Goal: Task Accomplishment & Management: Complete application form

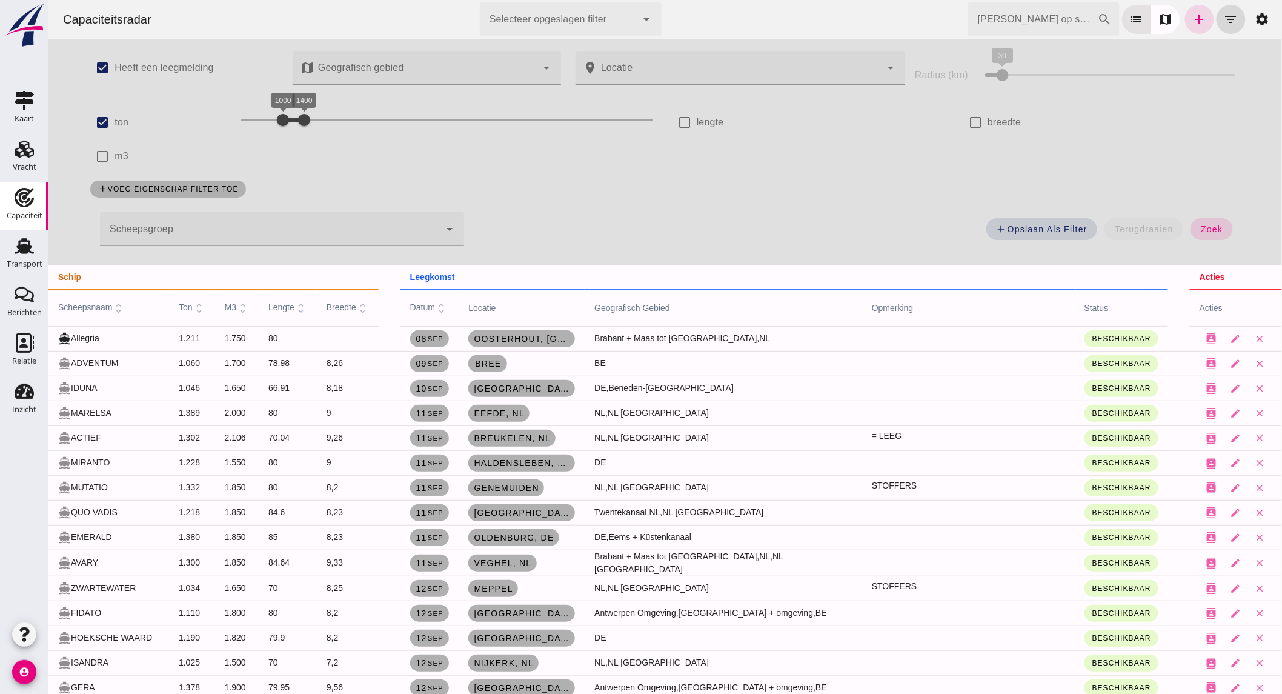
scroll to position [269, 0]
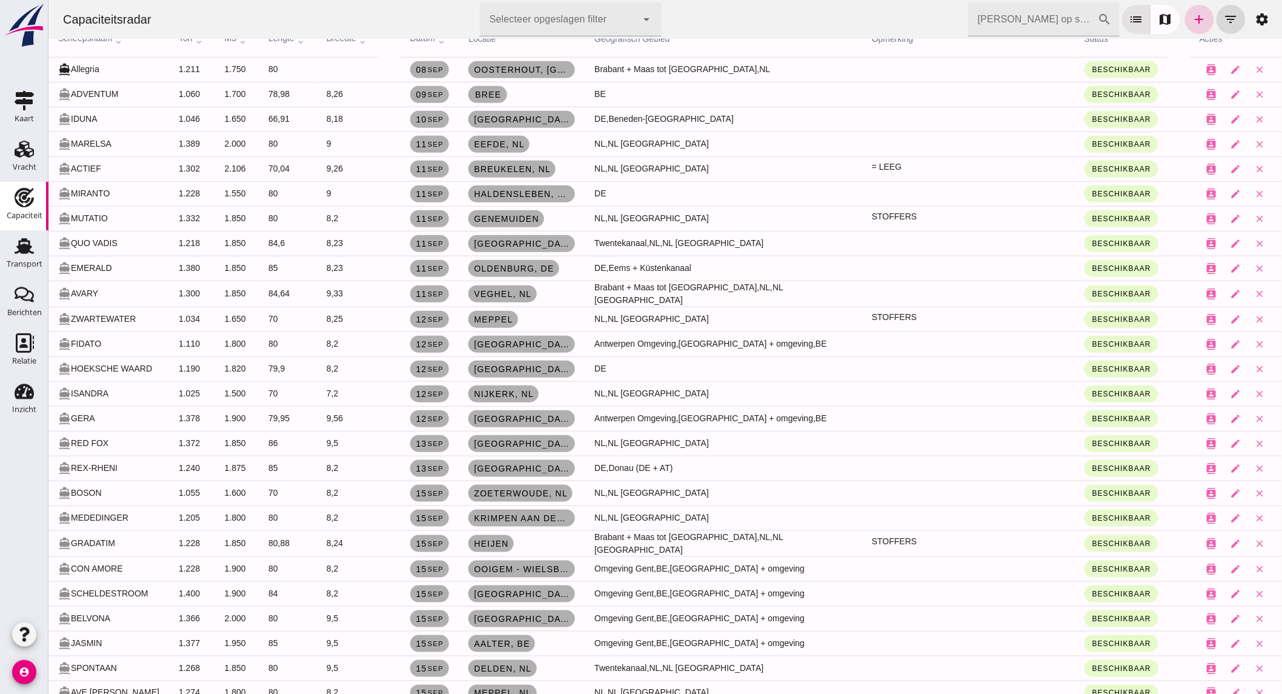
click at [1193, 15] on icon "add" at bounding box center [1199, 19] width 15 height 15
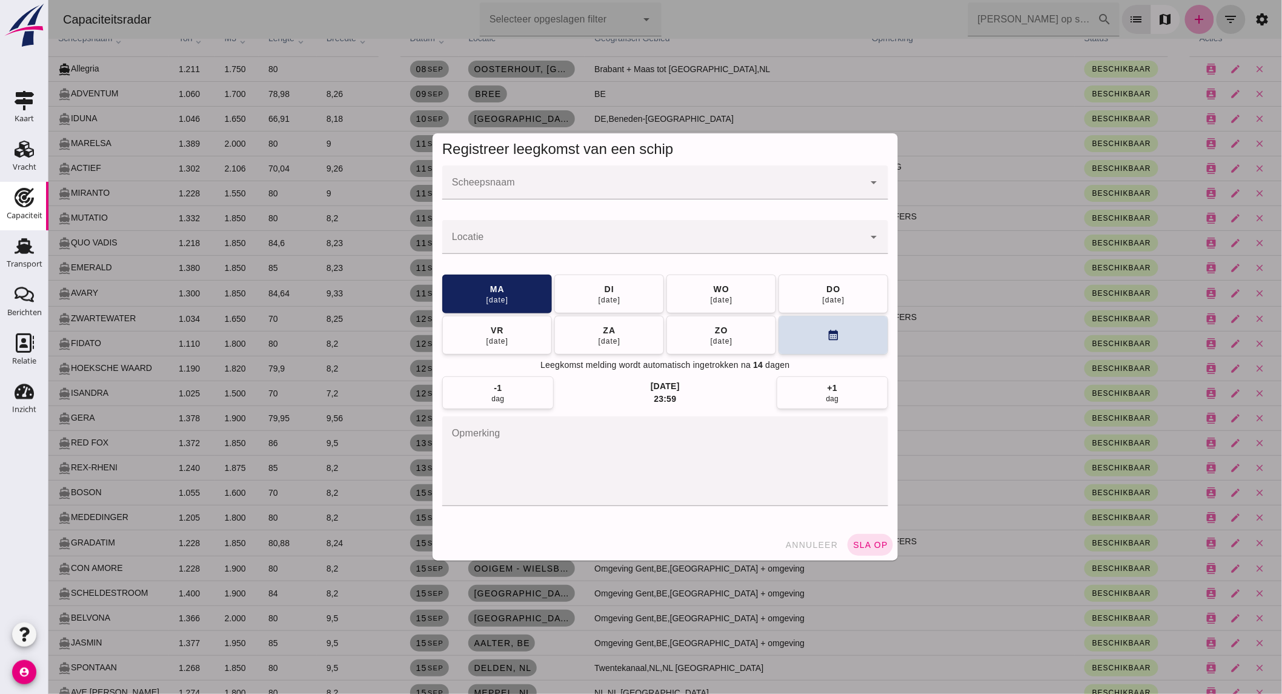
scroll to position [0, 0]
click at [571, 189] on input "Scheepsnaam" at bounding box center [653, 188] width 422 height 15
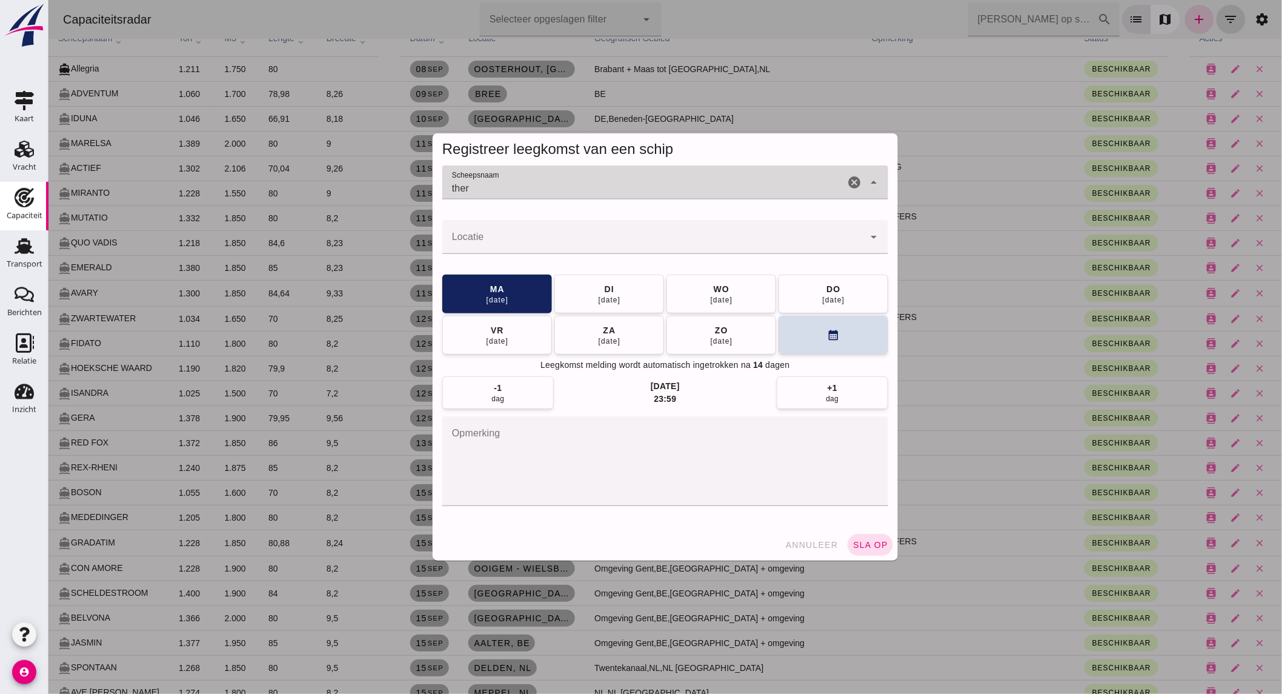
type input "there"
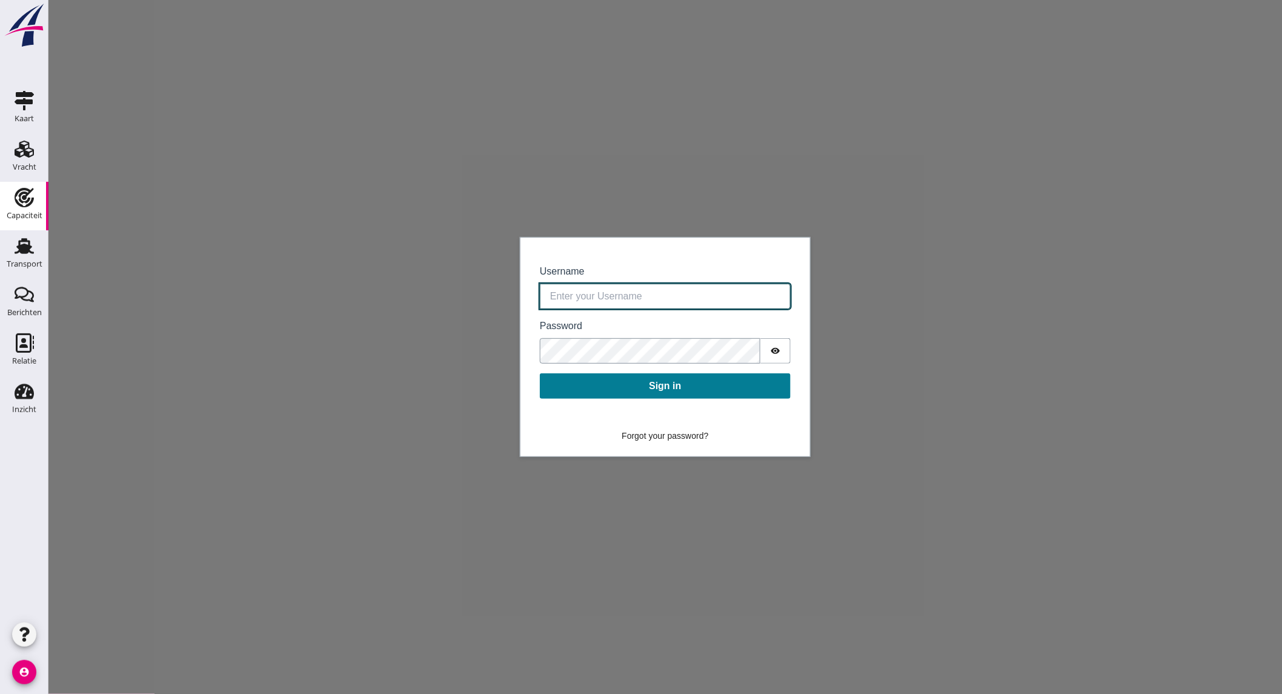
type input "[EMAIL_ADDRESS][DOMAIN_NAME]"
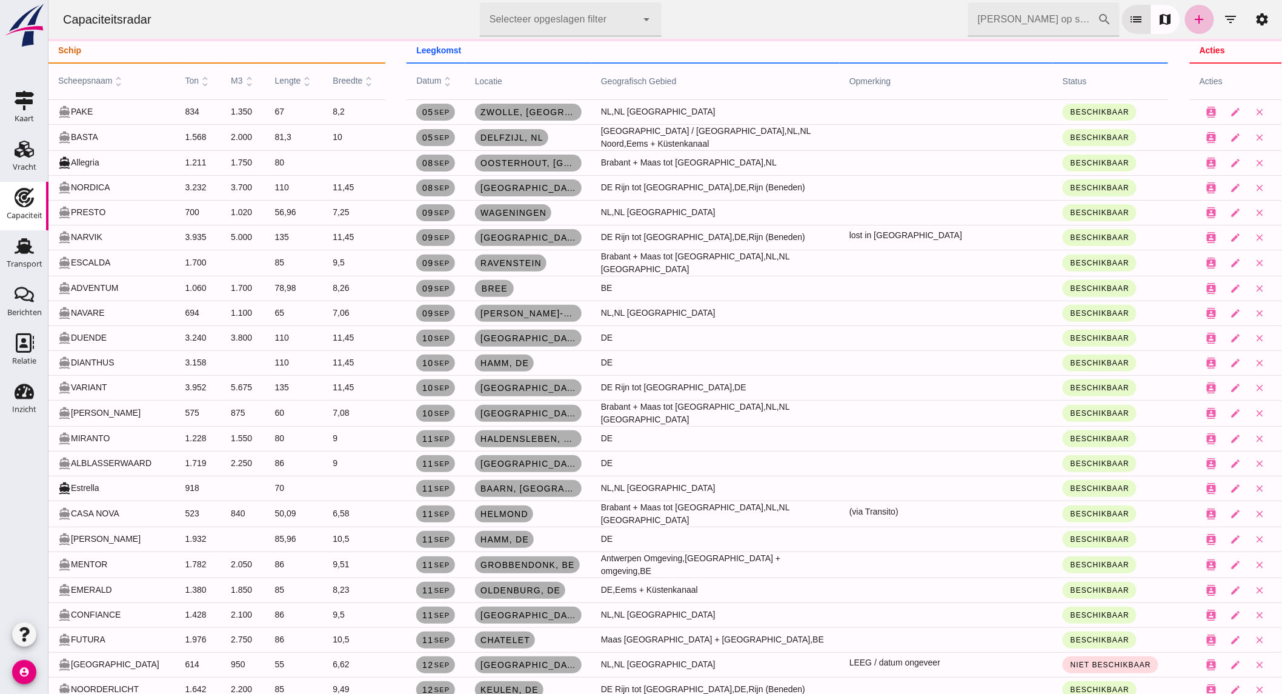
drag, startPoint x: 1183, startPoint y: 16, endPoint x: 1022, endPoint y: 58, distance: 167.0
click at [1192, 16] on icon "add" at bounding box center [1199, 19] width 15 height 15
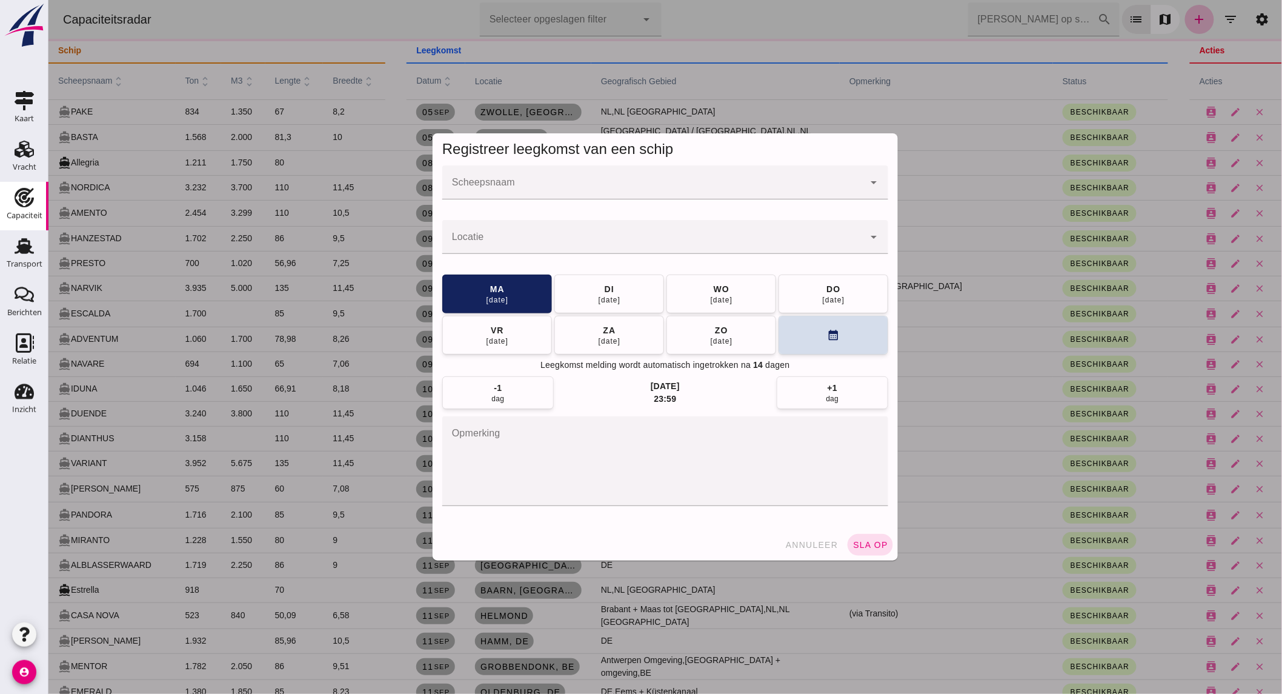
click at [515, 191] on input "Scheepsnaam" at bounding box center [653, 188] width 422 height 15
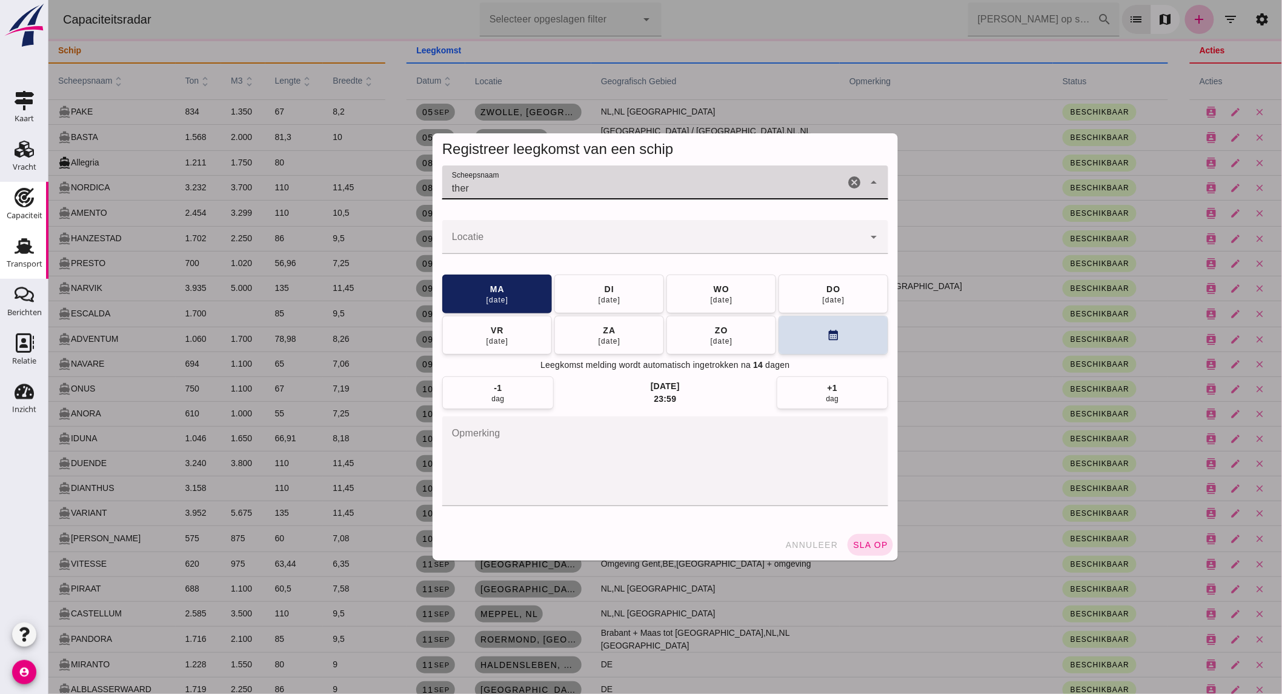
type input "ther"
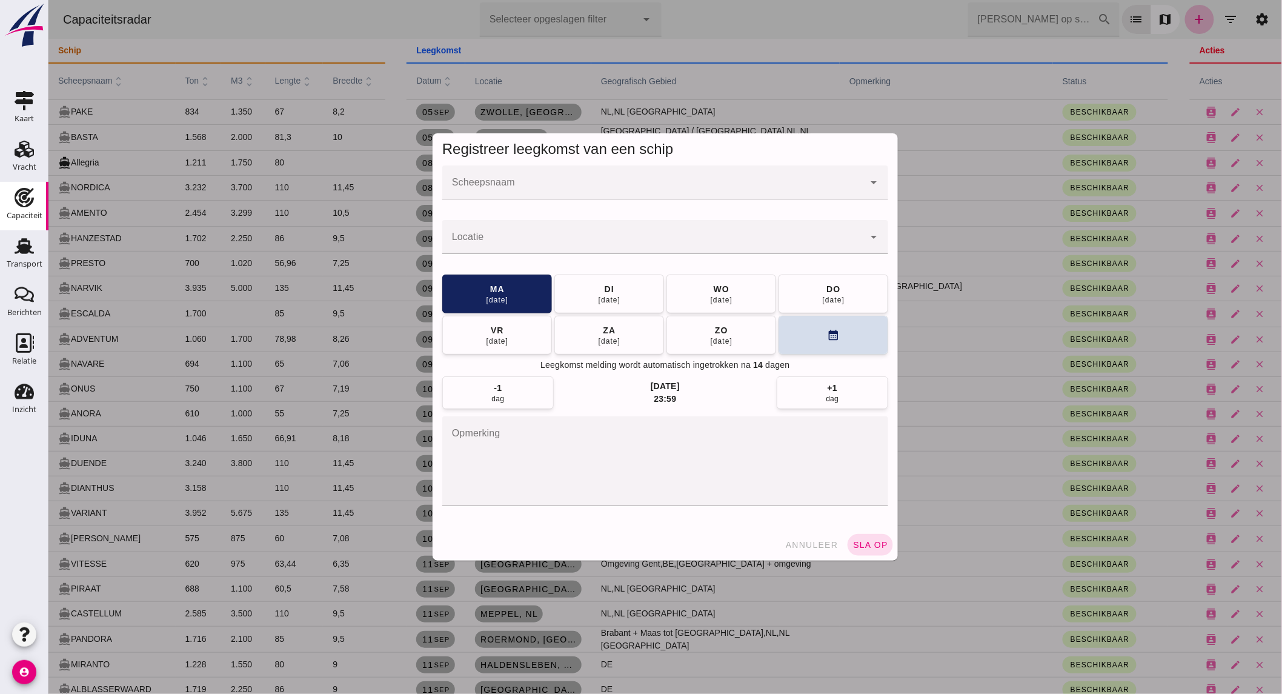
click at [503, 173] on div at bounding box center [653, 182] width 422 height 34
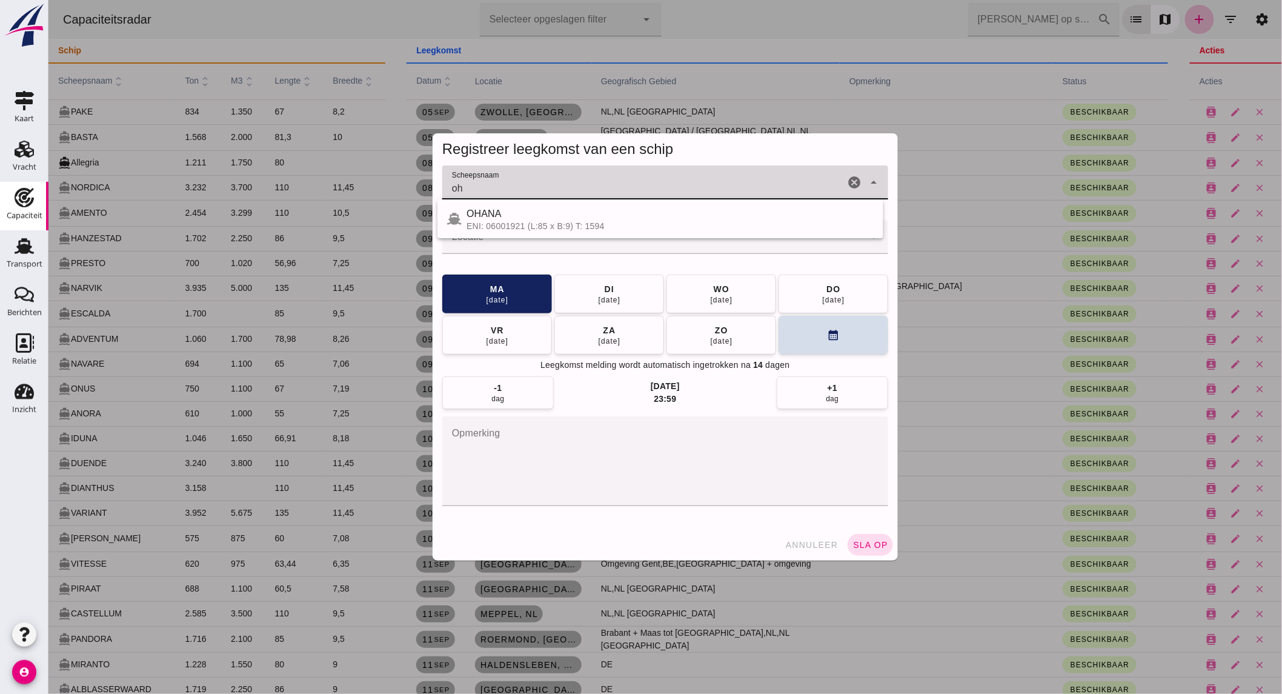
type input "oh"
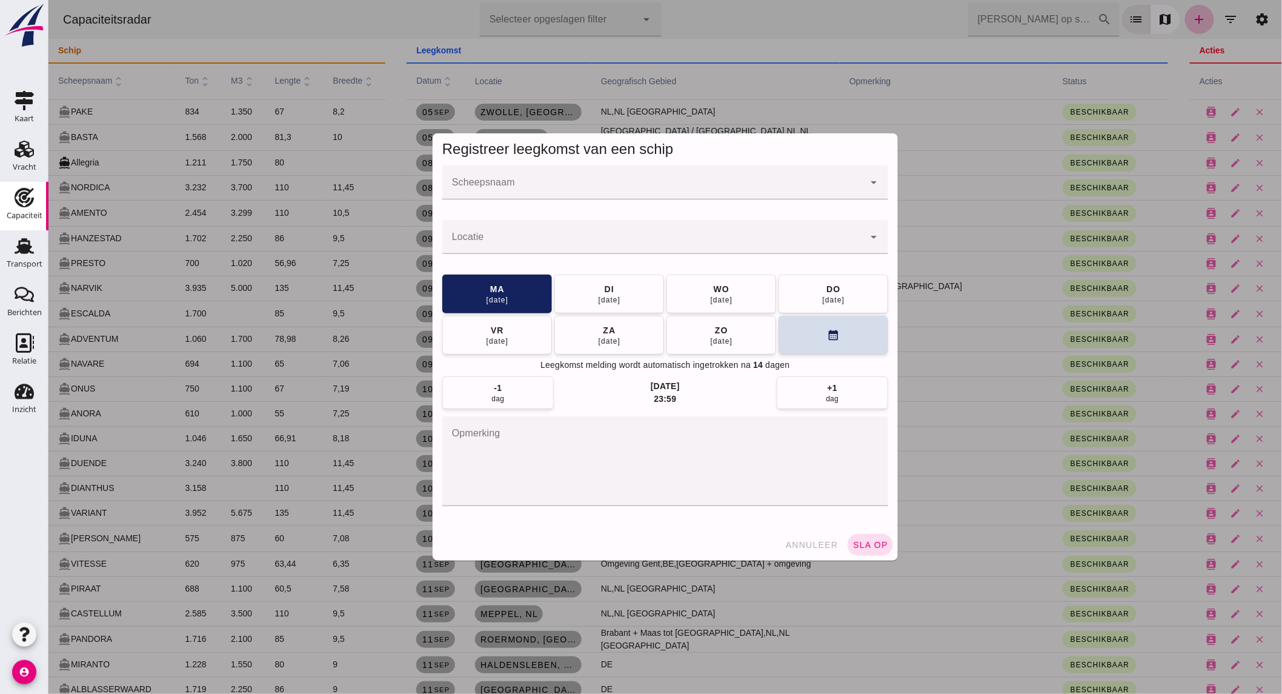
click at [682, 182] on input "Scheepsnaam" at bounding box center [653, 188] width 422 height 15
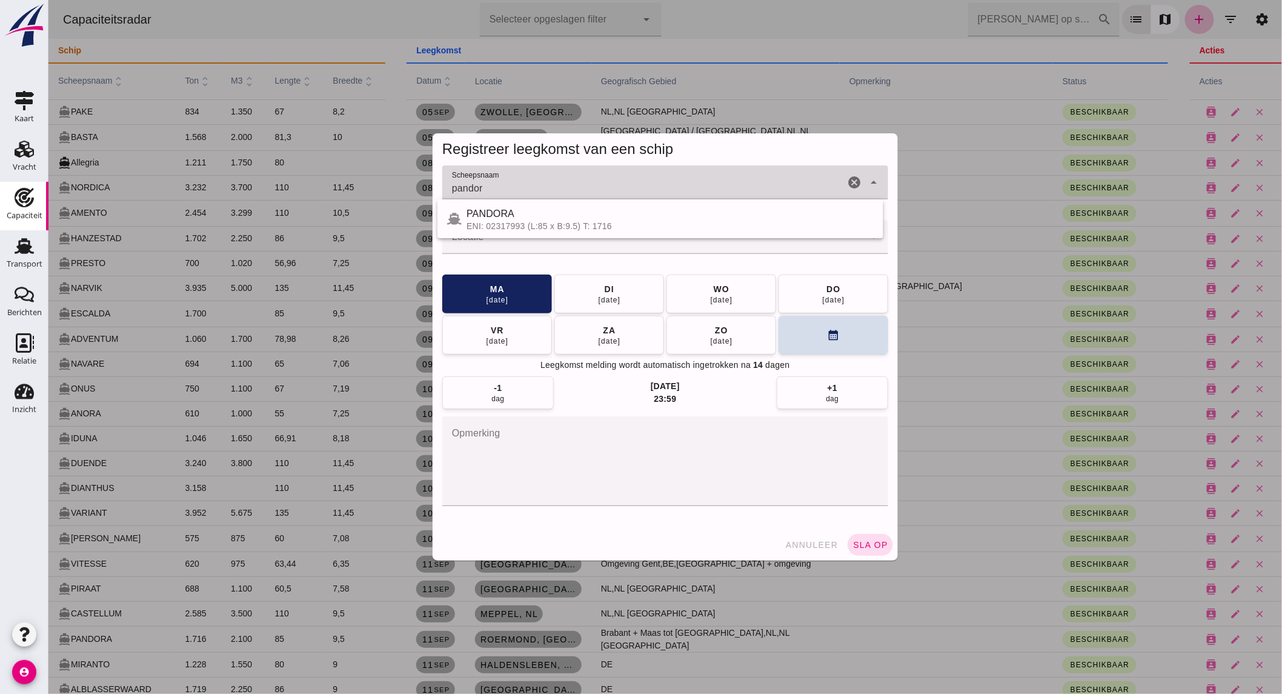
click at [648, 216] on div "PANDORA" at bounding box center [669, 214] width 407 height 15
type input "PANDORA"
click at [631, 238] on input "Locatie" at bounding box center [653, 243] width 422 height 15
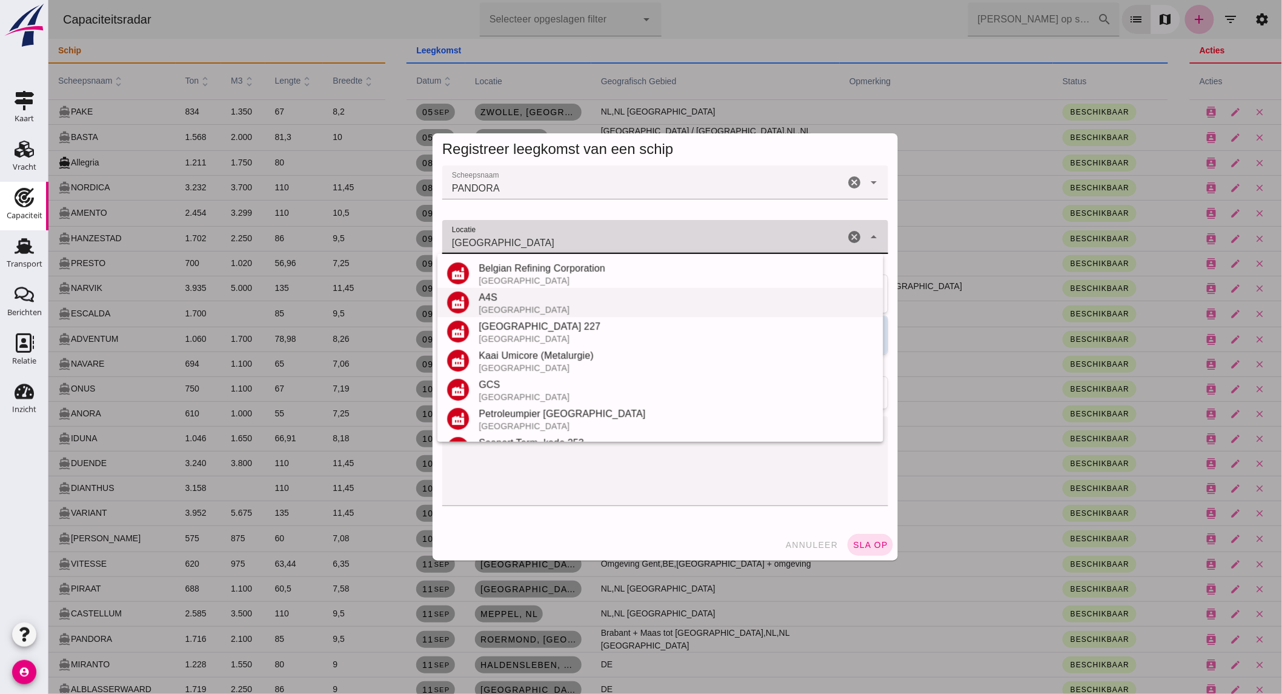
scroll to position [142, 0]
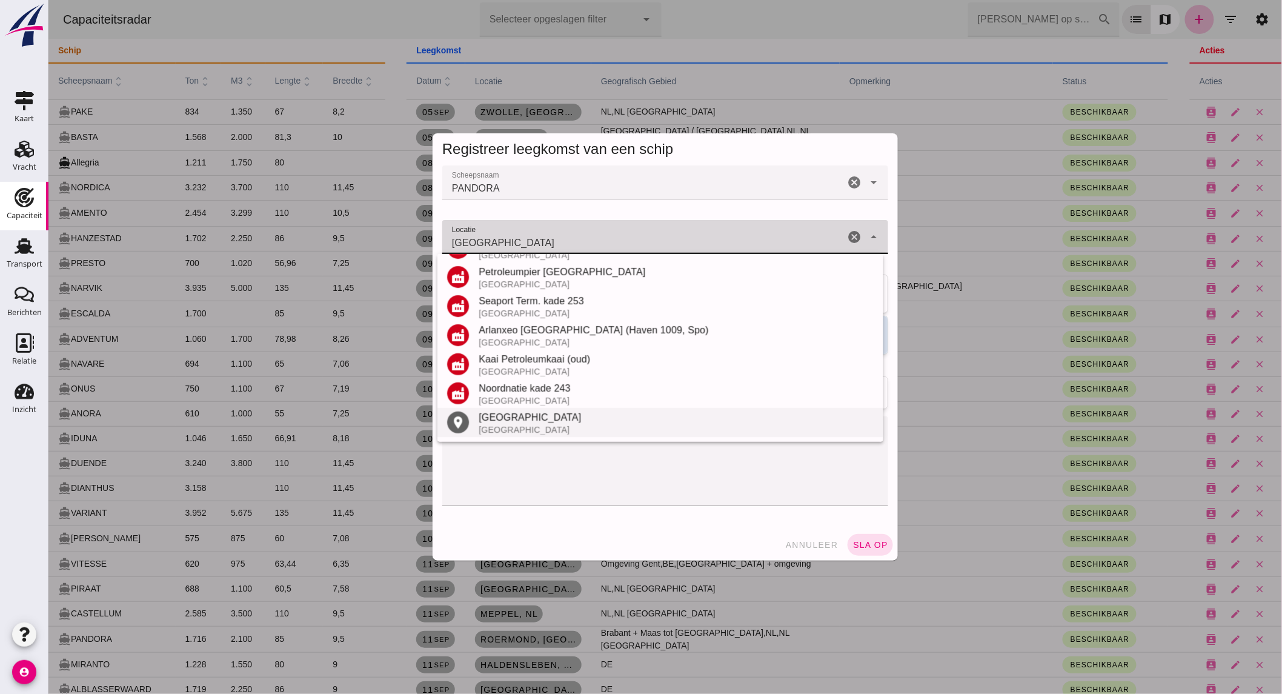
click at [522, 429] on div "België" at bounding box center [675, 430] width 395 height 10
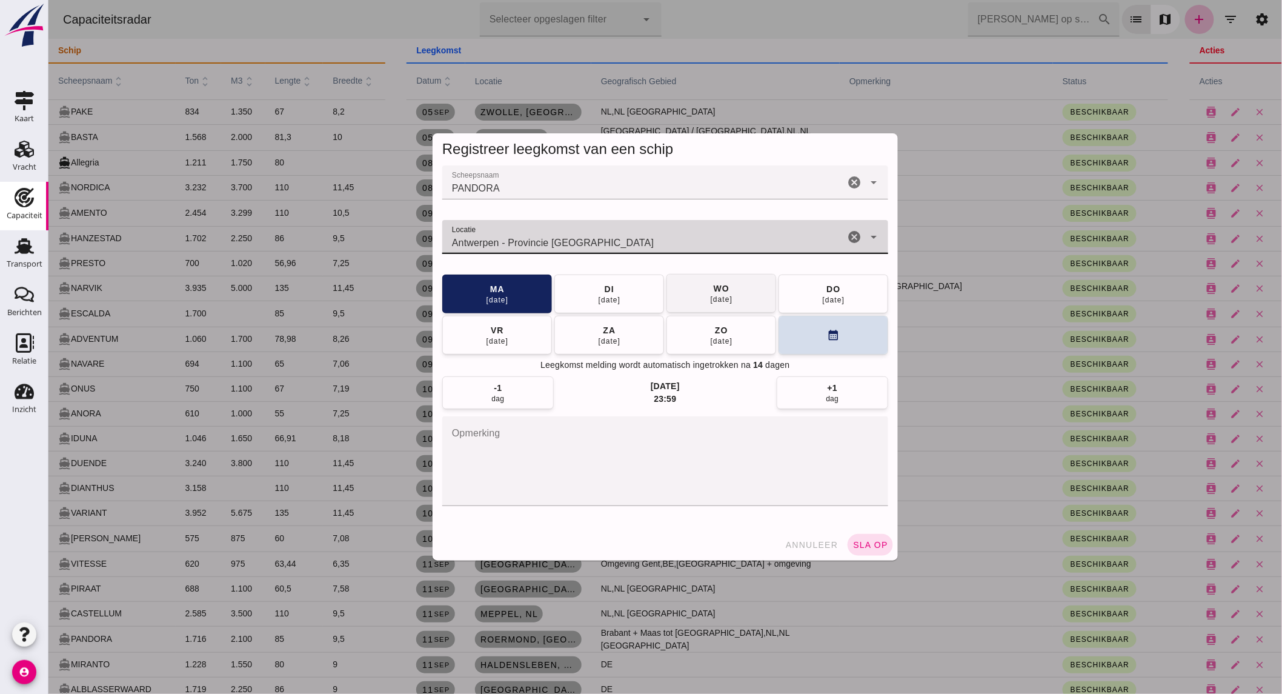
type input "Antwerpen - Provincie Antwerpen"
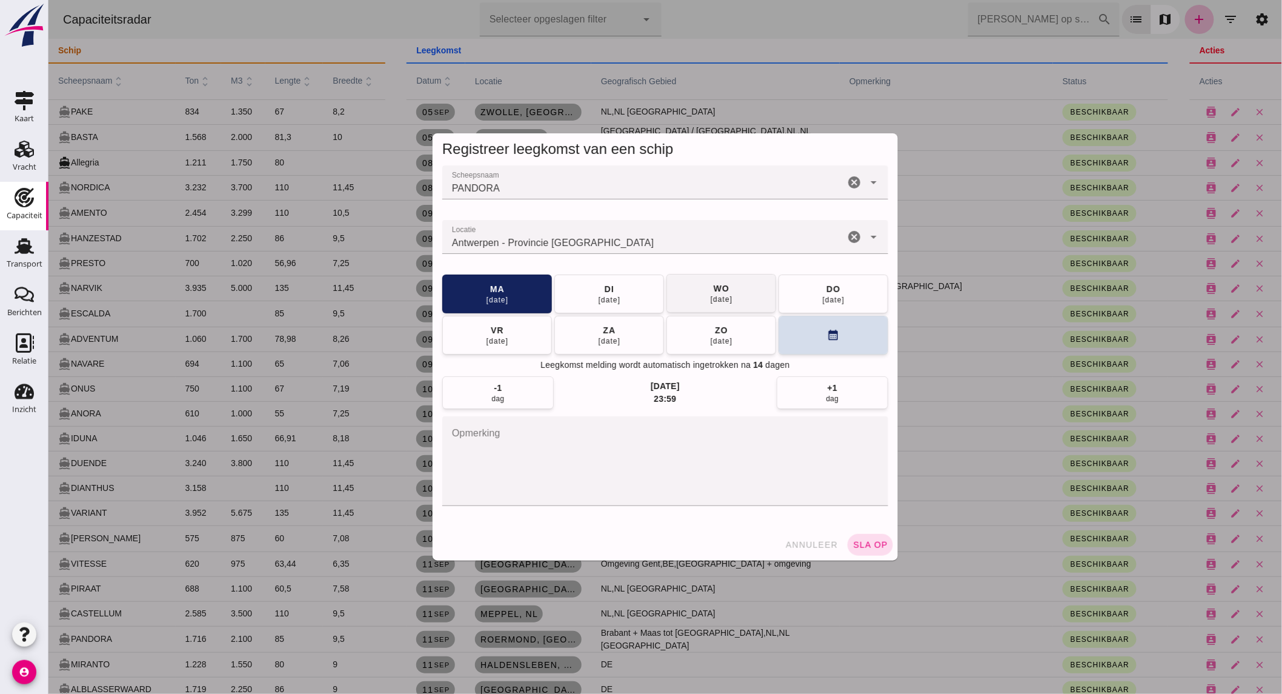
click at [700, 296] on button "wo 17 sep" at bounding box center [721, 293] width 110 height 39
click at [864, 542] on span "sla op" at bounding box center [870, 545] width 36 height 10
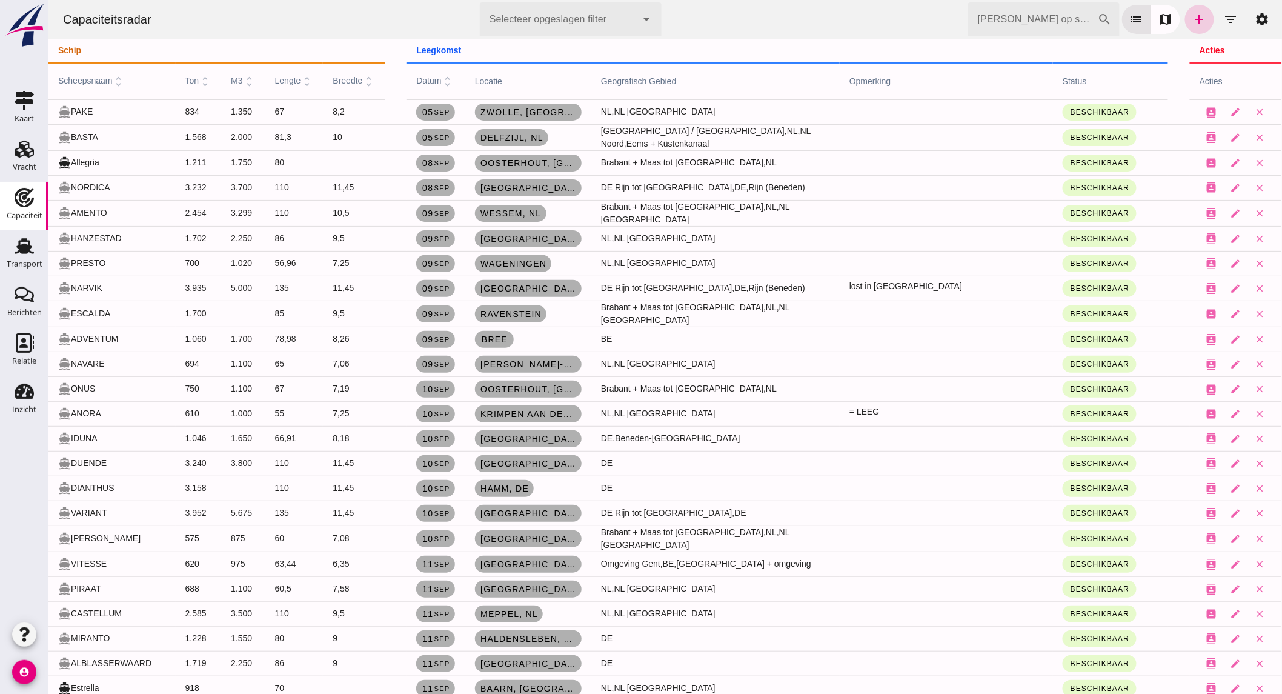
click at [1192, 13] on icon "add" at bounding box center [1199, 19] width 15 height 15
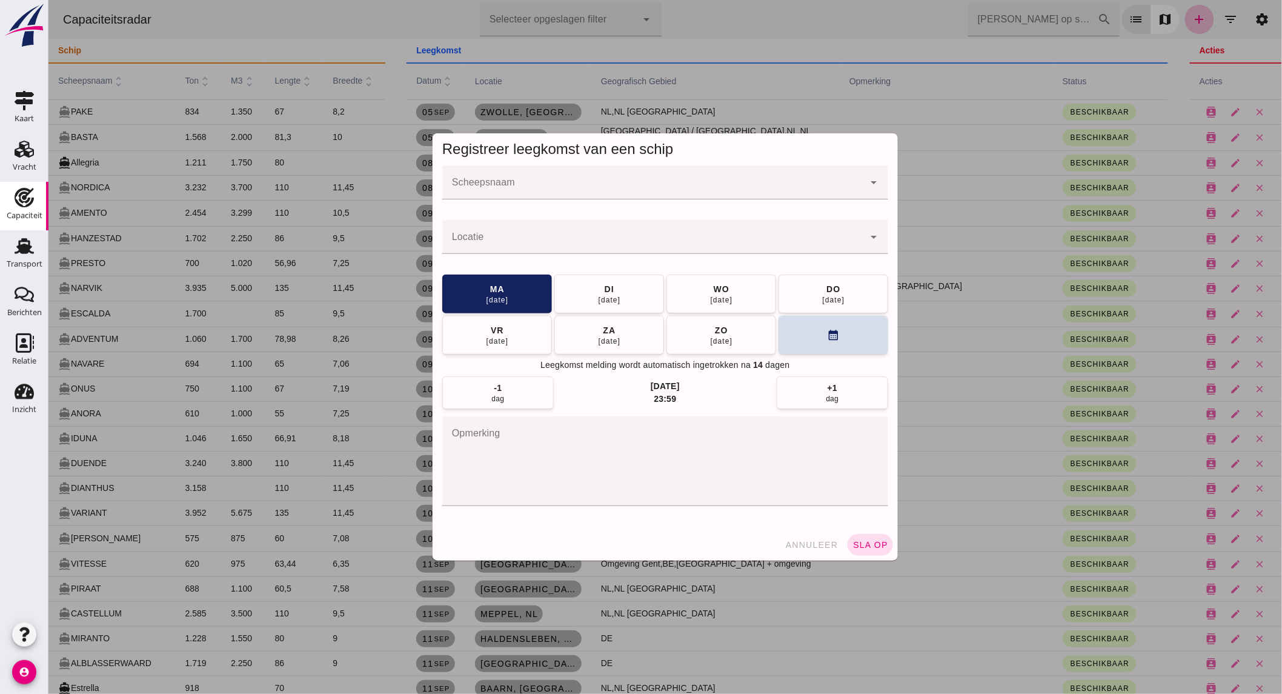
click at [472, 185] on input "Scheepsnaam" at bounding box center [653, 188] width 422 height 15
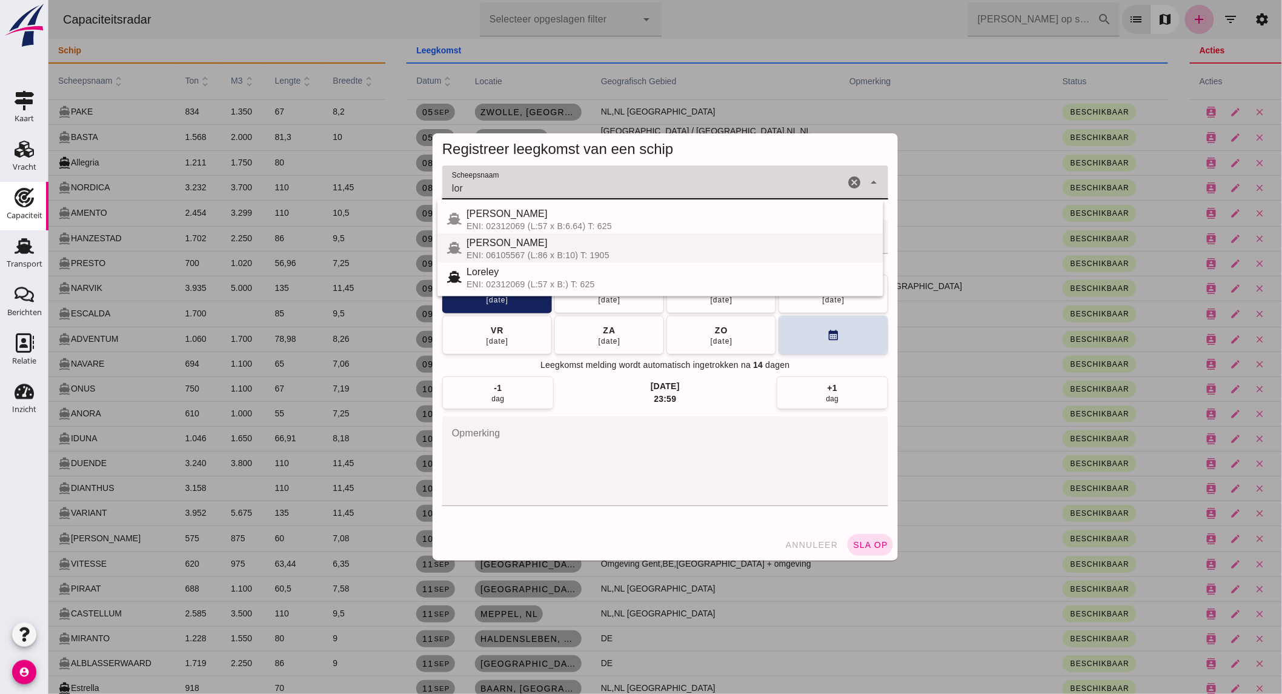
click at [473, 244] on span "LORCA" at bounding box center [506, 243] width 81 height 10
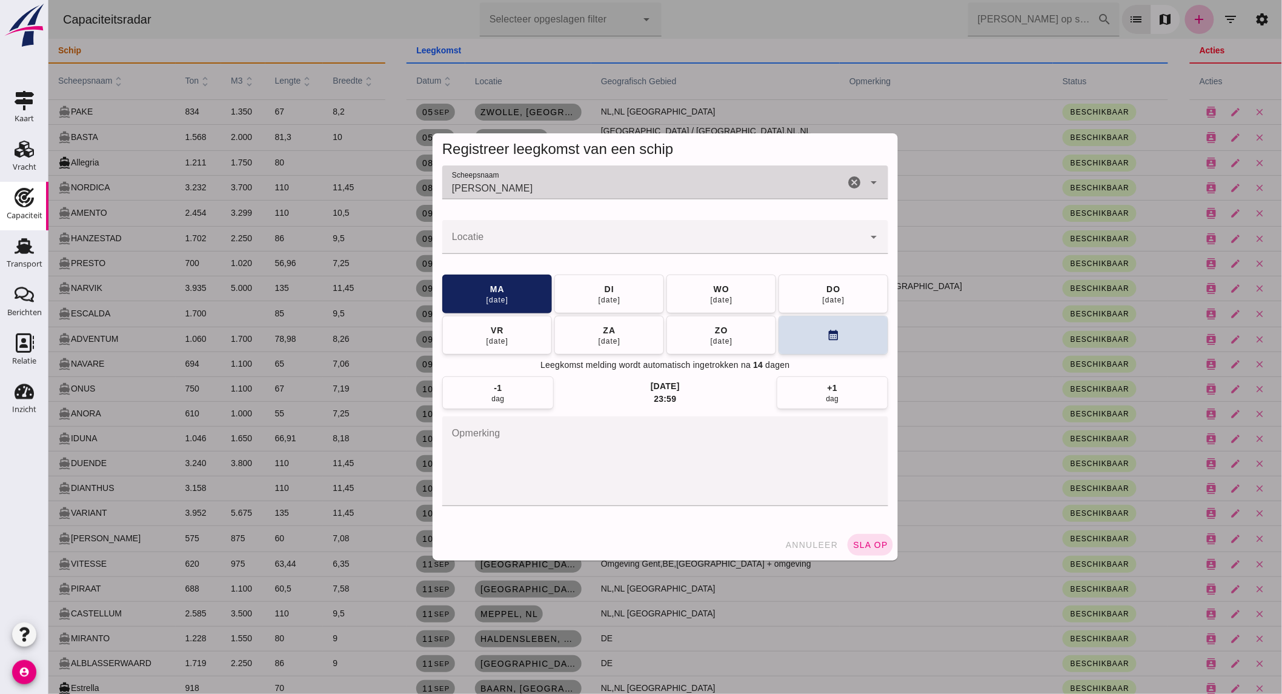
type input "LORCA"
click at [473, 244] on input "Locatie" at bounding box center [653, 243] width 422 height 15
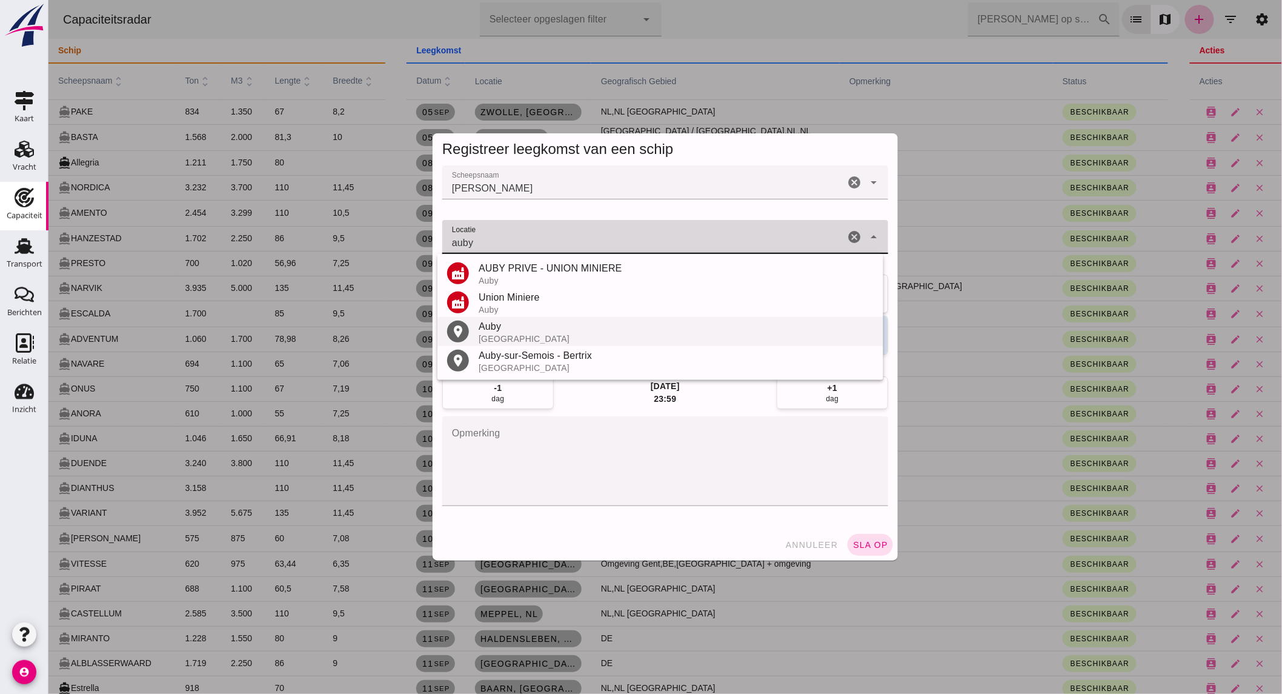
click at [503, 331] on div "Auby" at bounding box center [675, 326] width 395 height 15
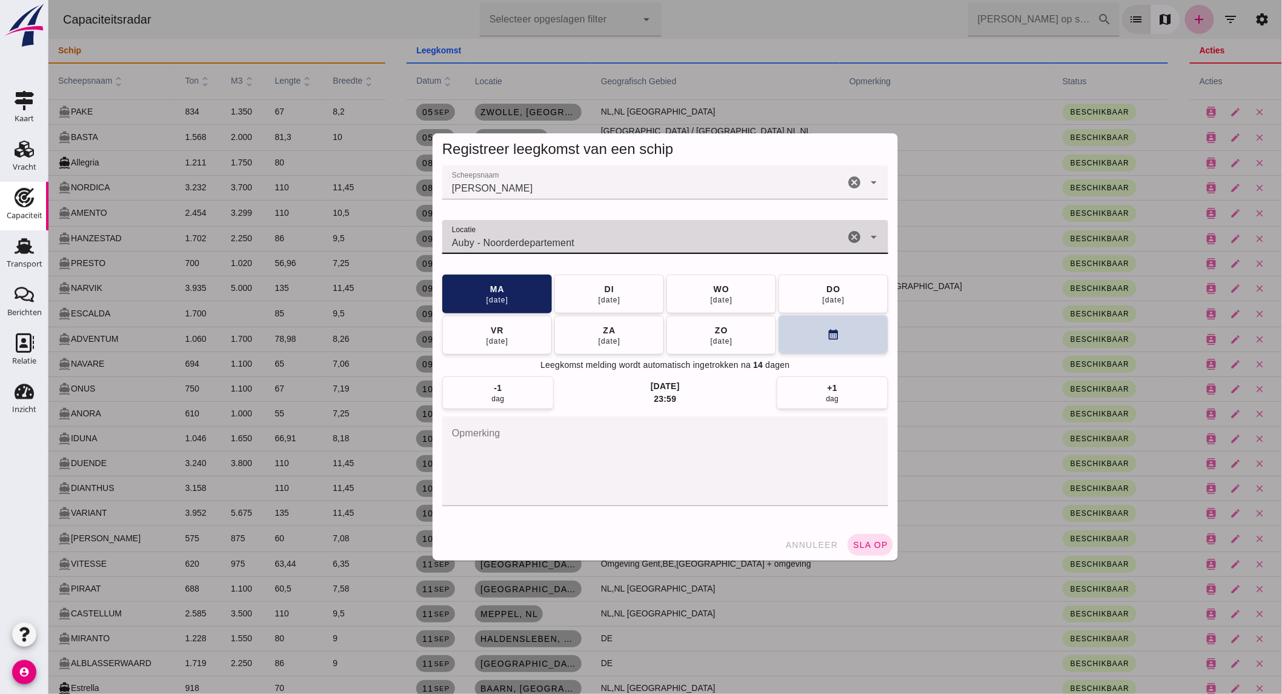
type input "Auby - Noorderdepartement"
click at [802, 338] on button "calendar_month" at bounding box center [833, 334] width 110 height 39
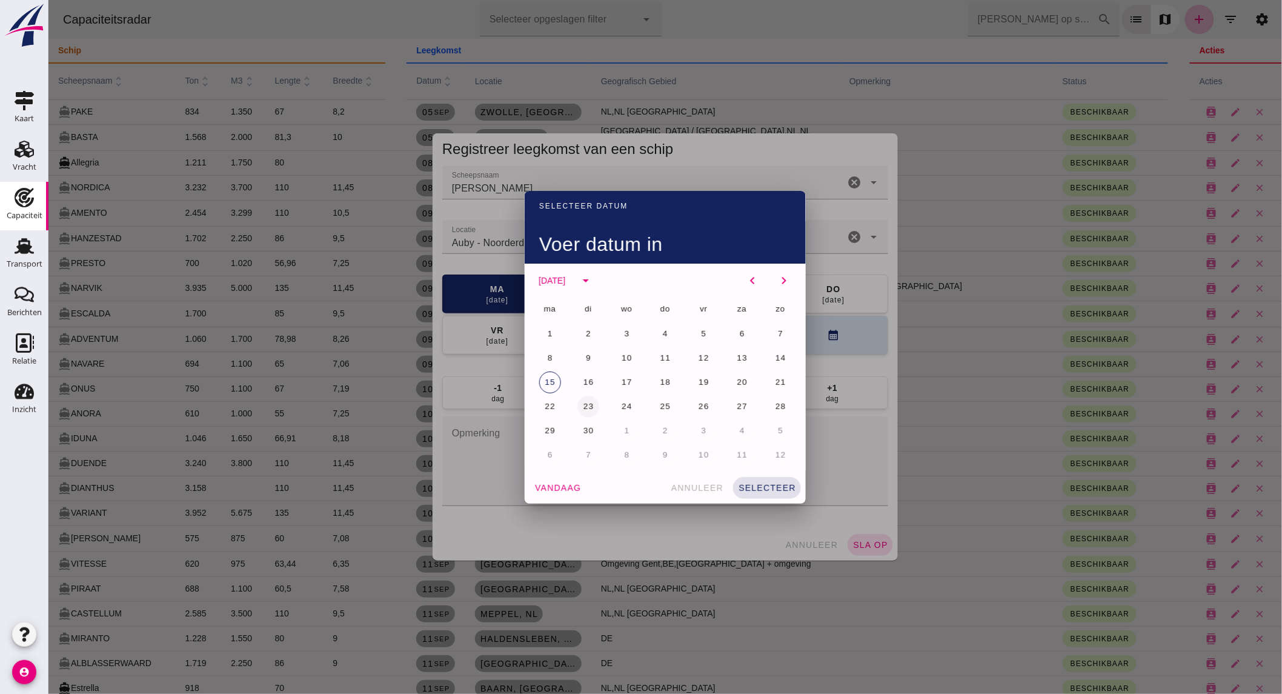
click at [582, 404] on span "23" at bounding box center [588, 406] width 12 height 9
click at [759, 479] on button "selecteer" at bounding box center [767, 488] width 68 height 22
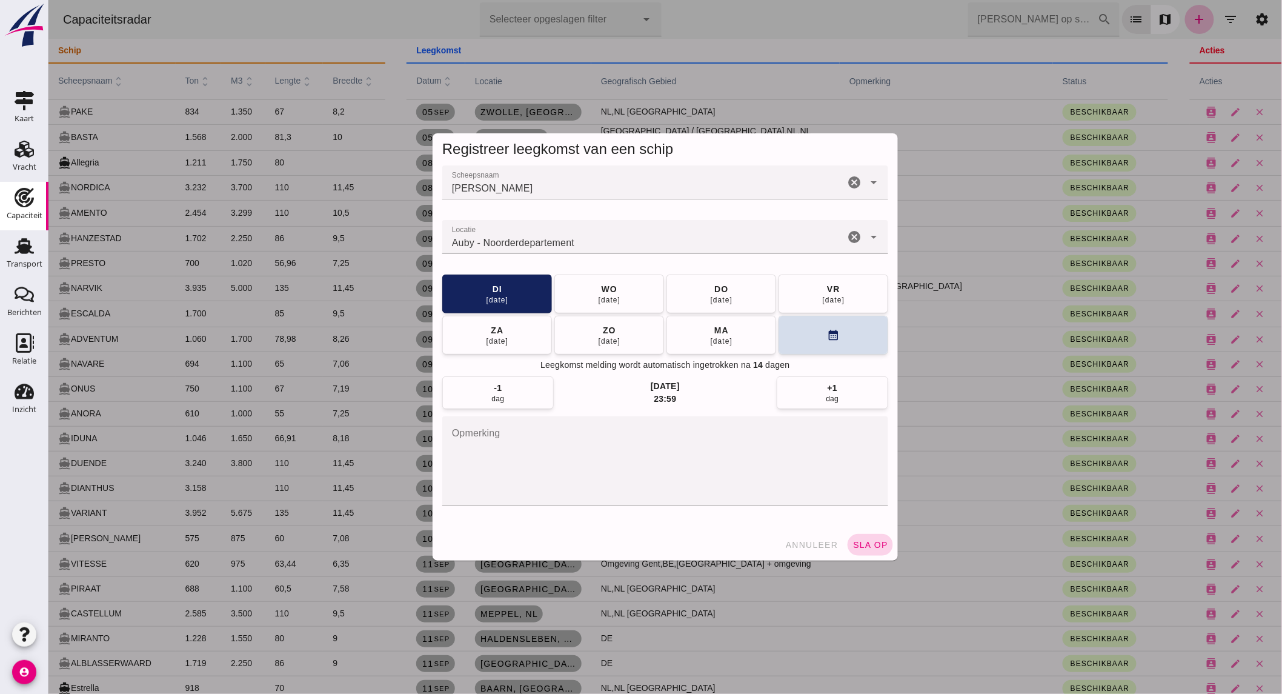
click at [850, 538] on button "sla op" at bounding box center [869, 545] width 45 height 22
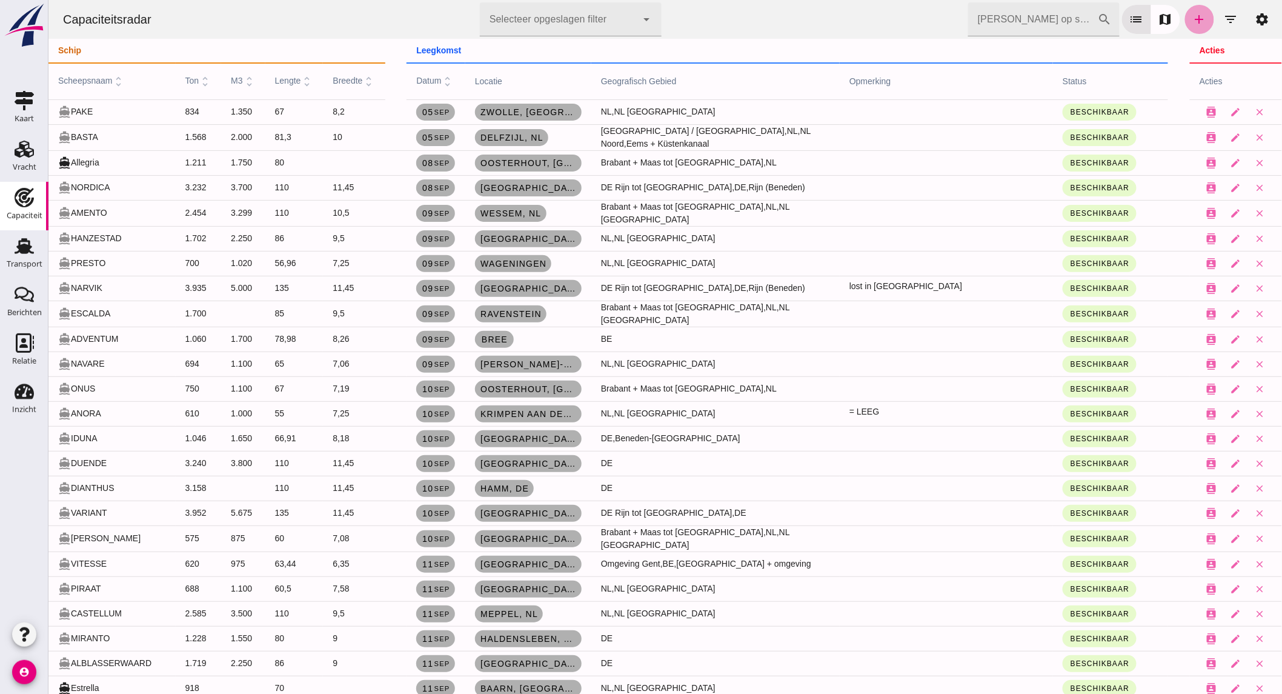
click at [1192, 19] on icon "add" at bounding box center [1199, 19] width 15 height 15
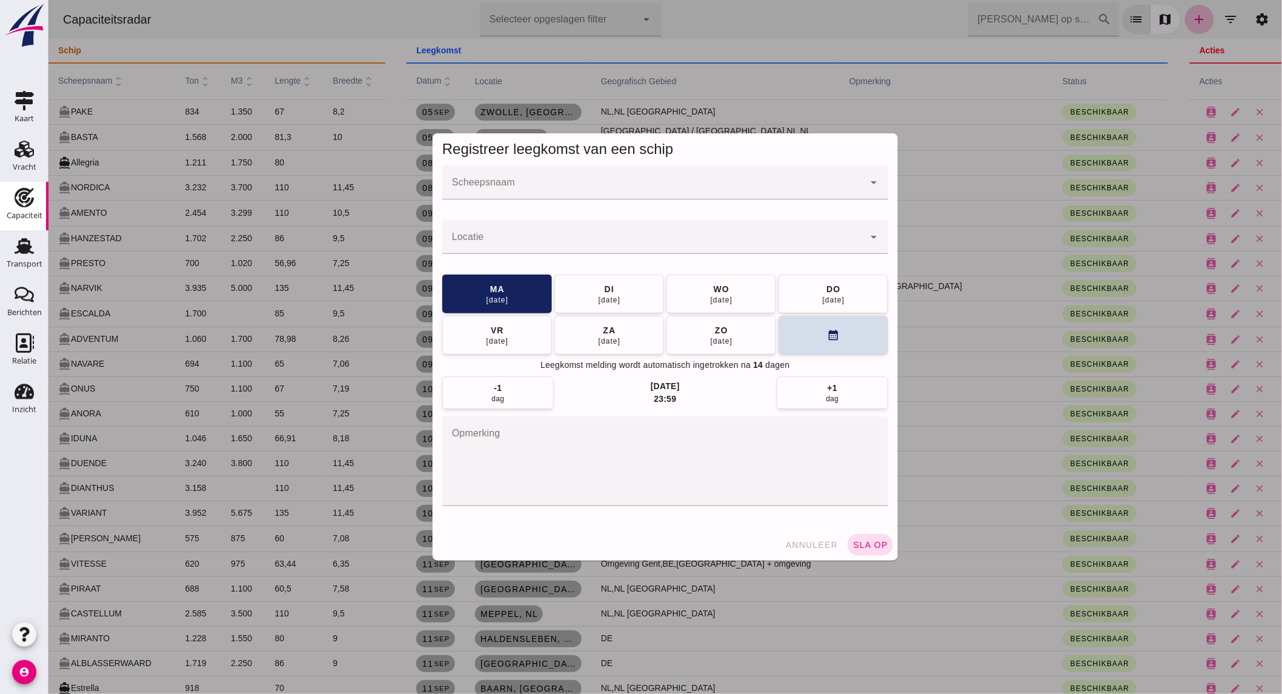
click at [550, 185] on input "Scheepsnaam" at bounding box center [653, 188] width 422 height 15
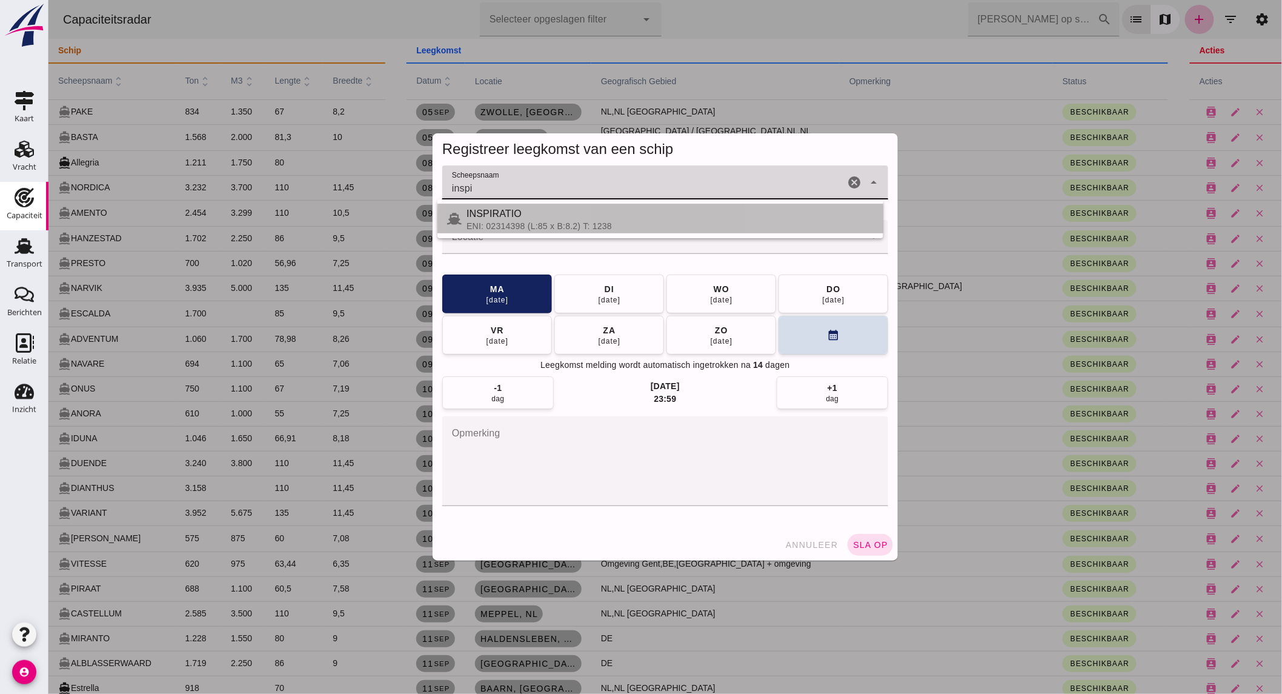
click at [550, 215] on div "INSPIRATIO" at bounding box center [669, 214] width 407 height 15
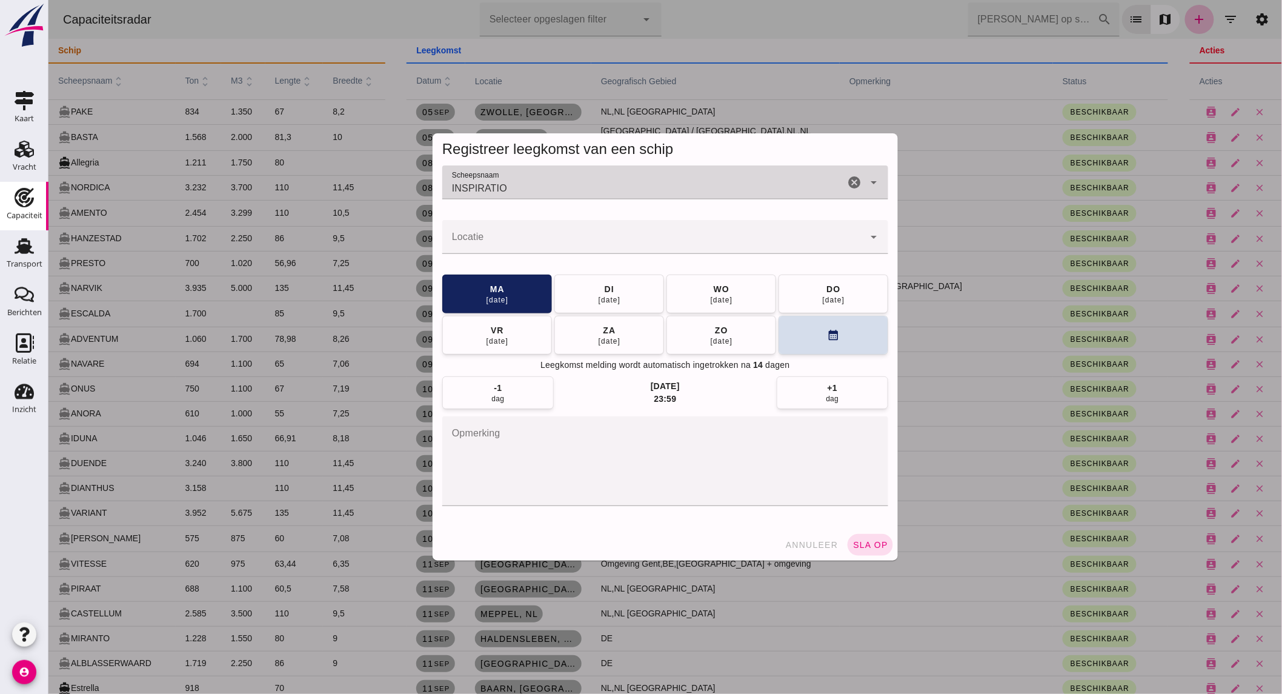
type input "INSPIRATIO"
click at [542, 233] on div at bounding box center [653, 237] width 422 height 34
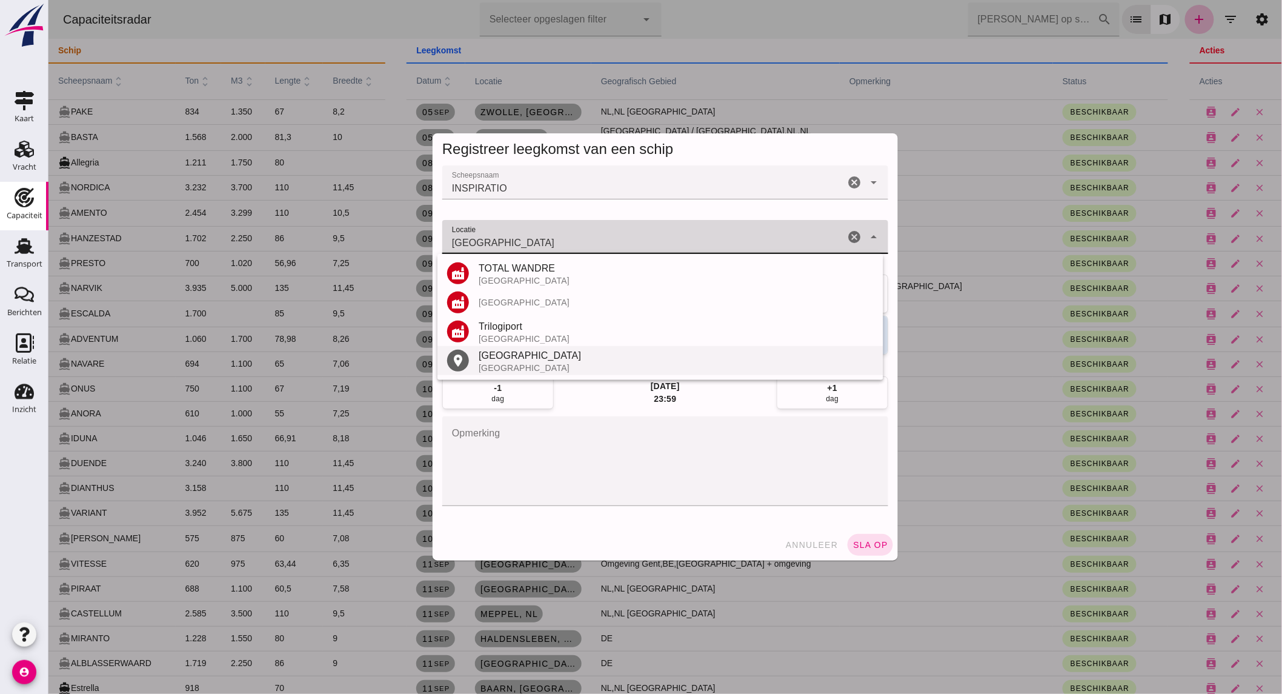
click at [511, 361] on div "Luik" at bounding box center [675, 355] width 395 height 15
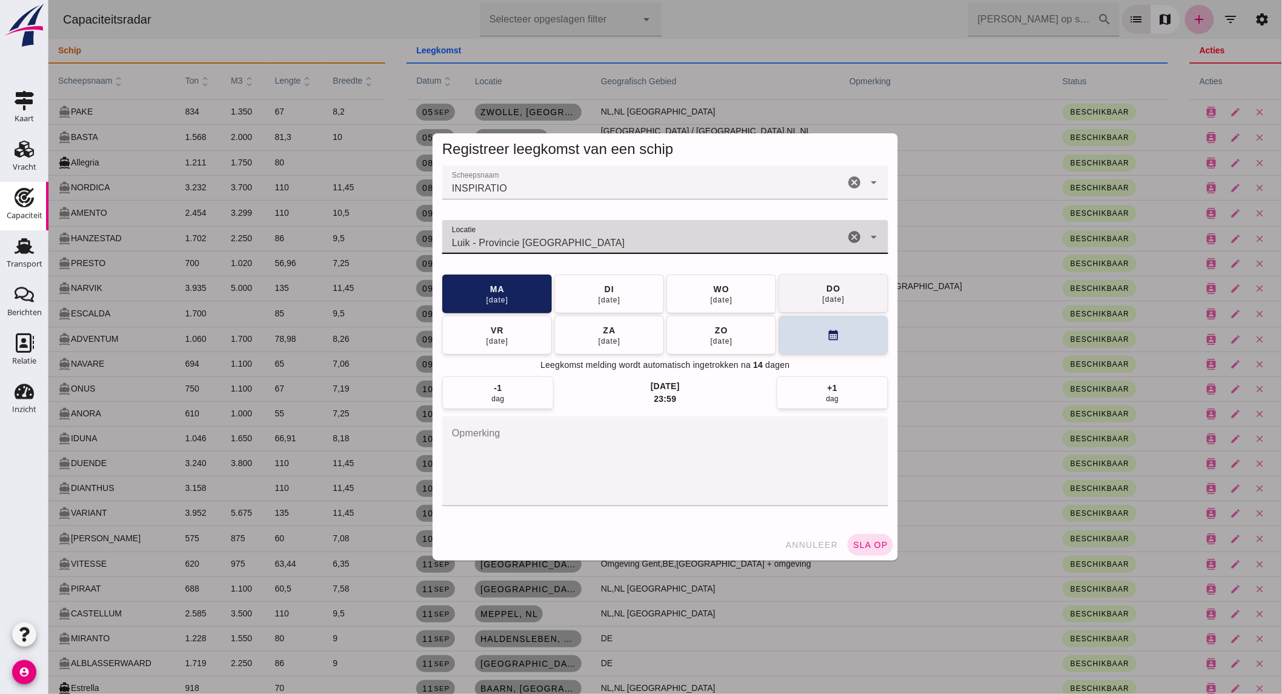
type input "Luik - Provincie Luik"
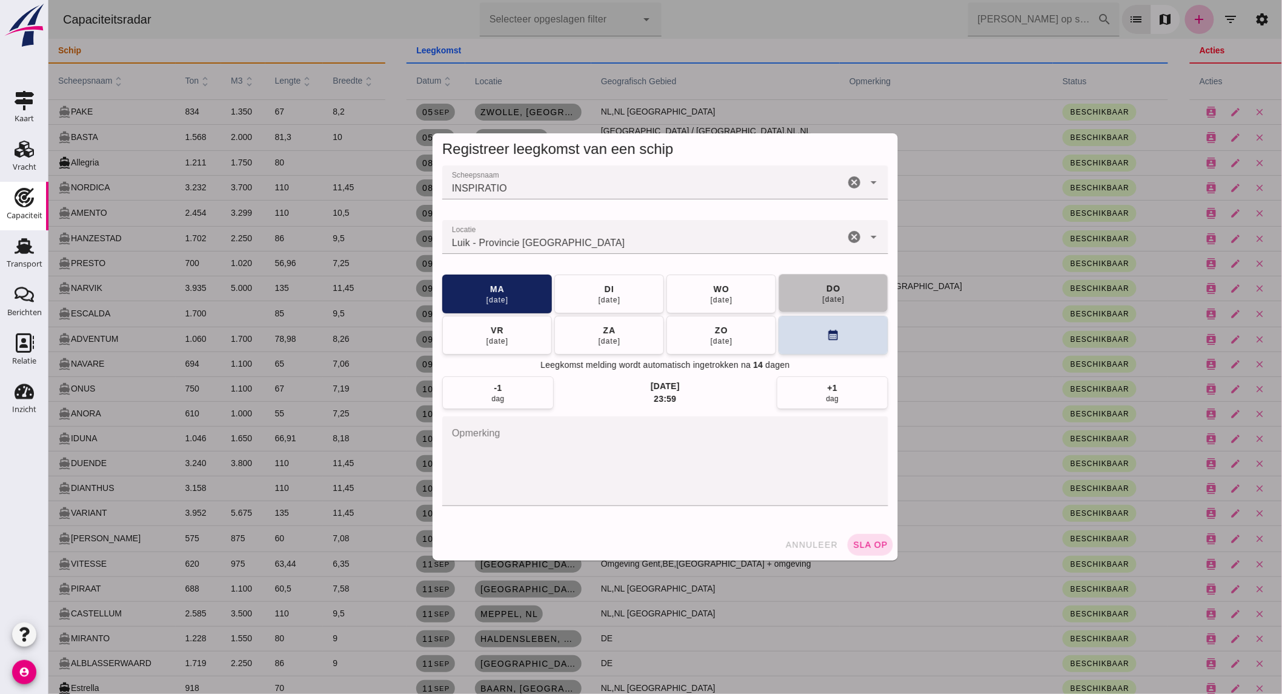
click at [811, 294] on button "do 18 sep" at bounding box center [833, 293] width 110 height 39
click at [875, 545] on span "sla op" at bounding box center [870, 545] width 36 height 10
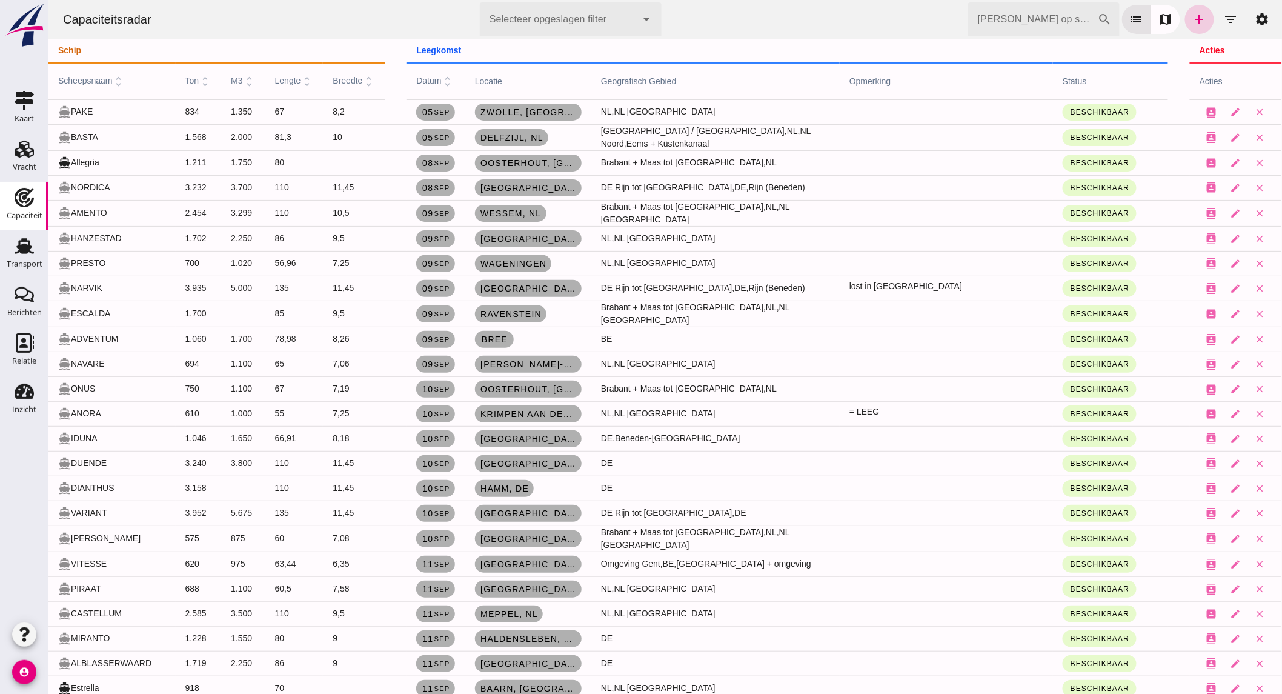
click at [1197, 18] on link "add" at bounding box center [1199, 19] width 29 height 29
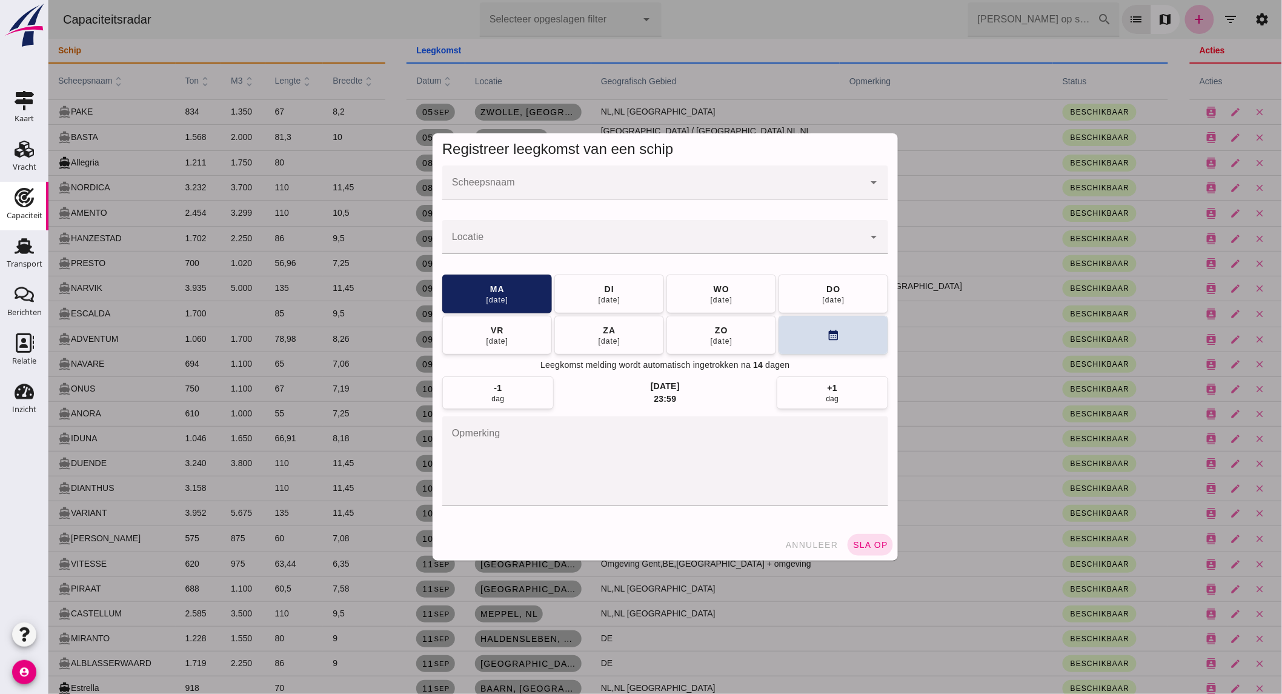
click at [552, 179] on div at bounding box center [653, 182] width 422 height 34
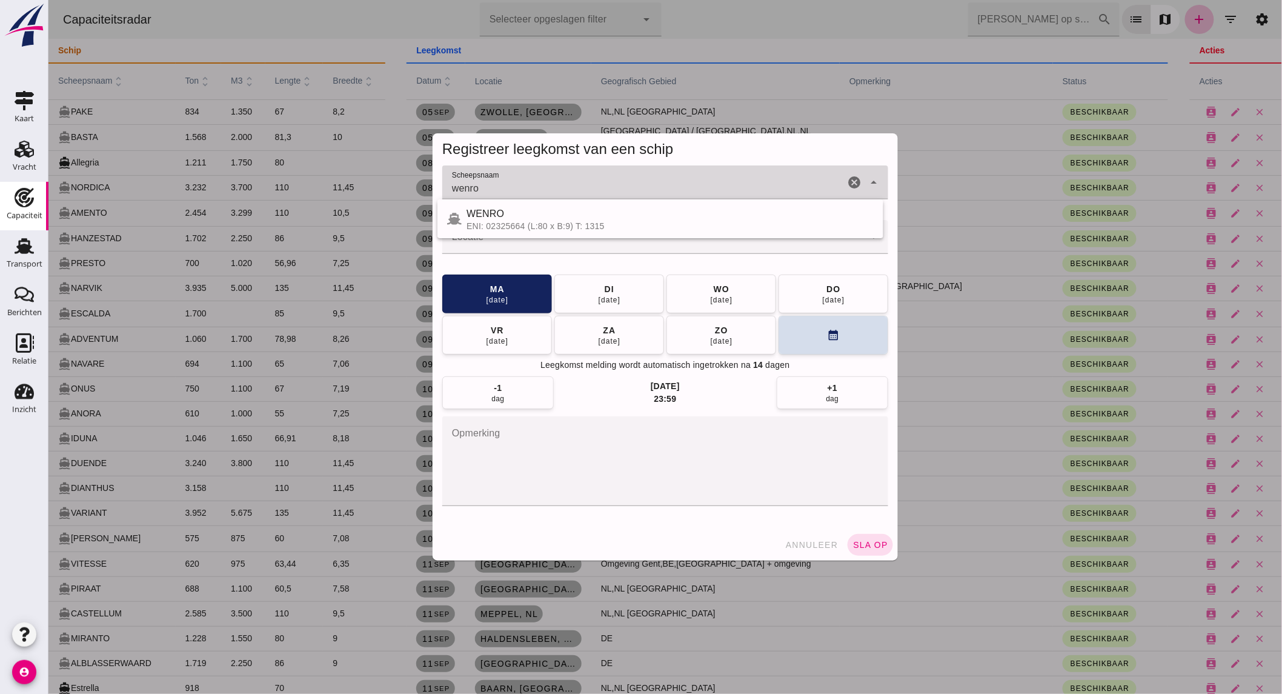
click at [542, 220] on div "WENRO" at bounding box center [669, 214] width 407 height 15
type input "WENRO"
click at [537, 242] on input "Locatie" at bounding box center [653, 243] width 422 height 15
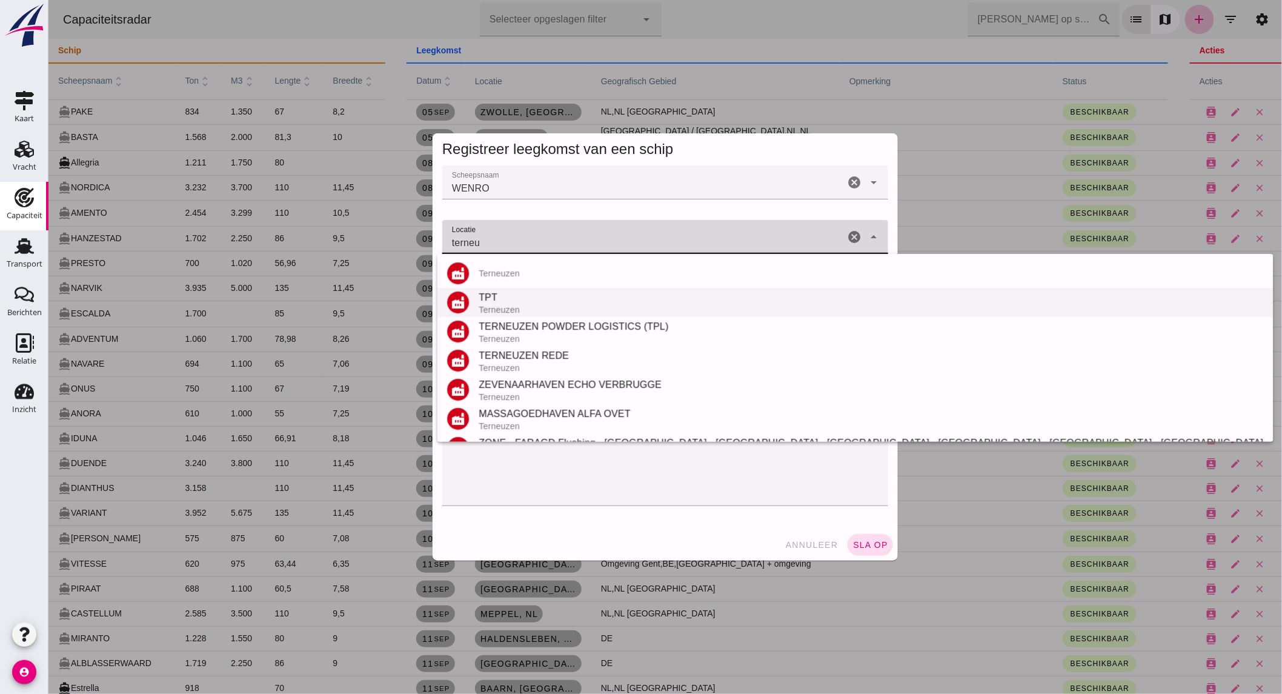
scroll to position [171, 0]
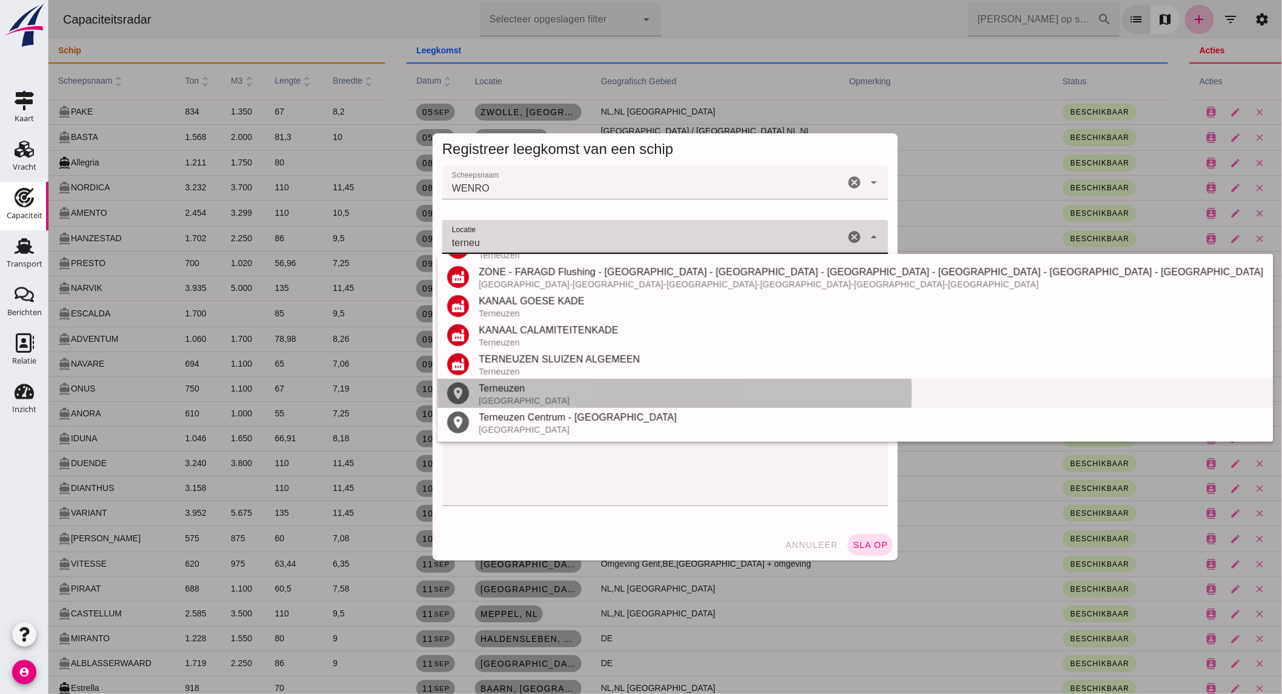
click at [521, 387] on div "Terneuzen" at bounding box center [870, 388] width 785 height 15
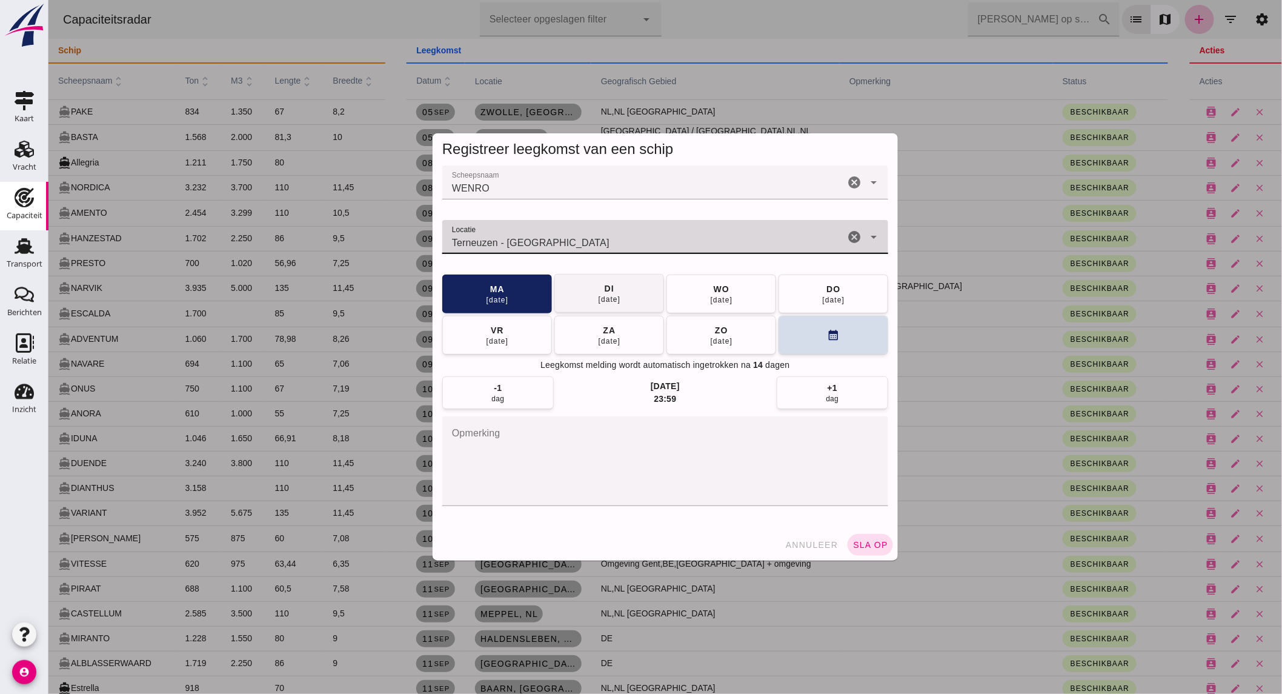
type input "Terneuzen - Zeeland"
click at [627, 291] on button "di 16 sep" at bounding box center [609, 293] width 110 height 39
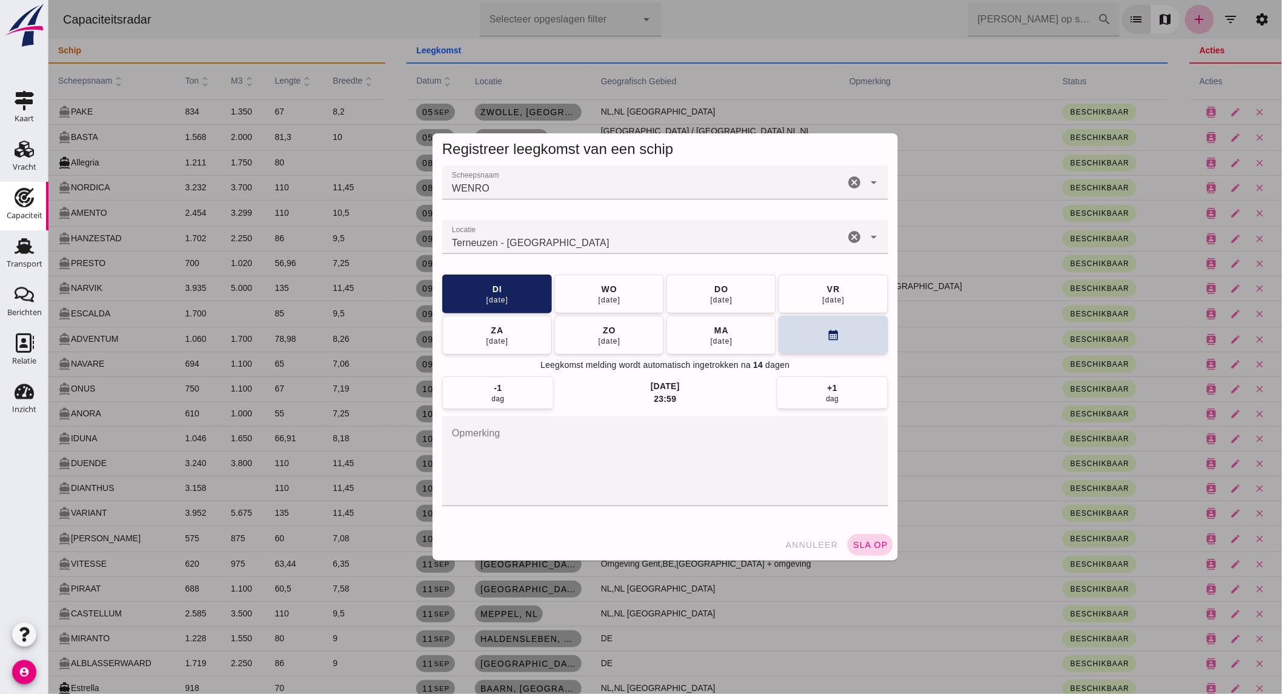
click at [856, 540] on span "sla op" at bounding box center [870, 545] width 36 height 10
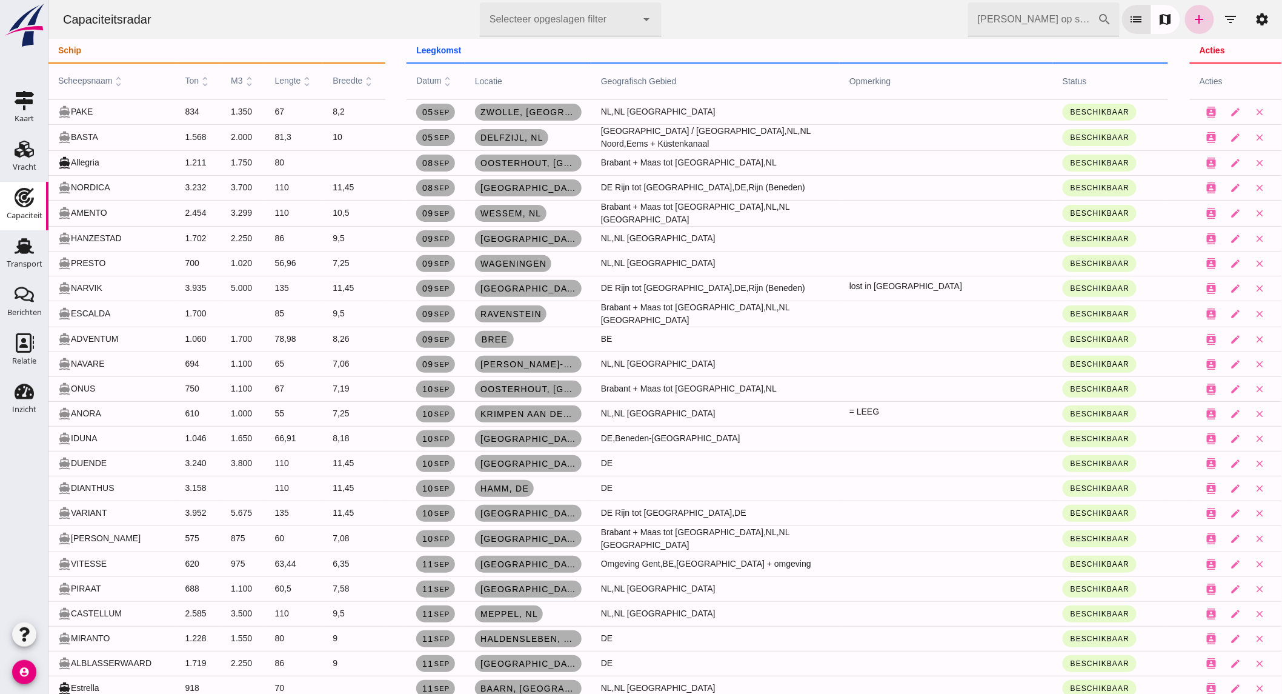
click at [1185, 19] on link "add" at bounding box center [1199, 19] width 29 height 29
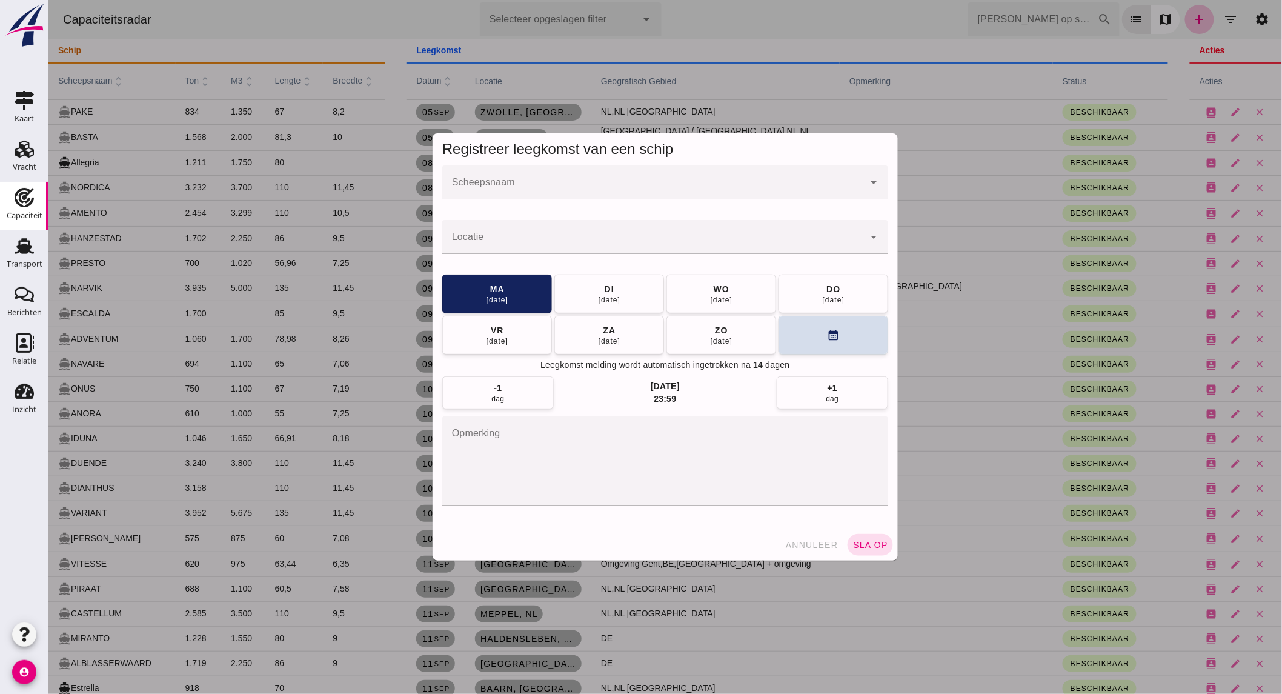
click at [603, 186] on input "Scheepsnaam" at bounding box center [653, 188] width 422 height 15
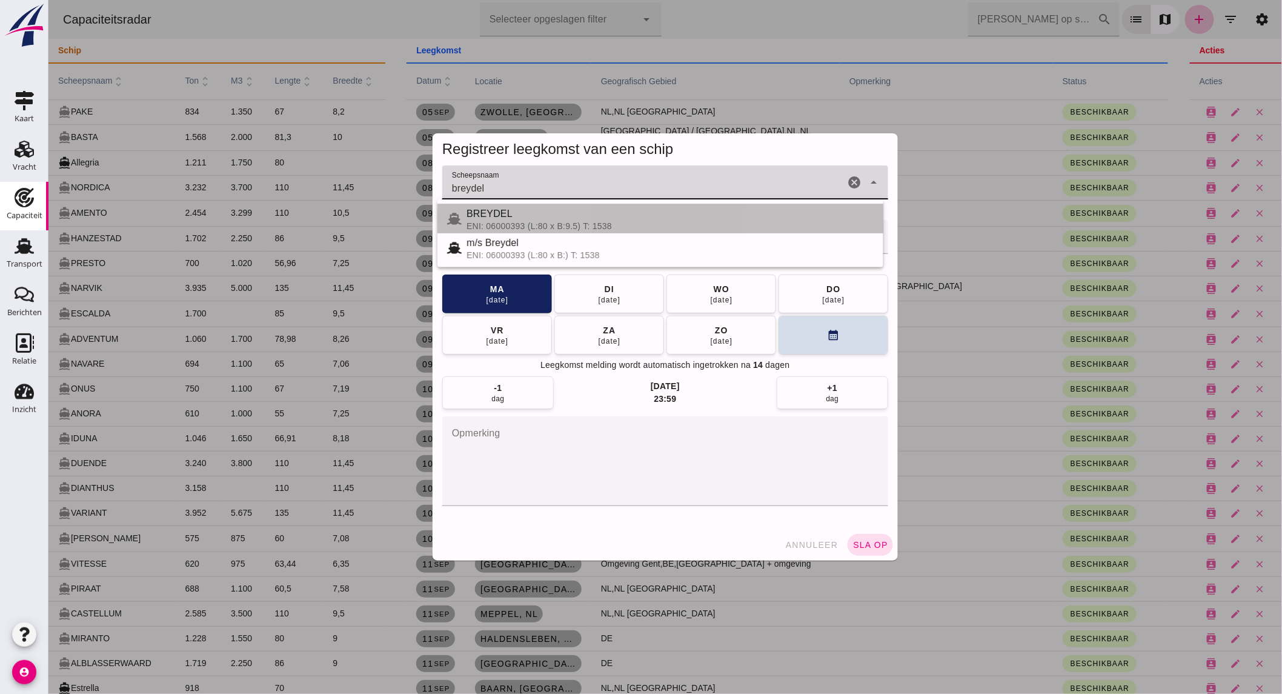
click at [588, 218] on div "BREYDEL" at bounding box center [669, 214] width 407 height 15
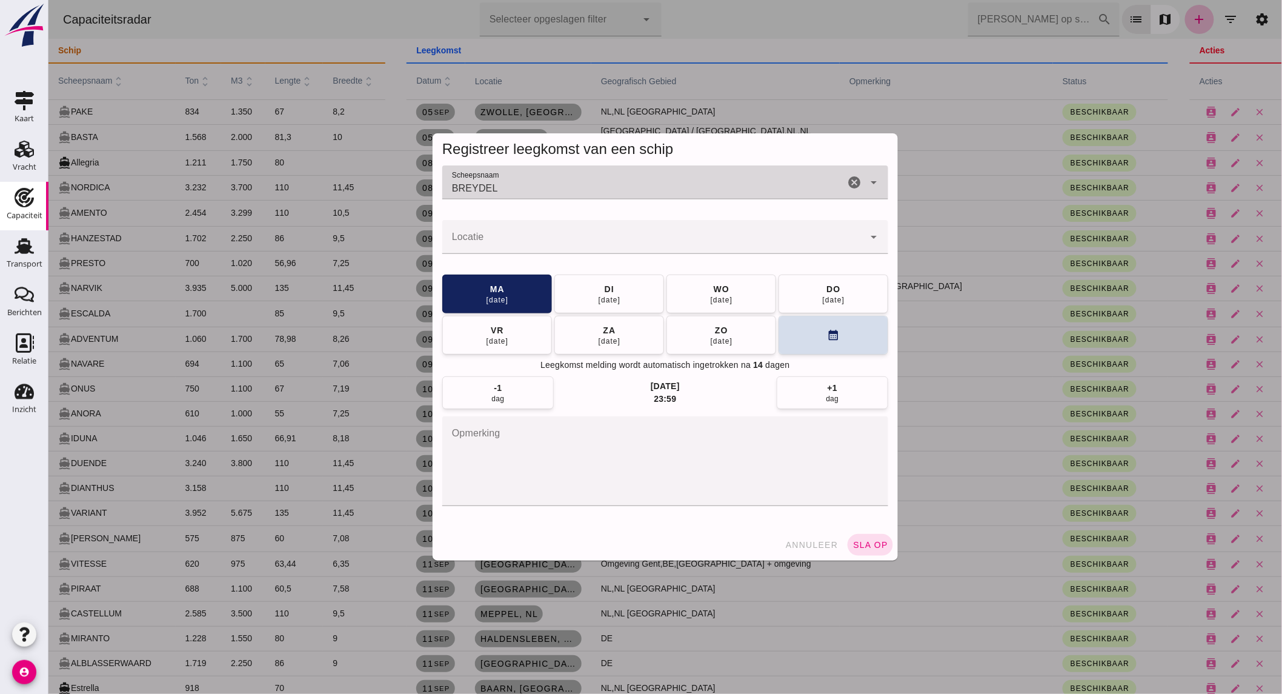
type input "BREYDEL"
click at [576, 241] on input "Locatie" at bounding box center [653, 243] width 422 height 15
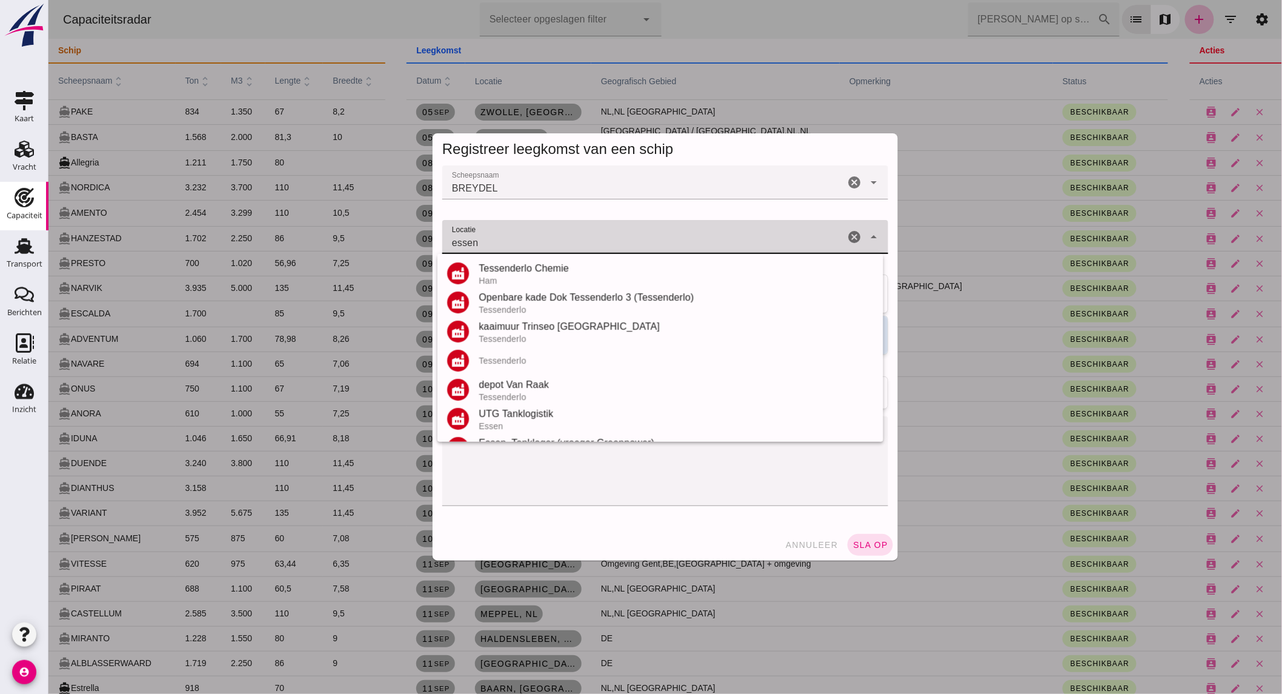
scroll to position [258, 0]
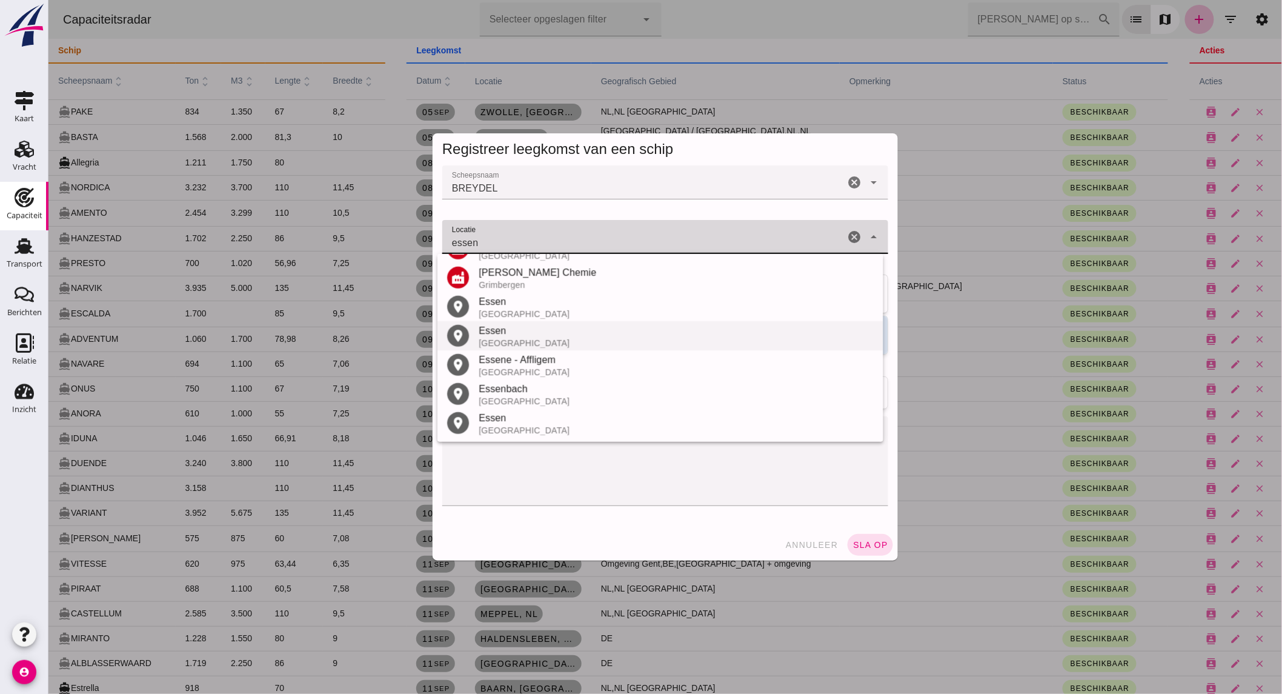
click at [530, 328] on div "Essen" at bounding box center [675, 331] width 395 height 15
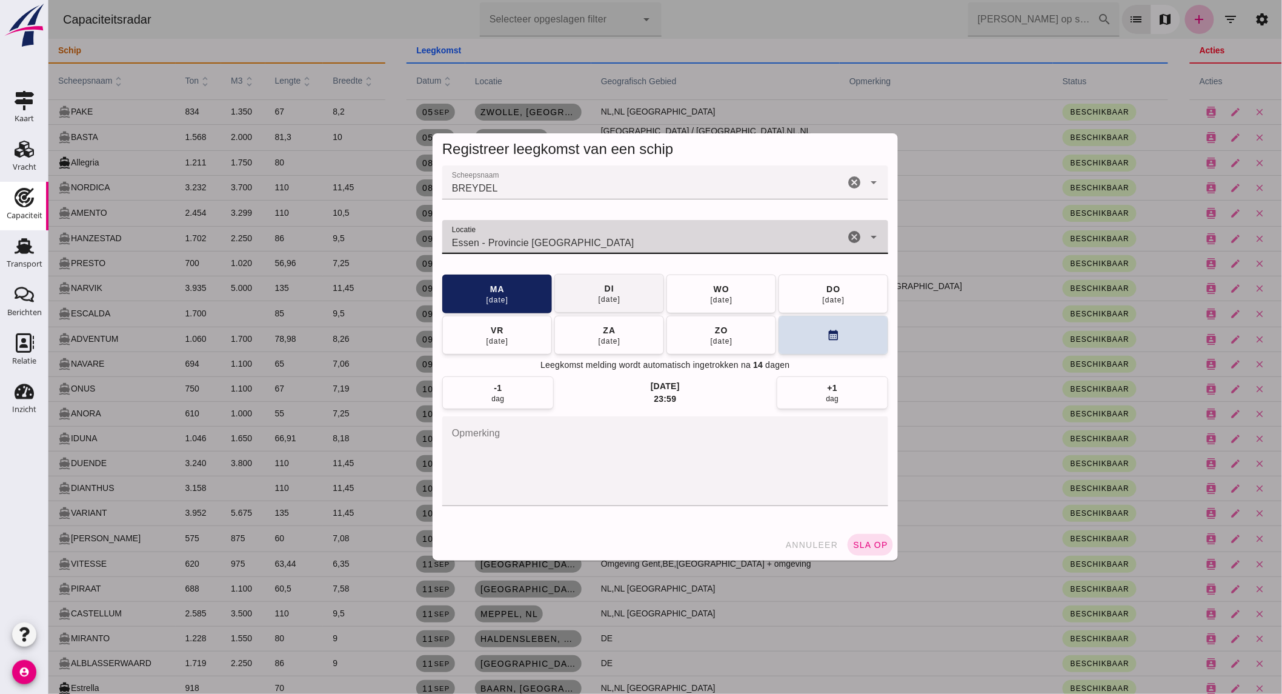
type input "Essen - Provincie Antwerpen"
click at [564, 293] on button "di 16 sep" at bounding box center [609, 293] width 110 height 39
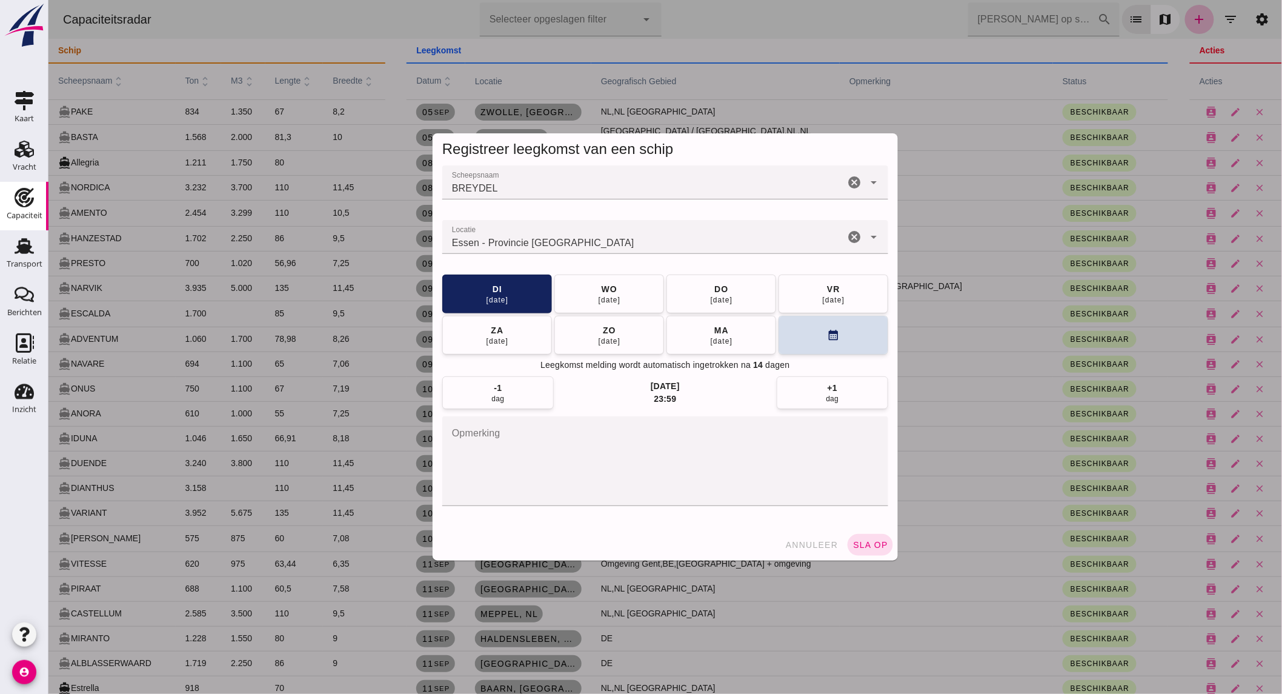
click at [850, 532] on div "annuleer sla op" at bounding box center [664, 545] width 465 height 32
click at [855, 539] on button "sla op" at bounding box center [869, 545] width 45 height 22
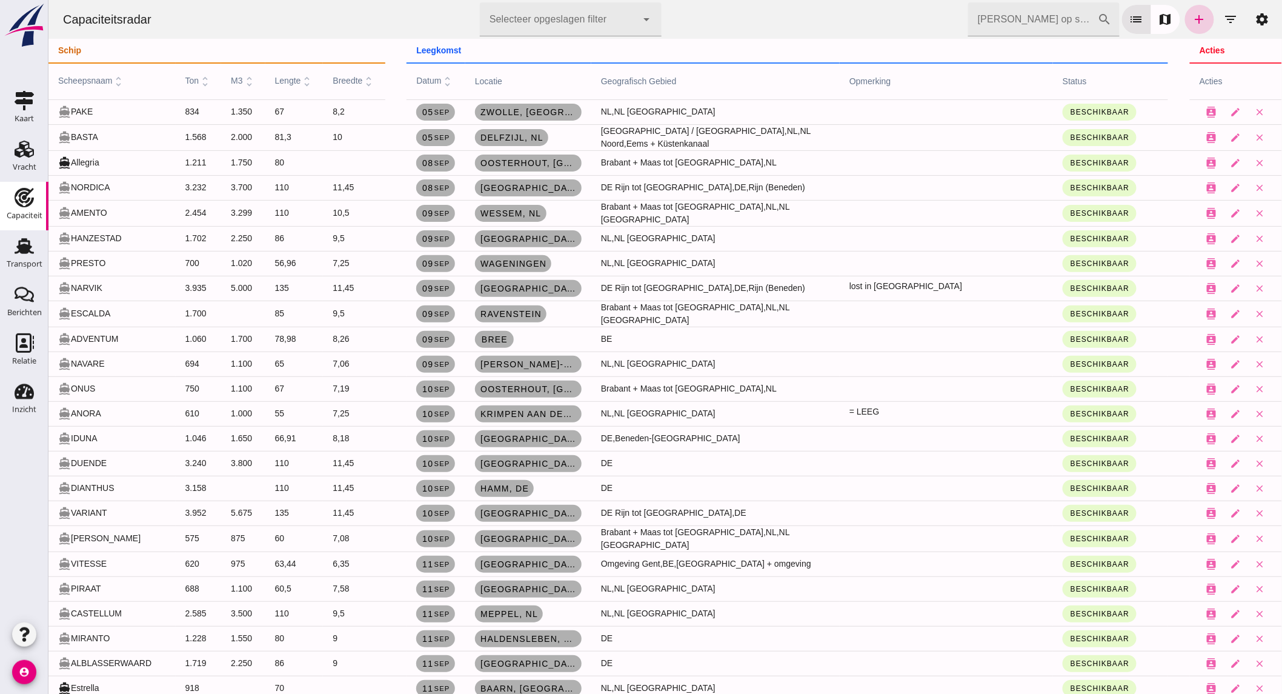
click at [1200, 12] on link "add" at bounding box center [1199, 19] width 29 height 29
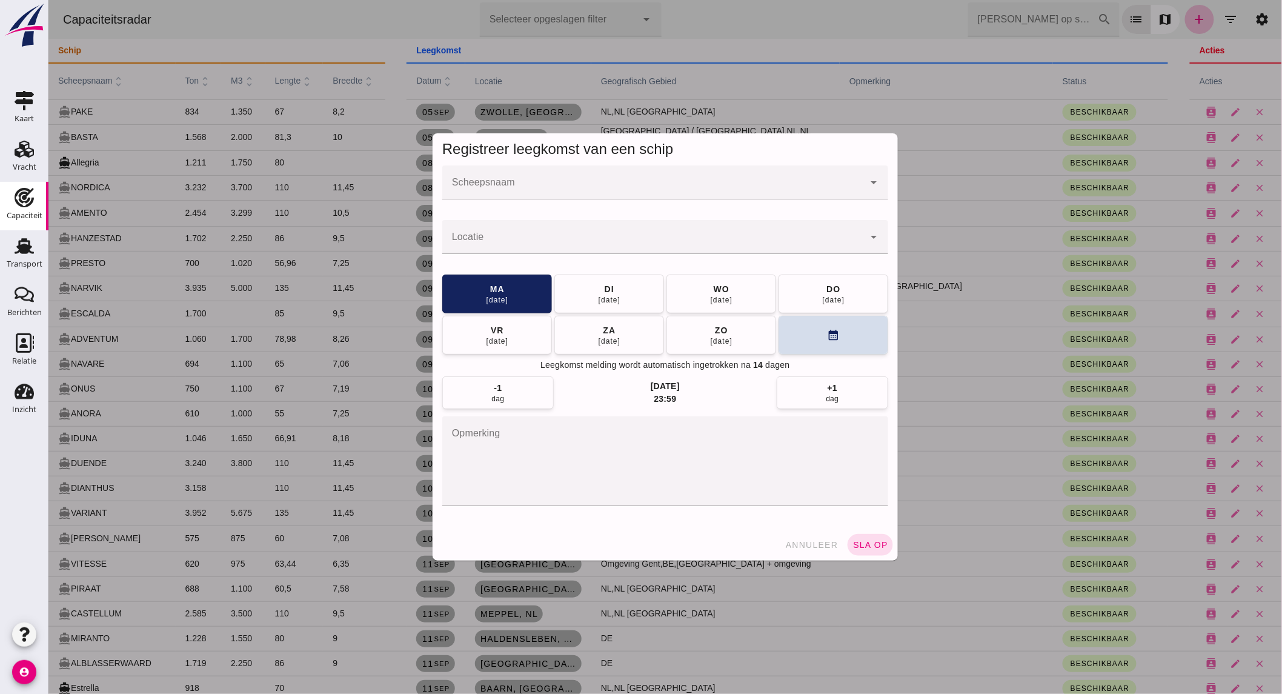
click at [602, 188] on input "Scheepsnaam" at bounding box center [653, 188] width 422 height 15
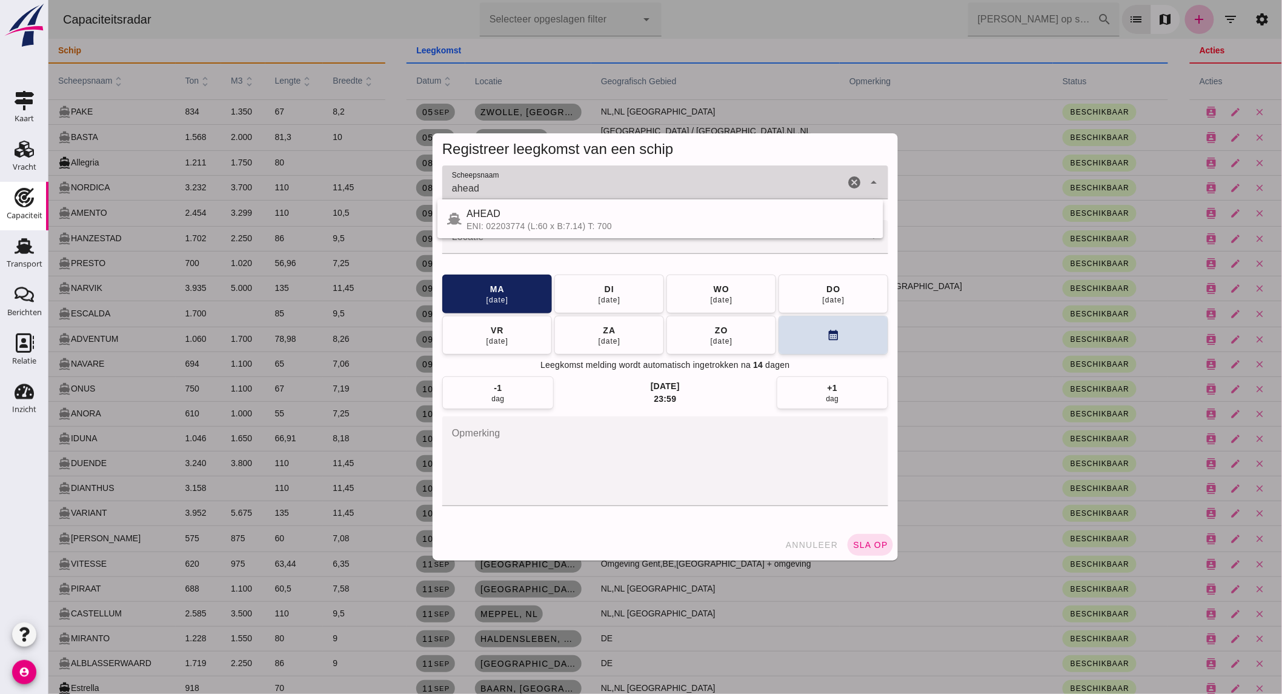
click at [613, 218] on div "AHEAD" at bounding box center [669, 214] width 407 height 15
type input "AHEAD"
click at [609, 239] on input "Locatie" at bounding box center [653, 243] width 422 height 15
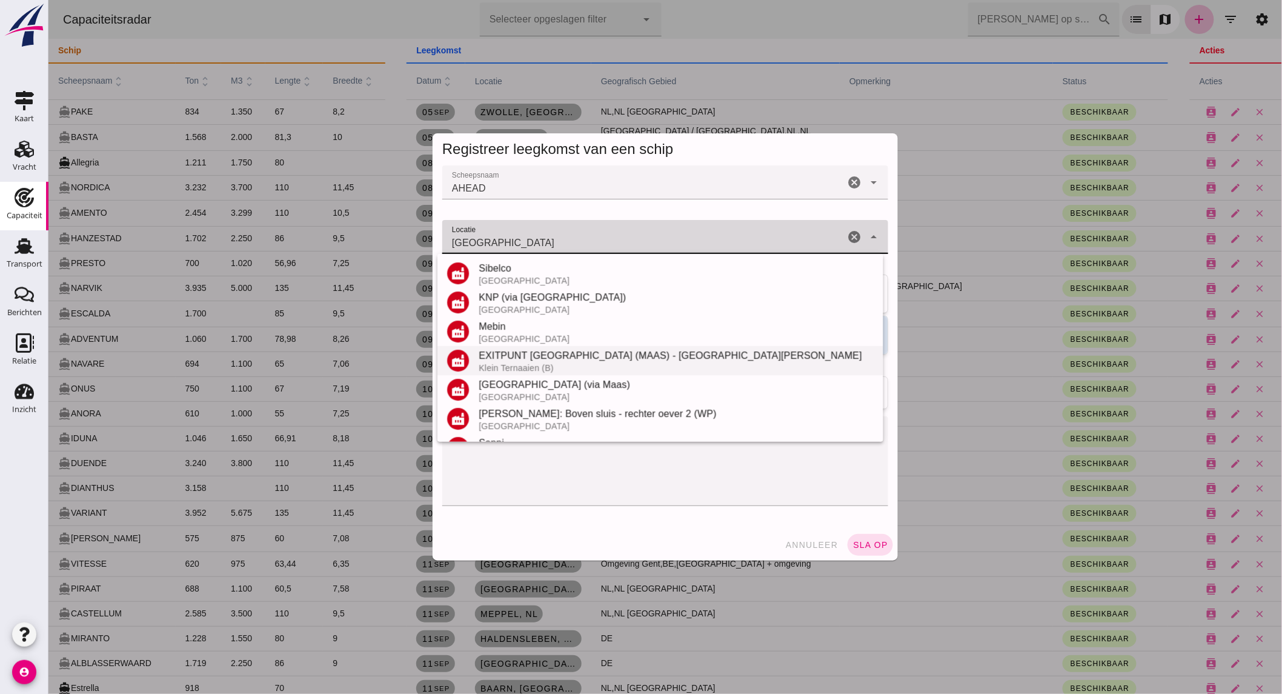
scroll to position [171, 0]
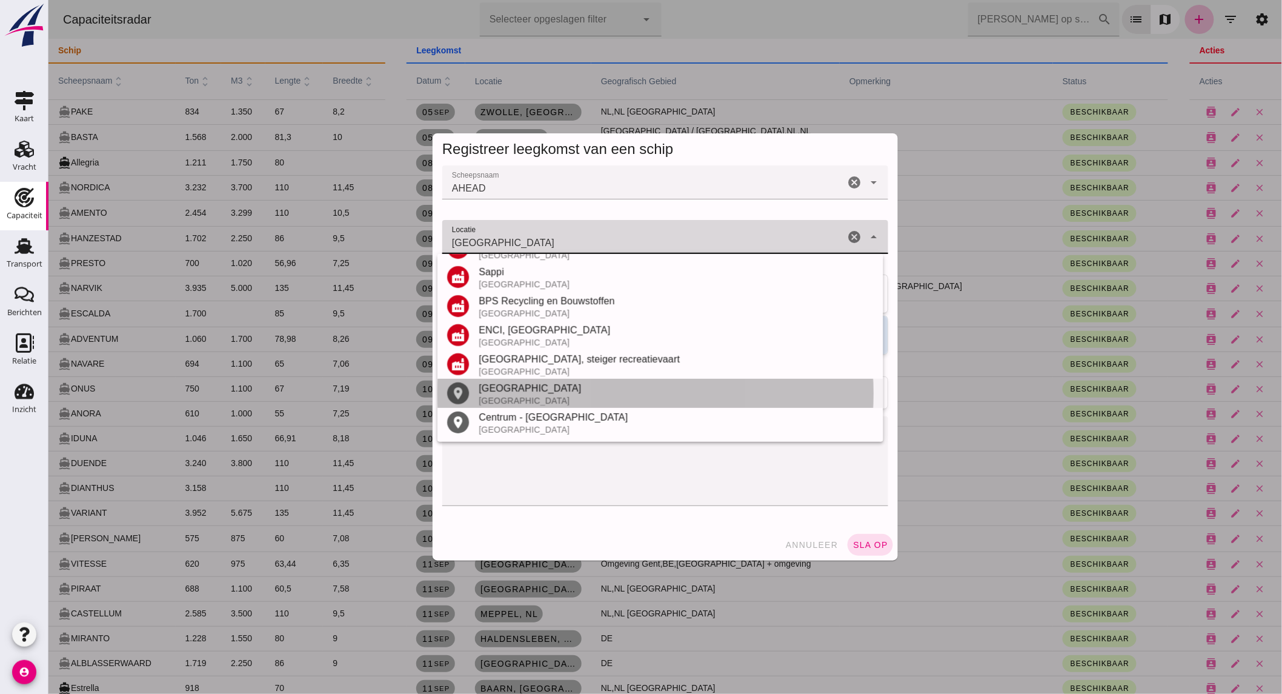
click at [535, 388] on div "Maastricht" at bounding box center [675, 388] width 395 height 15
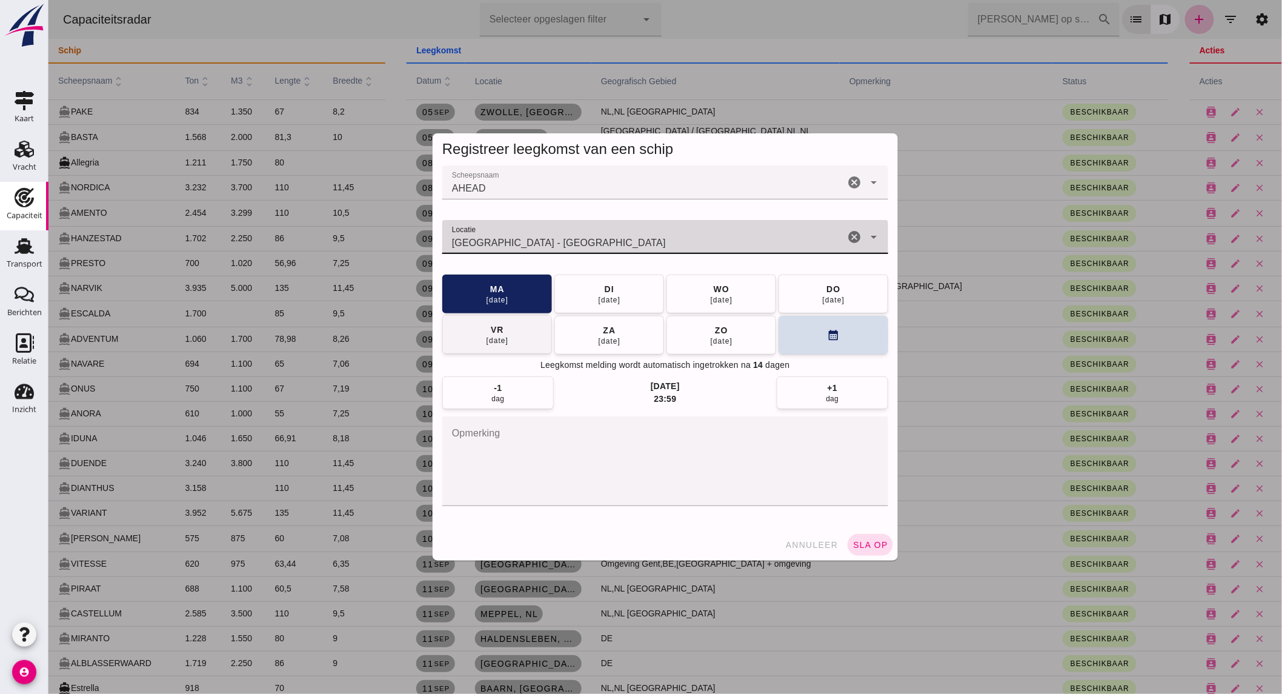
type input "Maastricht - Limburg"
click at [490, 328] on div "vr" at bounding box center [497, 330] width 14 height 12
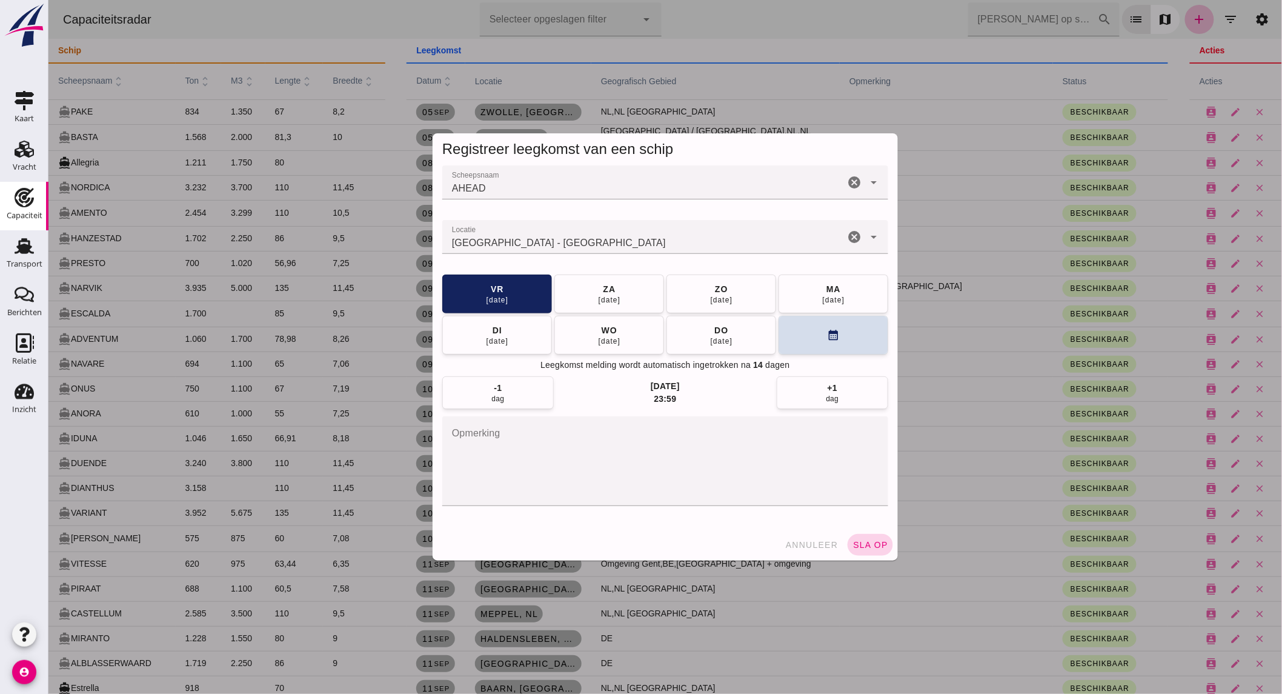
click at [868, 542] on span "sla op" at bounding box center [870, 545] width 36 height 10
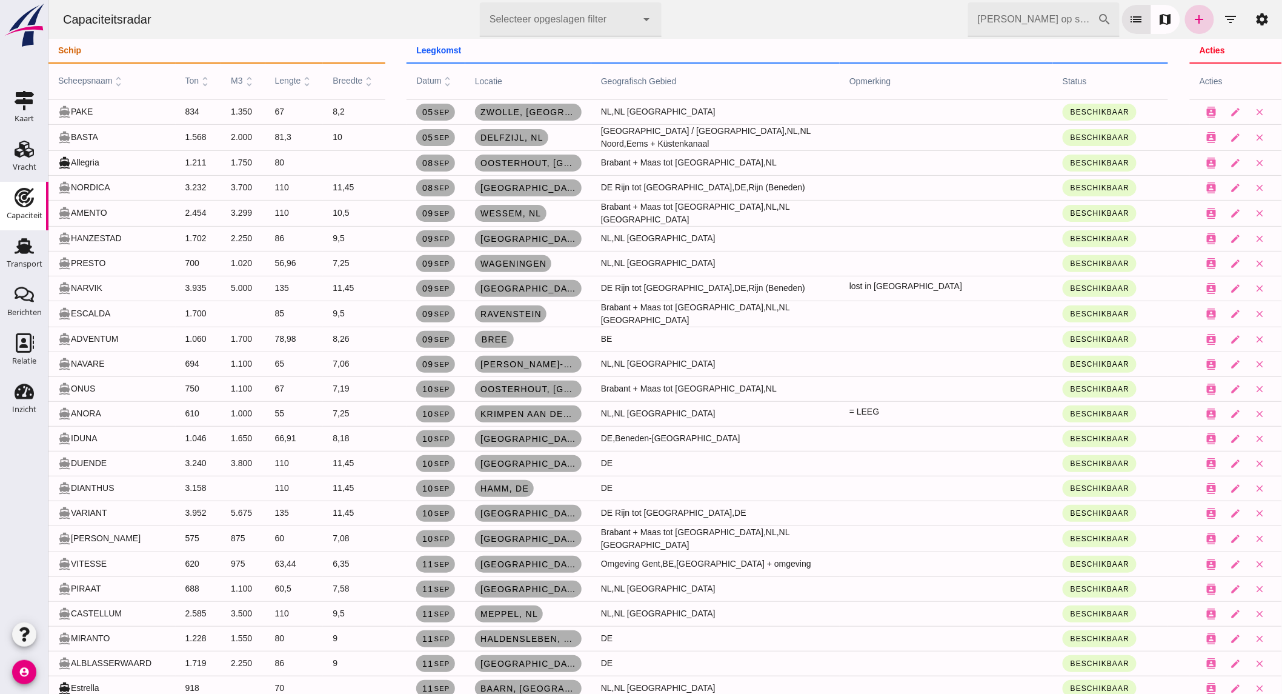
click at [1192, 17] on icon "add" at bounding box center [1199, 19] width 15 height 15
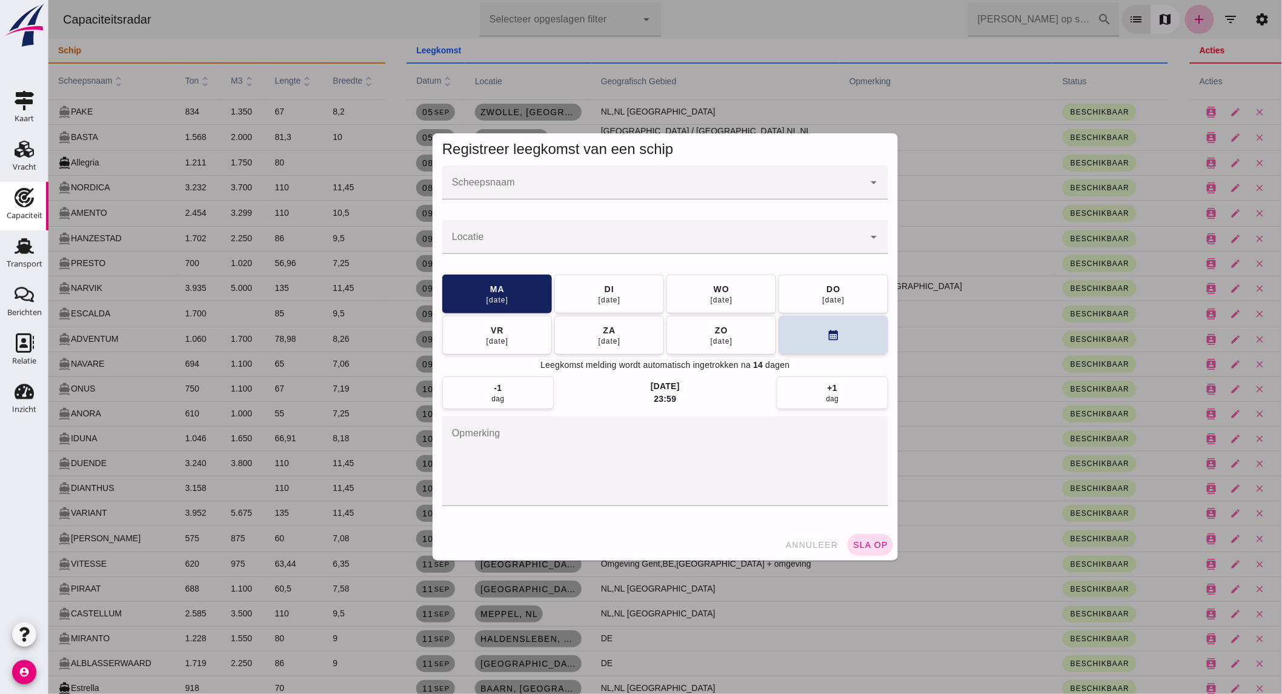
click at [576, 177] on div at bounding box center [653, 182] width 422 height 34
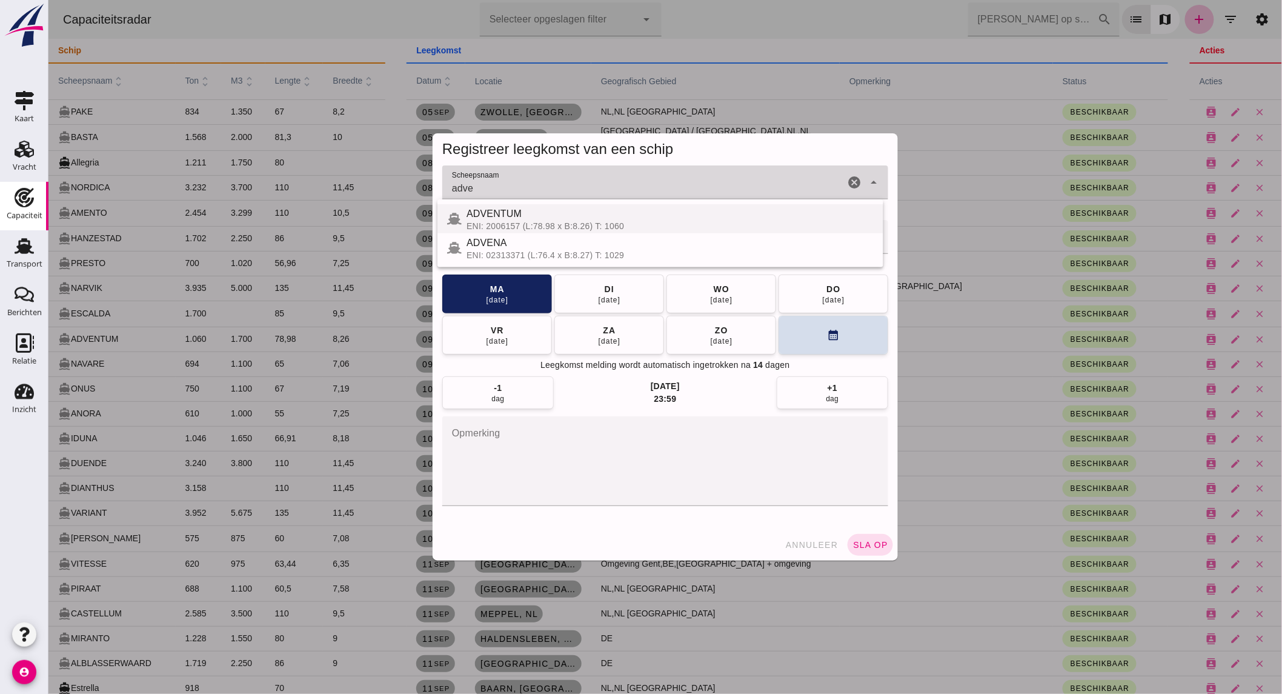
click at [565, 217] on div "ADVENTUM" at bounding box center [669, 214] width 407 height 15
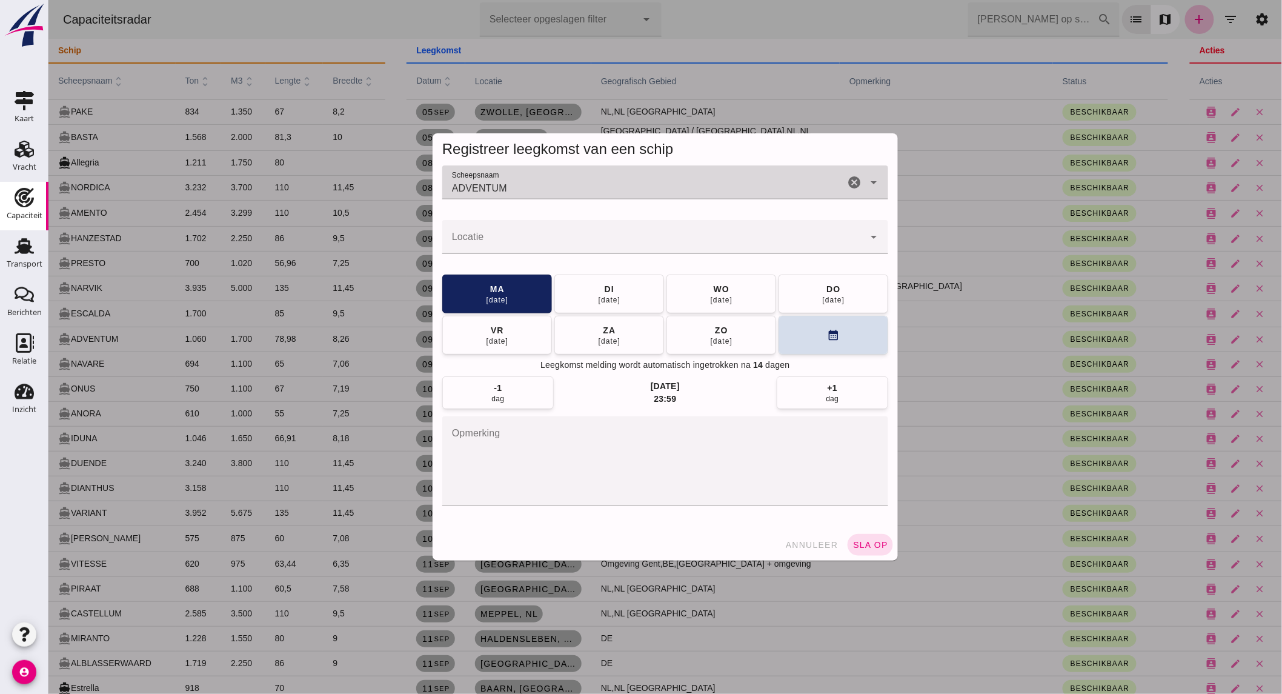
type input "ADVENTUM"
click at [575, 233] on div at bounding box center [653, 237] width 422 height 34
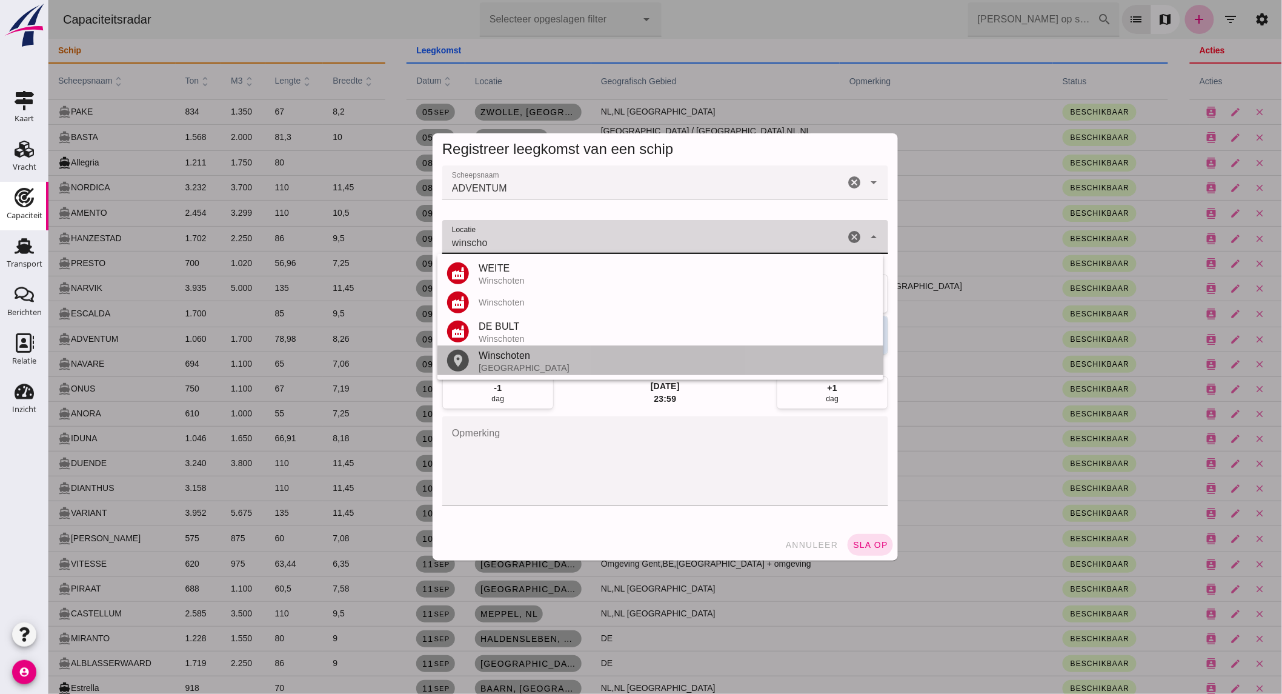
click at [533, 361] on div "Winschoten" at bounding box center [675, 355] width 395 height 15
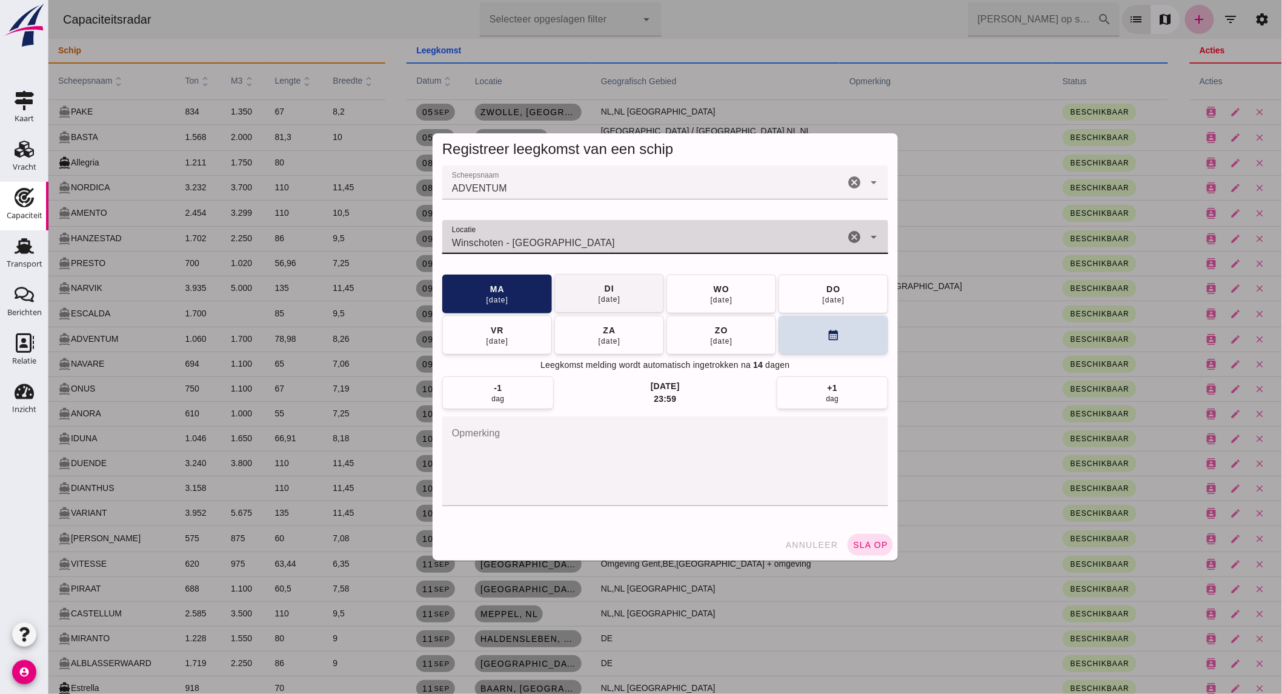
type input "Winschoten - Groningen"
click at [620, 302] on button "di 16 sep" at bounding box center [609, 293] width 110 height 39
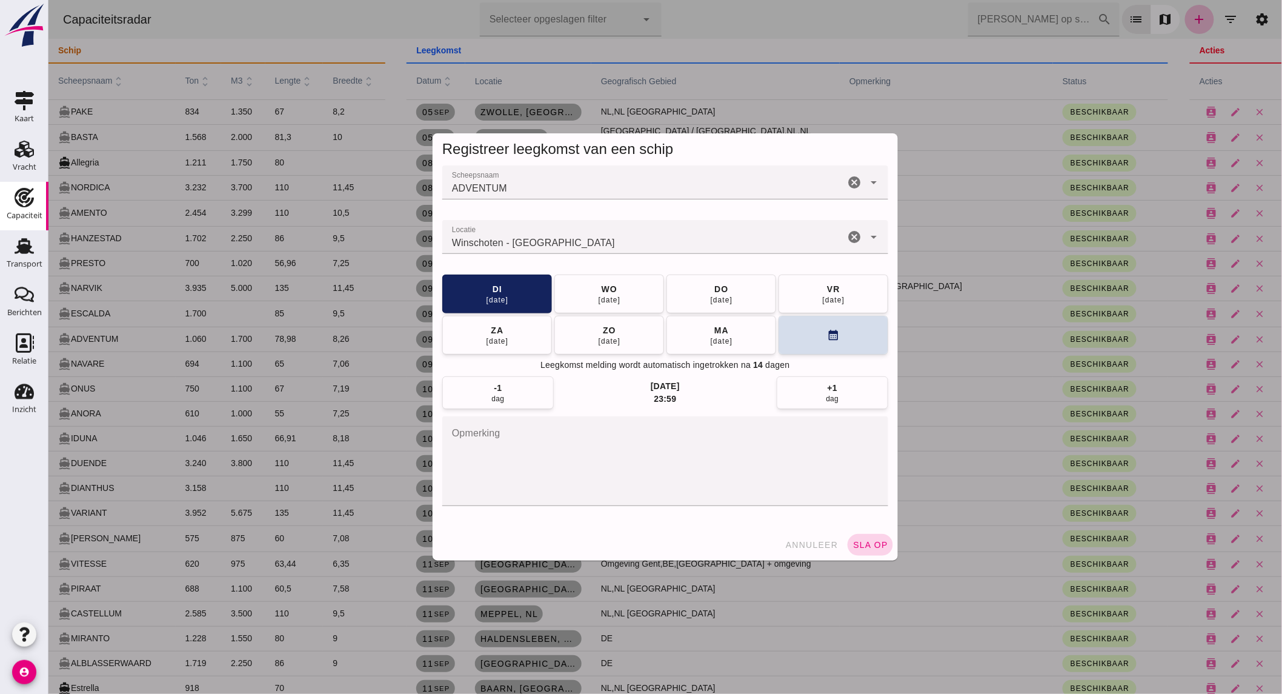
click at [854, 544] on span "sla op" at bounding box center [870, 545] width 36 height 10
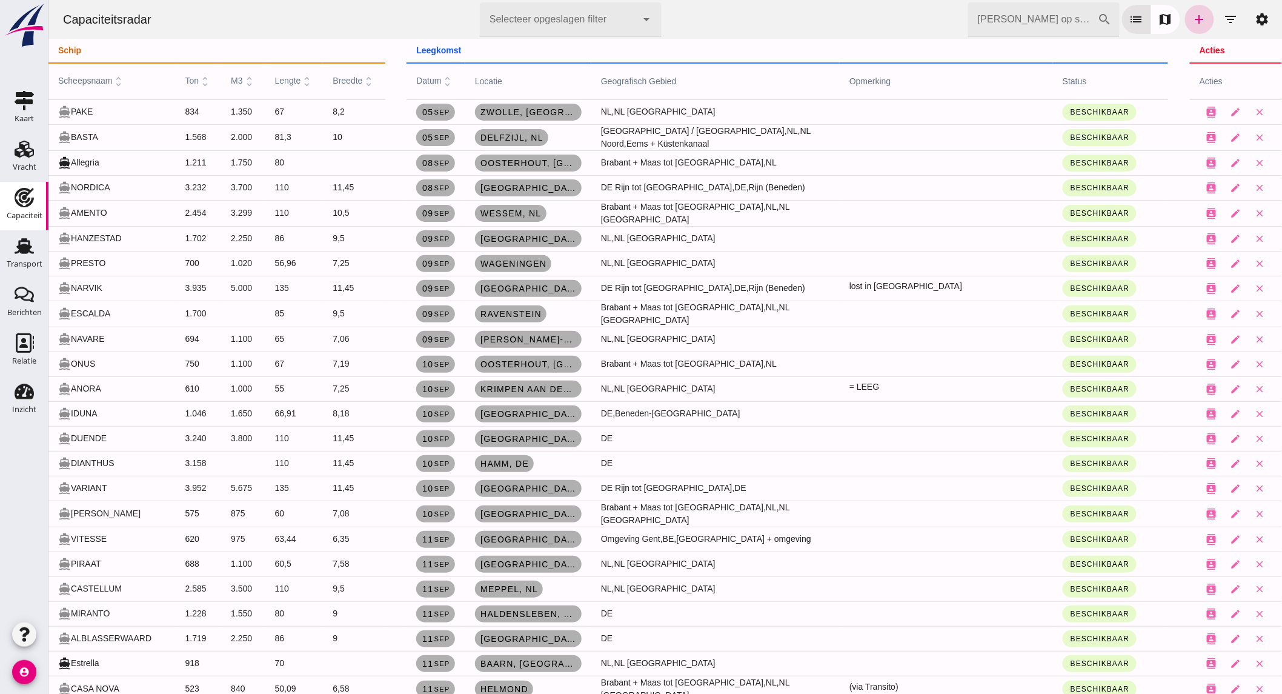
click at [1192, 18] on icon "add" at bounding box center [1199, 19] width 15 height 15
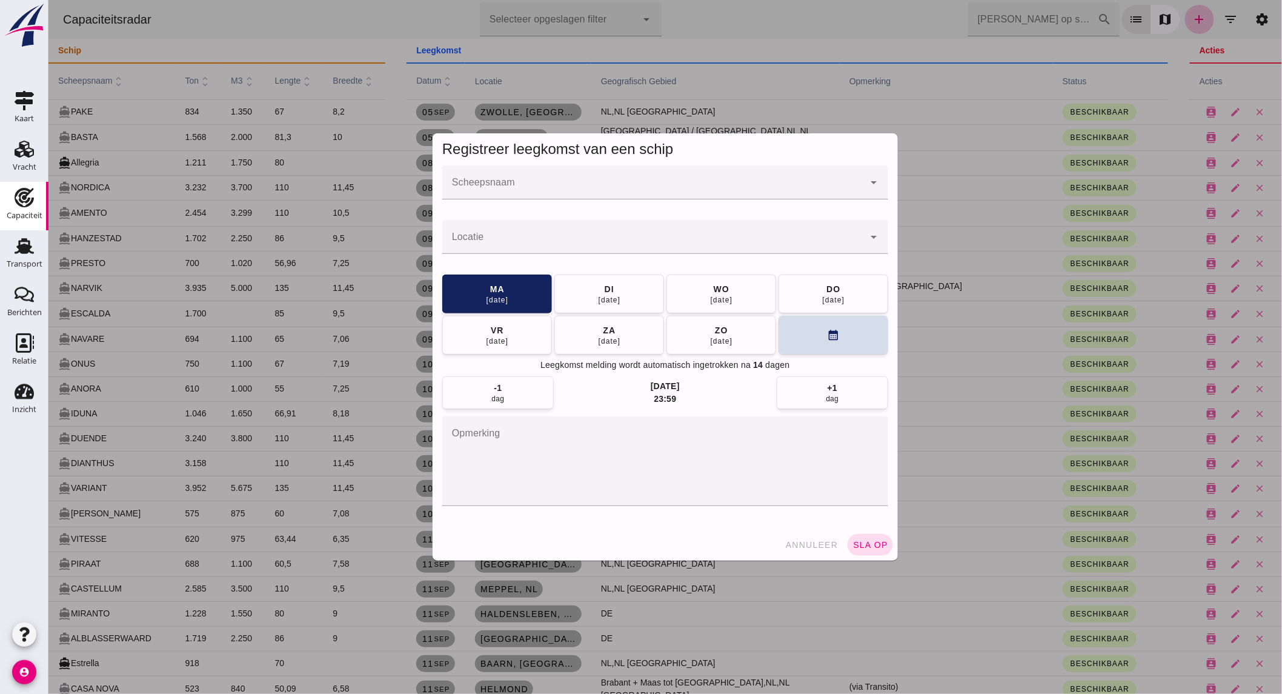
click at [475, 182] on input "Scheepsnaam" at bounding box center [653, 188] width 422 height 15
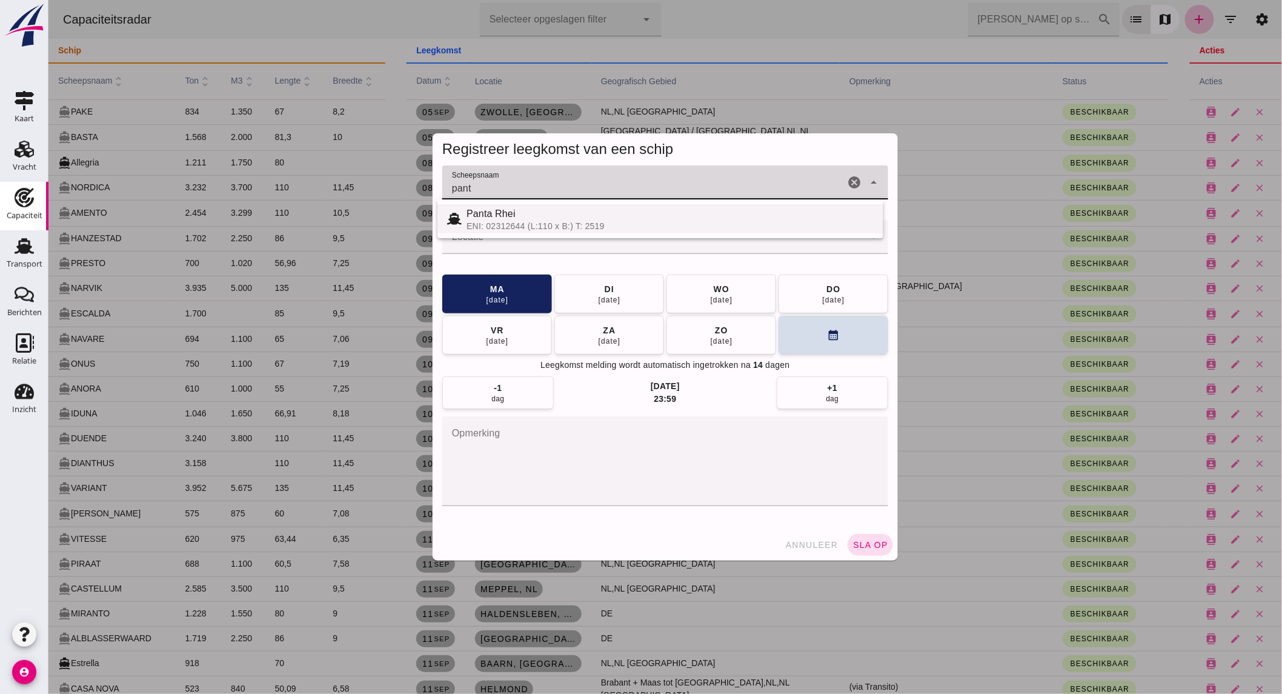
click at [619, 217] on div "Panta Rhei" at bounding box center [669, 214] width 407 height 15
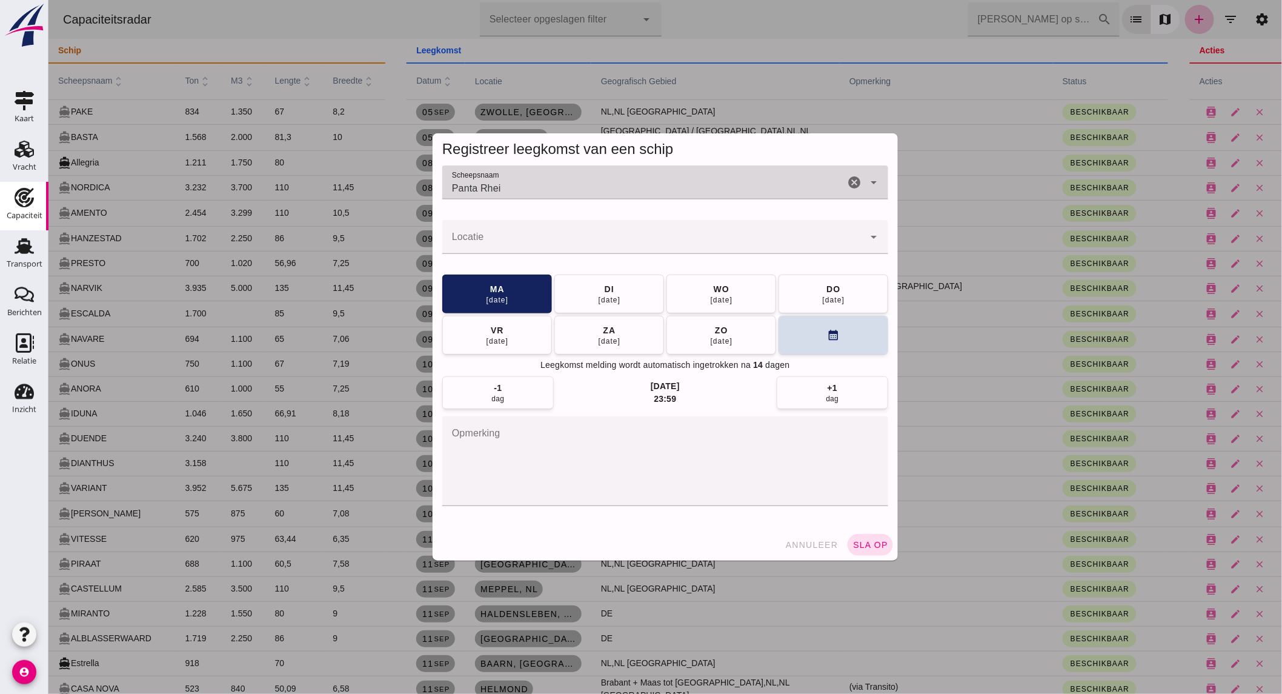
type input "Panta Rhei"
click at [600, 244] on input "Locatie" at bounding box center [653, 243] width 422 height 15
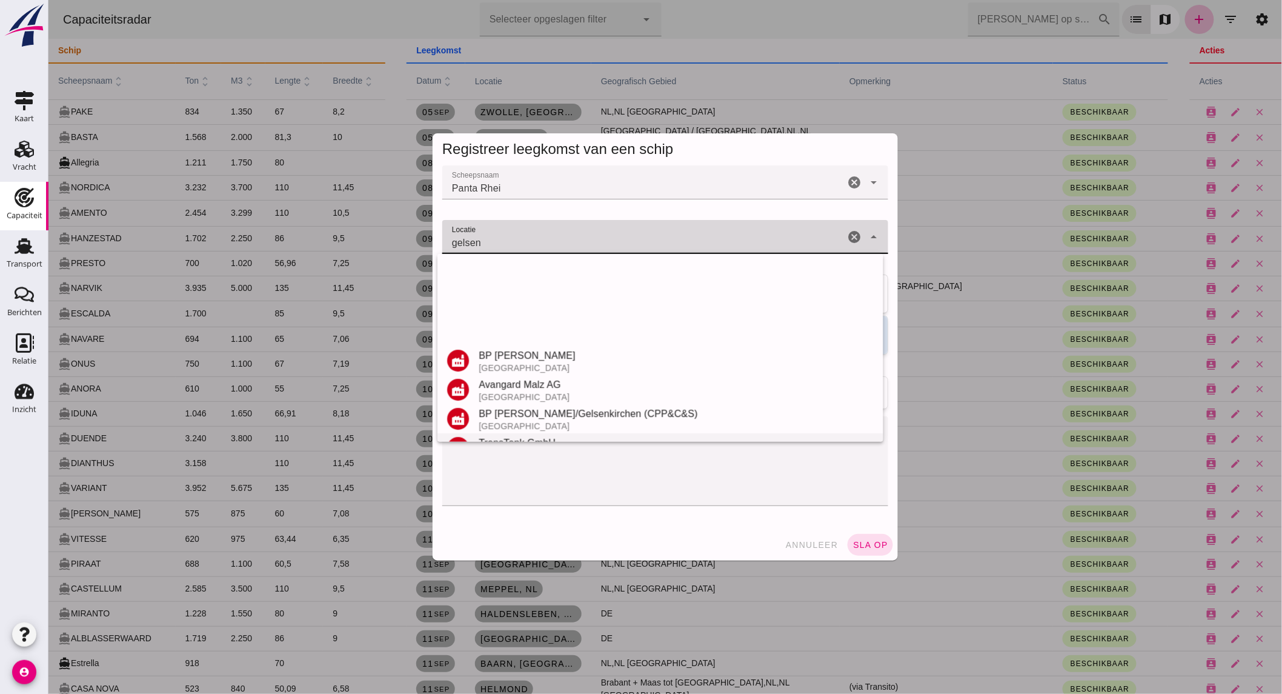
scroll to position [200, 0]
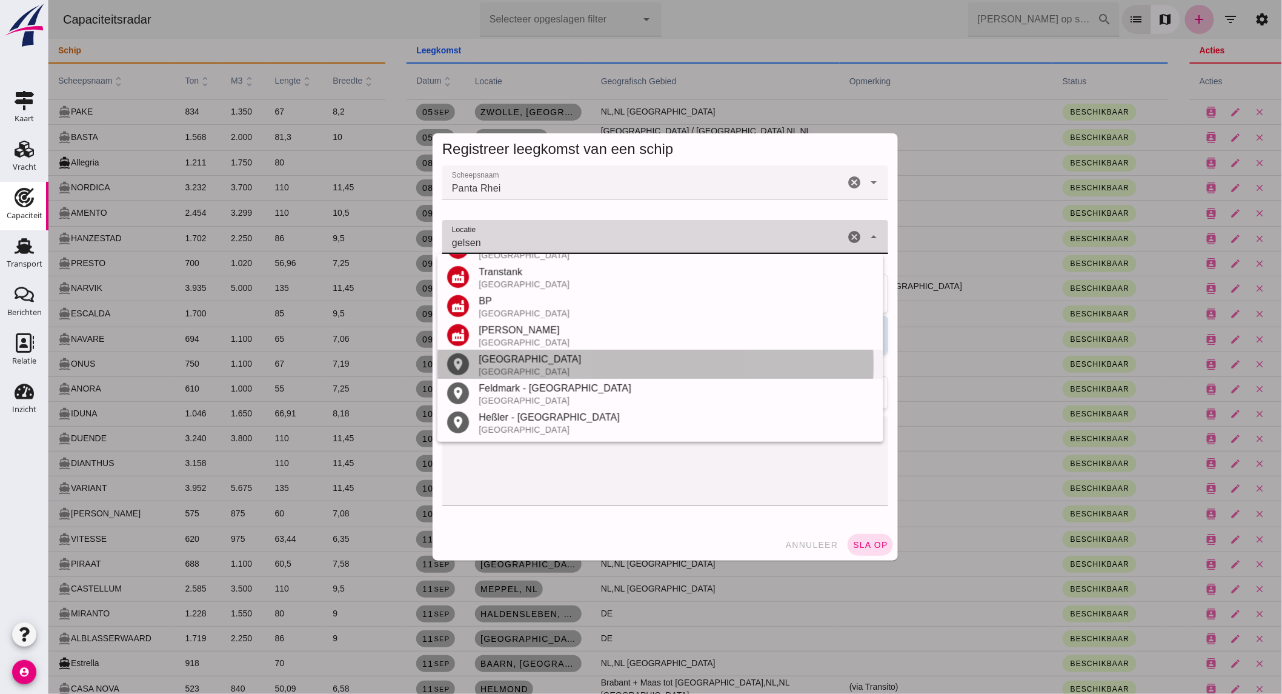
click at [549, 361] on div "Gelsenkirchen" at bounding box center [675, 359] width 395 height 15
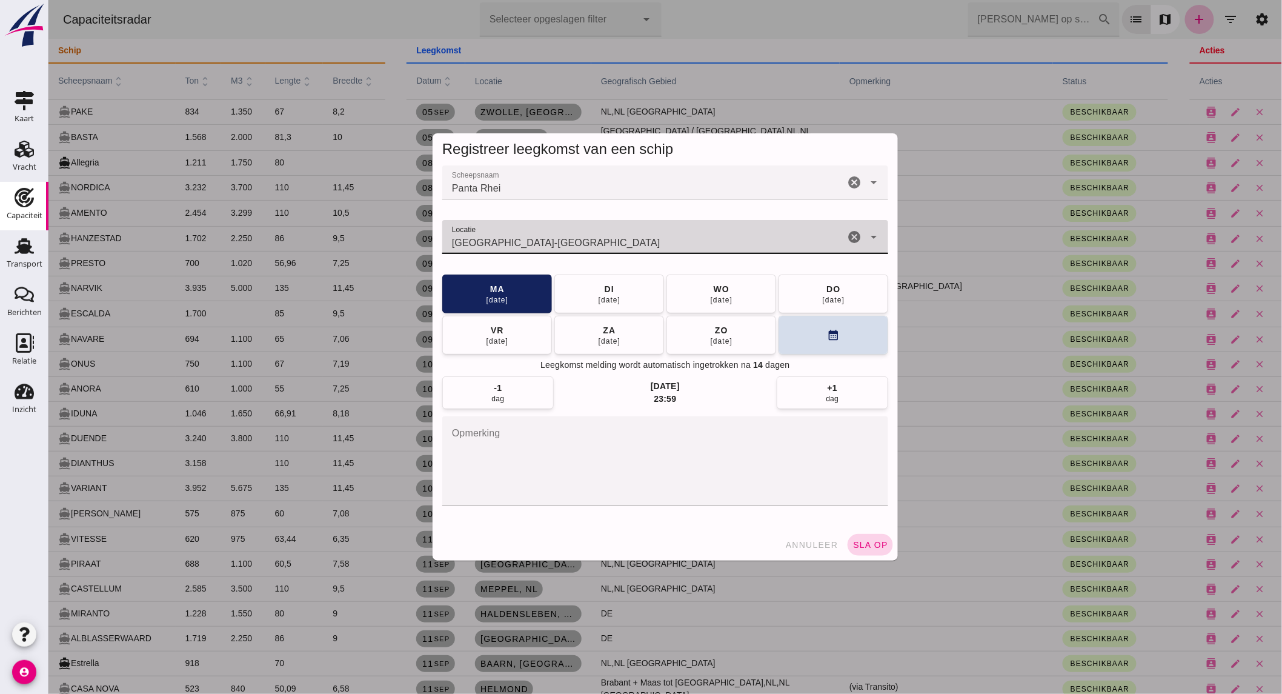
type input "Gelsenkirchen - Noordrijn-Westfalen"
click at [874, 543] on span "sla op" at bounding box center [870, 545] width 36 height 10
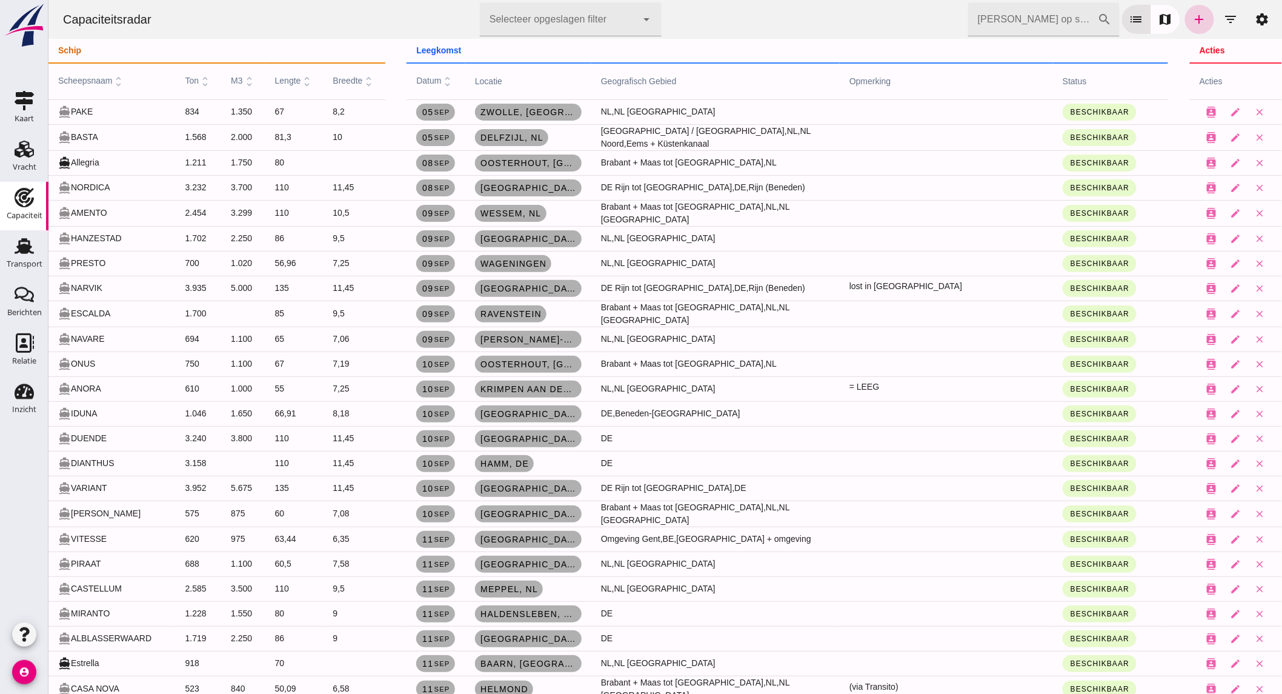
click at [1185, 17] on link "add" at bounding box center [1199, 19] width 29 height 29
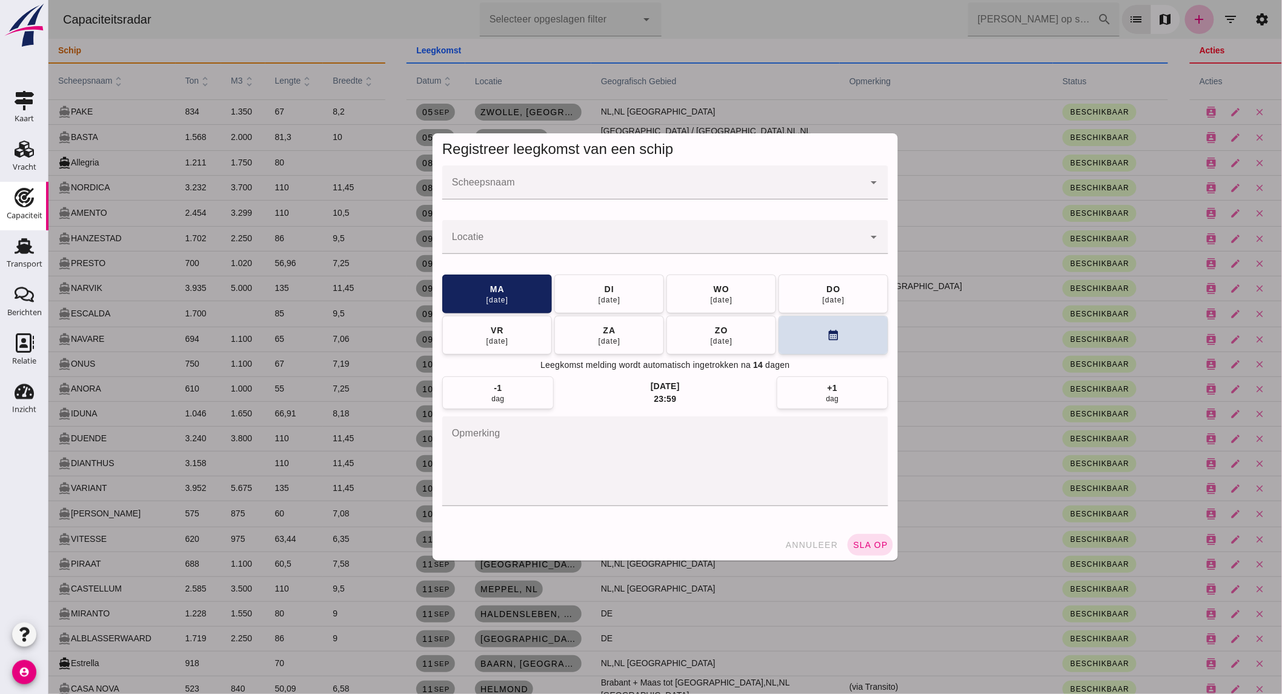
click at [694, 190] on input "Scheepsnaam" at bounding box center [653, 188] width 422 height 15
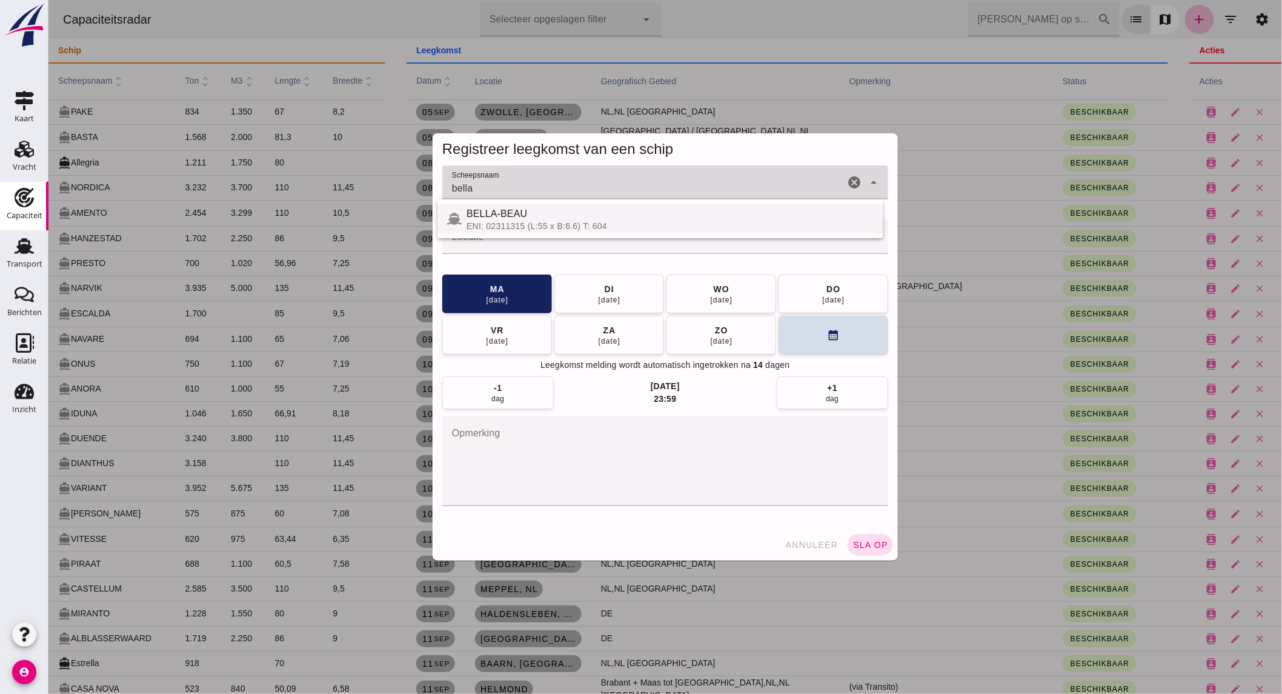
click at [656, 216] on div "BELLA-BEAU" at bounding box center [669, 214] width 407 height 15
type input "BELLA-BEAU"
click at [627, 244] on input "Locatie" at bounding box center [653, 243] width 422 height 15
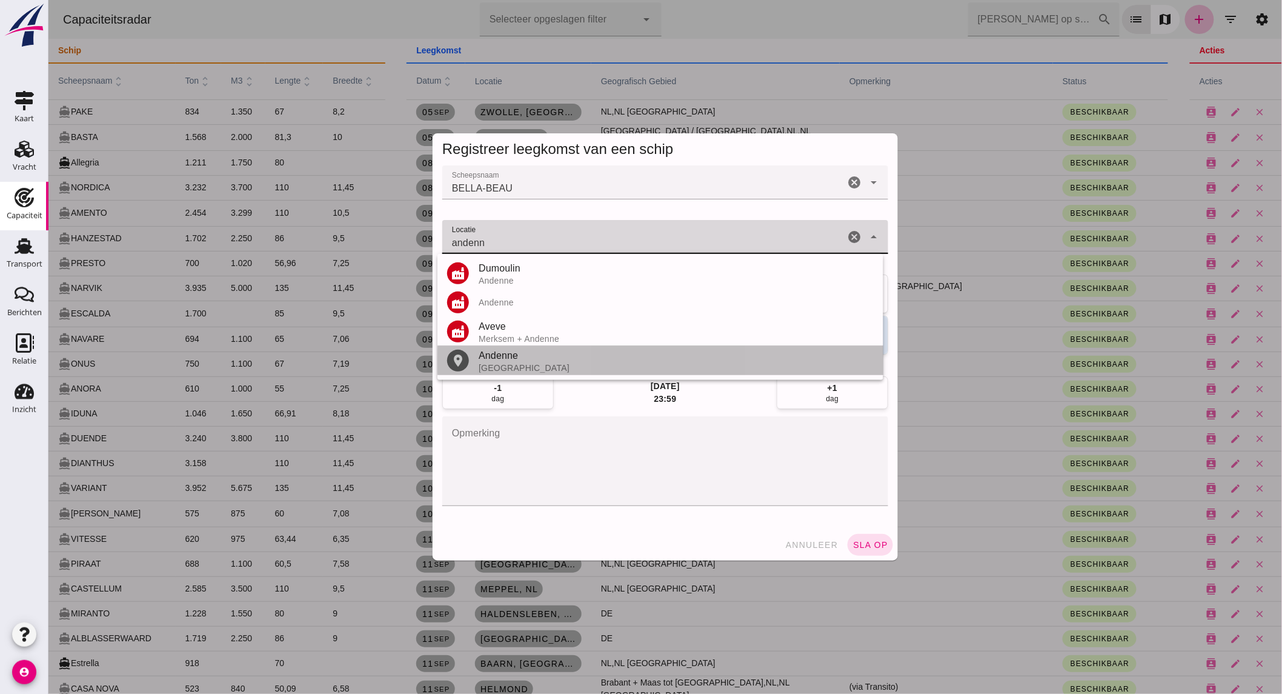
click at [542, 356] on div "Andenne" at bounding box center [675, 355] width 395 height 15
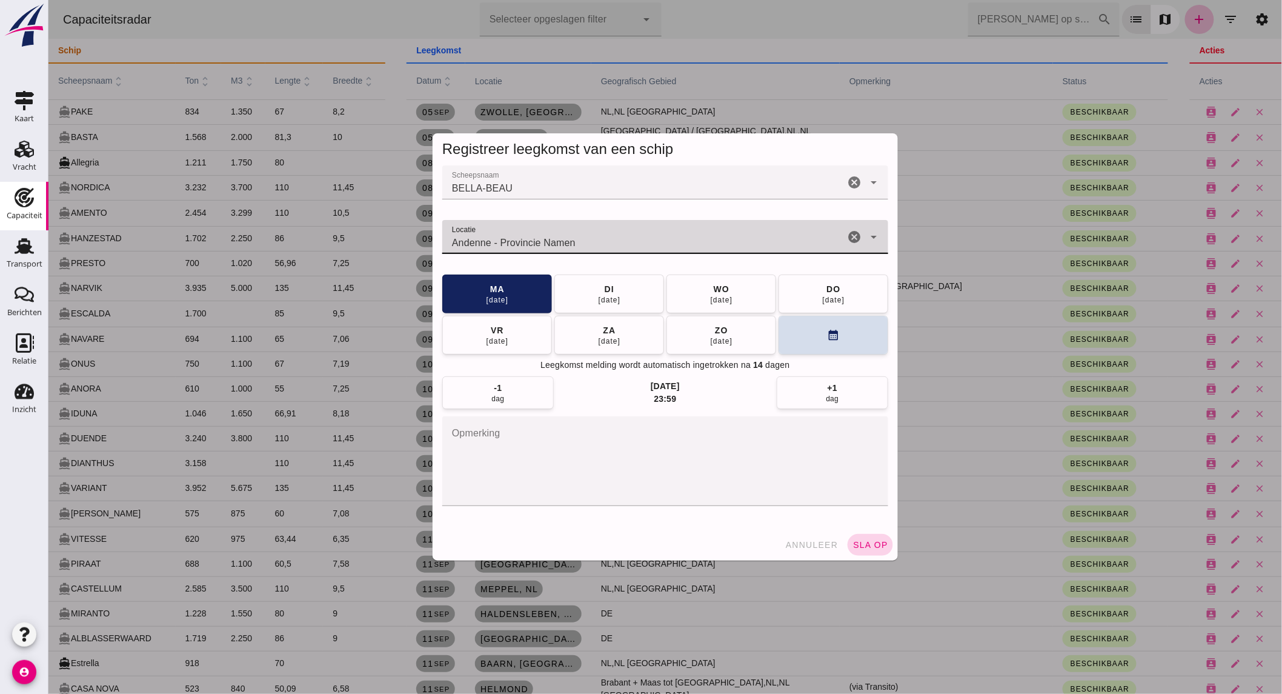
type input "Andenne - Provincie Namen"
click at [862, 545] on span "sla op" at bounding box center [870, 545] width 36 height 10
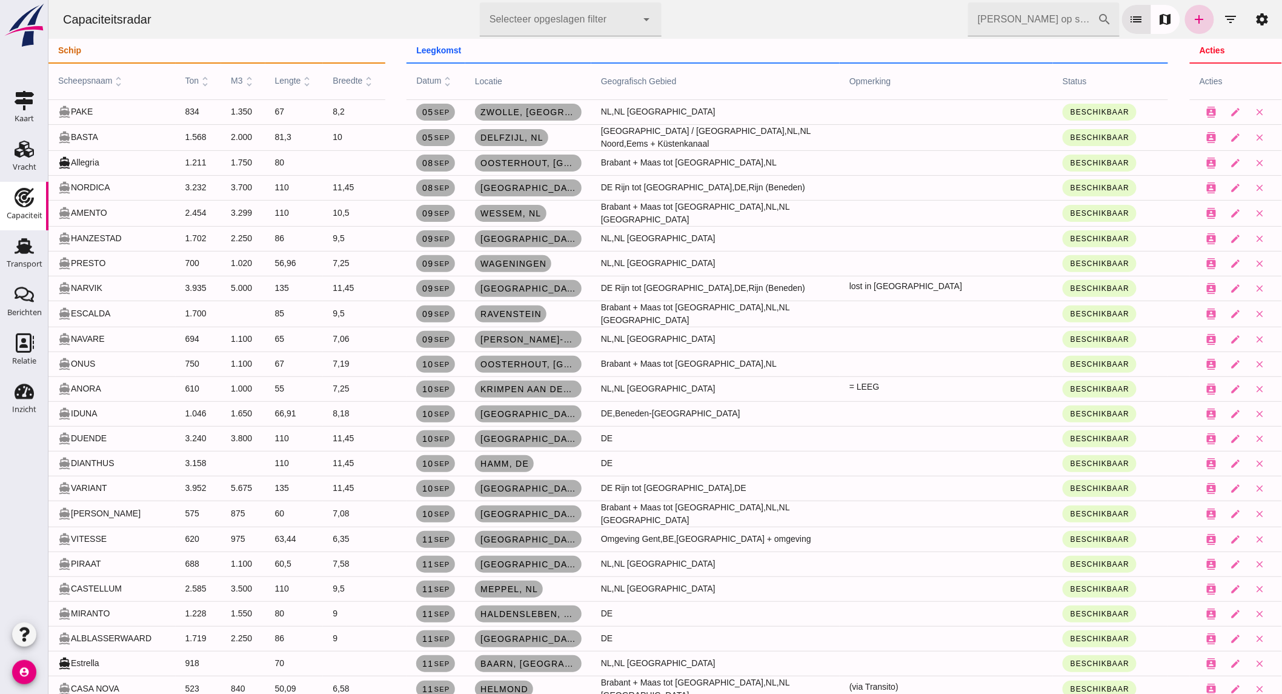
click at [1196, 19] on icon "add" at bounding box center [1199, 19] width 15 height 15
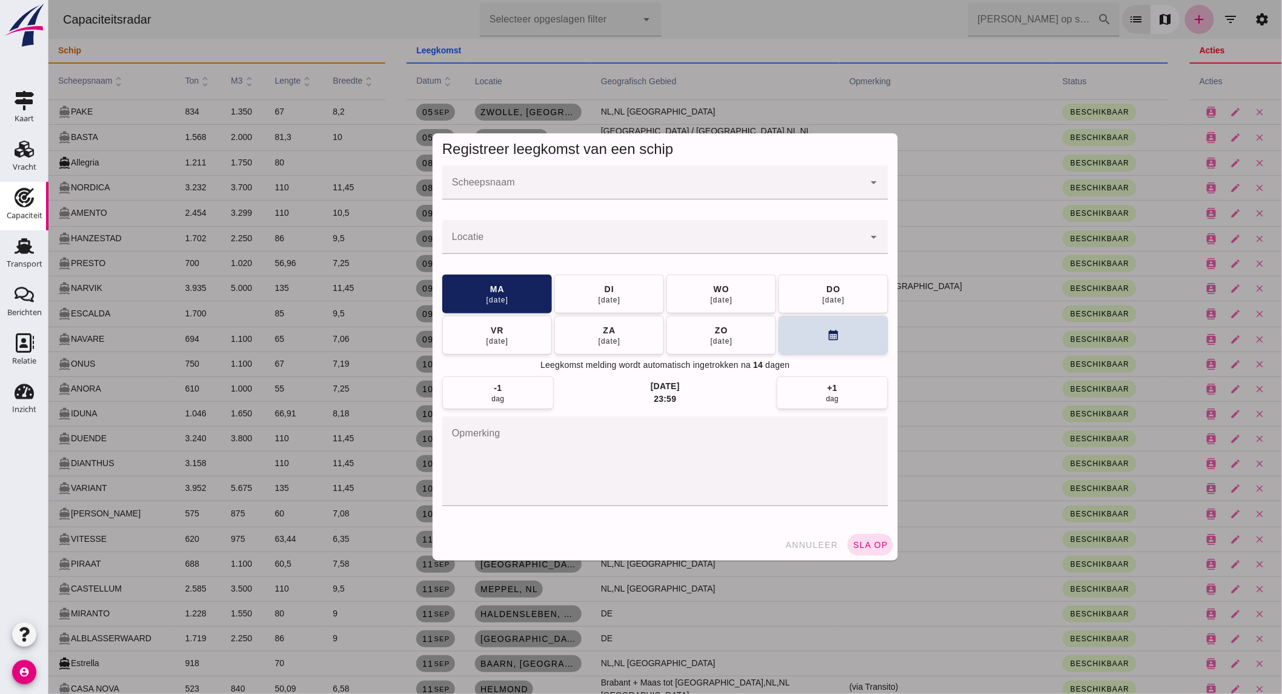
click at [534, 188] on input "Scheepsnaam" at bounding box center [653, 188] width 422 height 15
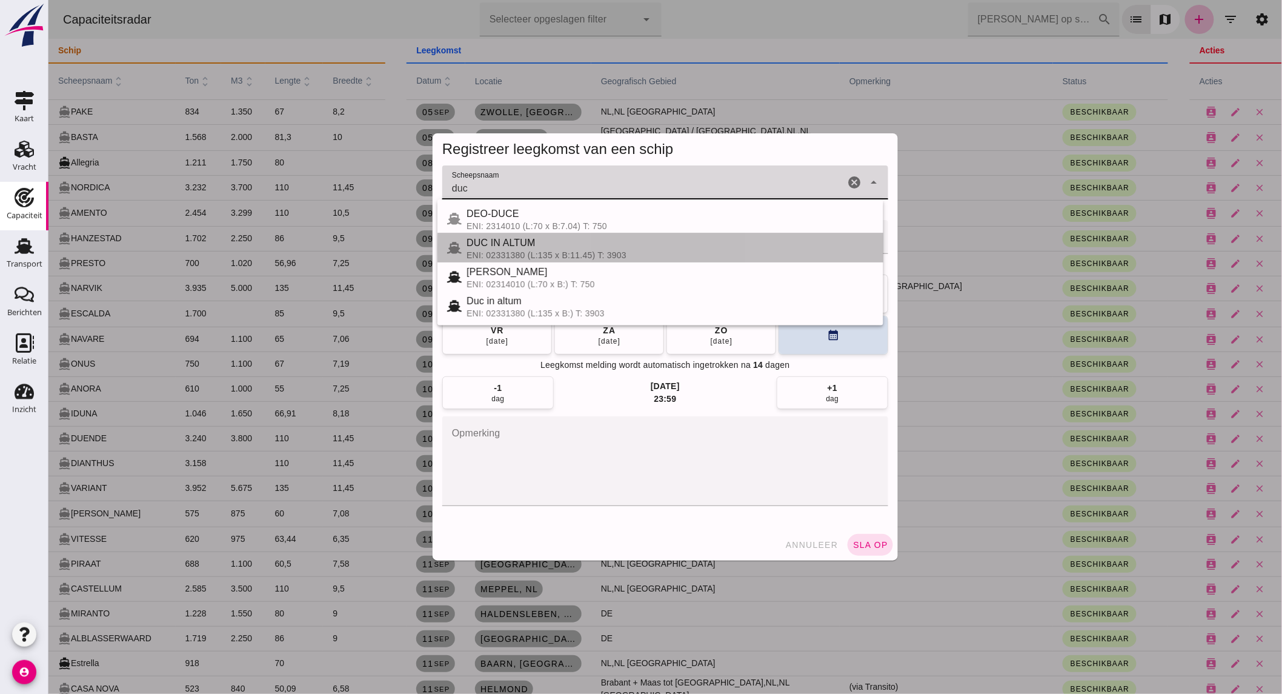
click at [529, 239] on span "DUC IN ALTUM" at bounding box center [500, 243] width 69 height 10
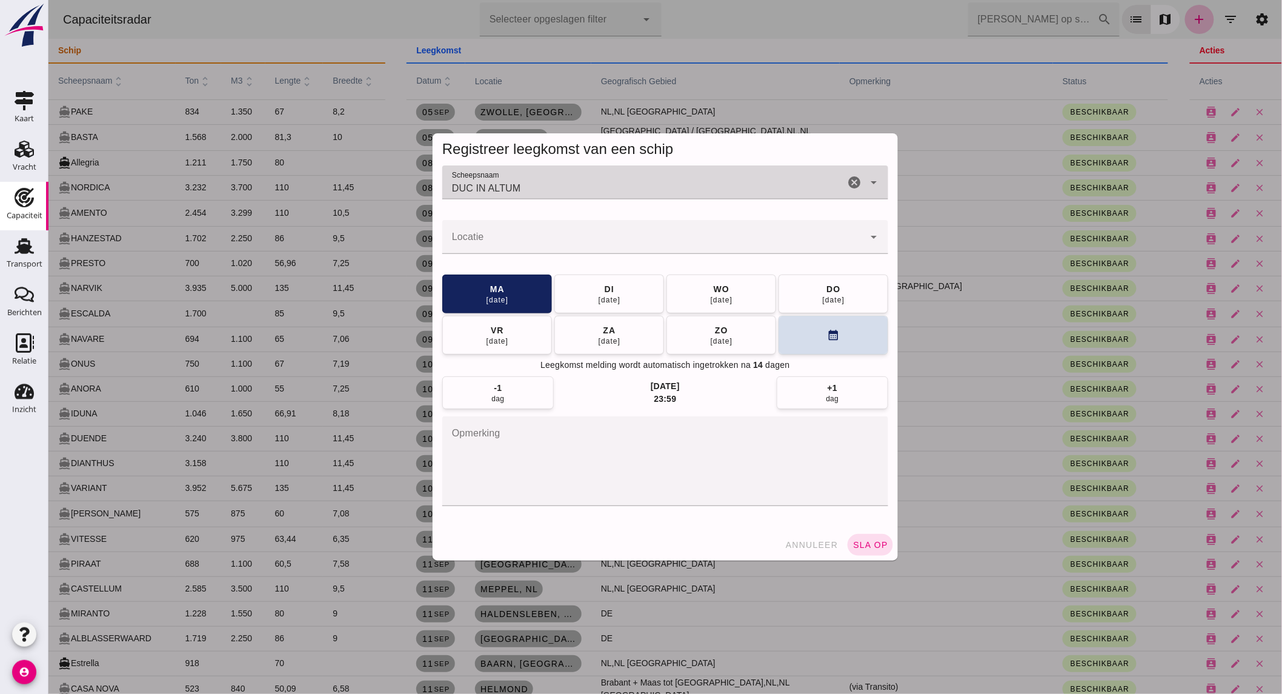
type input "DUC IN ALTUM"
click at [527, 247] on input "Locatie" at bounding box center [653, 243] width 422 height 15
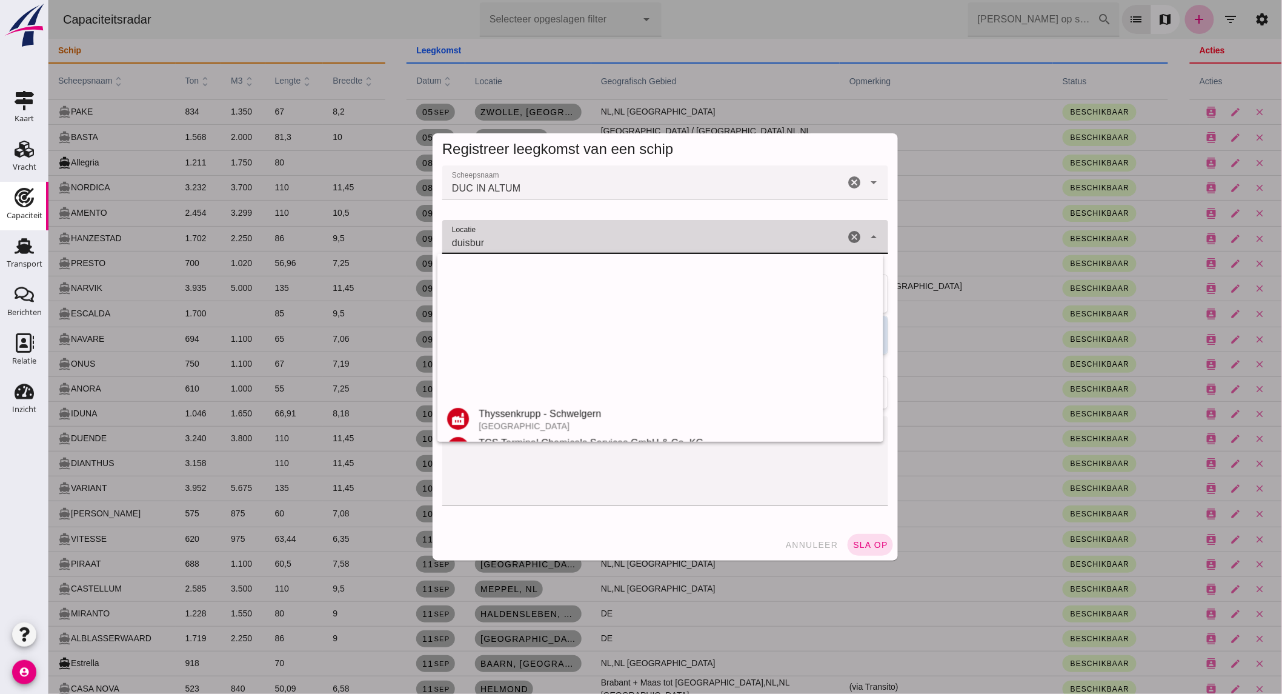
scroll to position [258, 0]
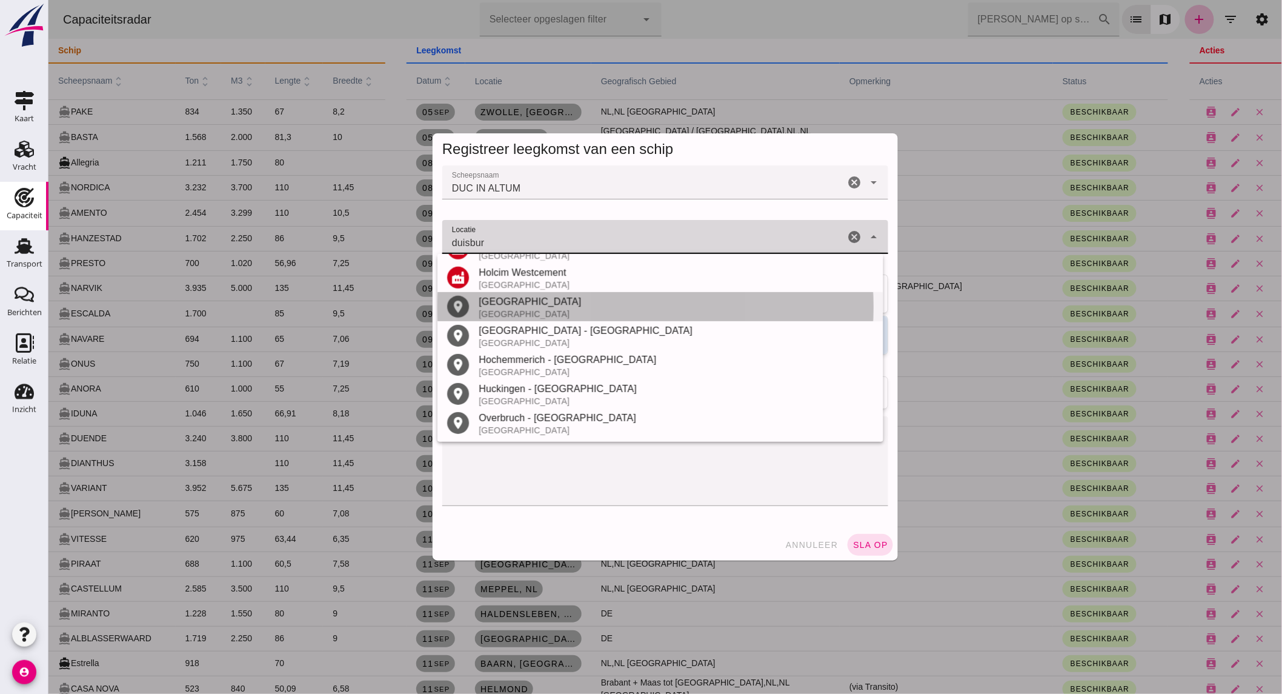
click at [534, 298] on div "Duisburg" at bounding box center [675, 301] width 395 height 15
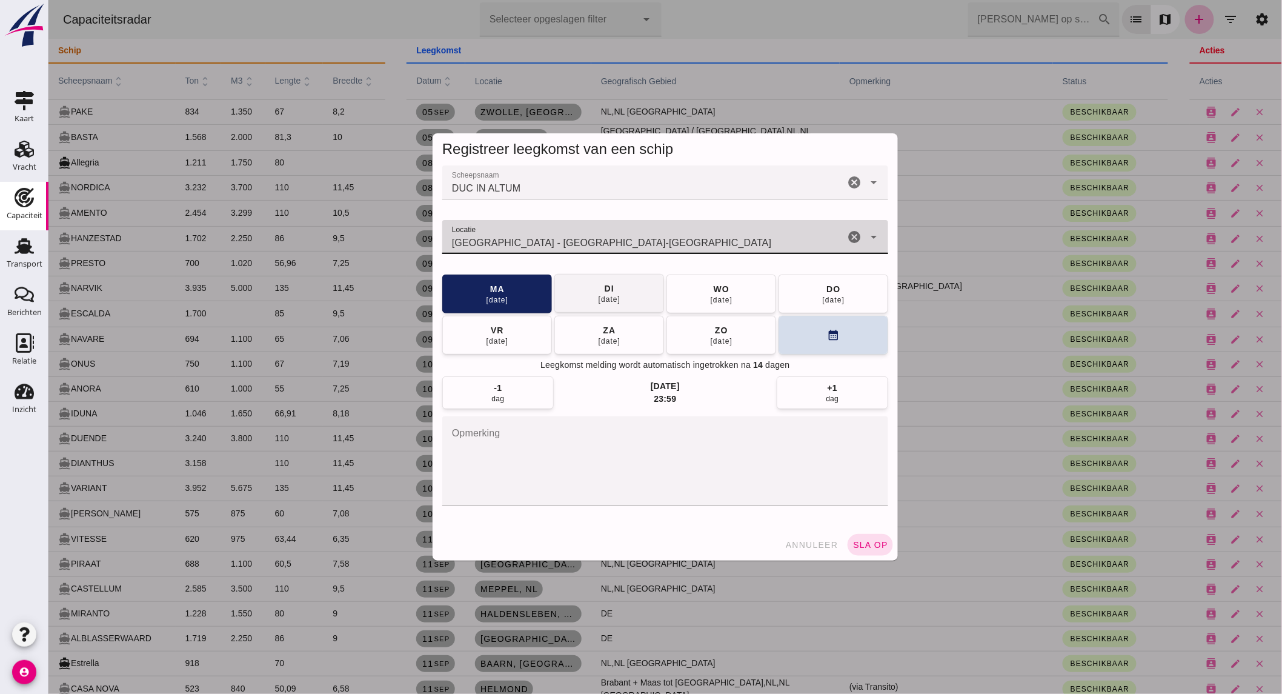
type input "Duisburg - Noordrijn-Westfalen"
click at [637, 294] on button "di 16 sep" at bounding box center [609, 293] width 110 height 39
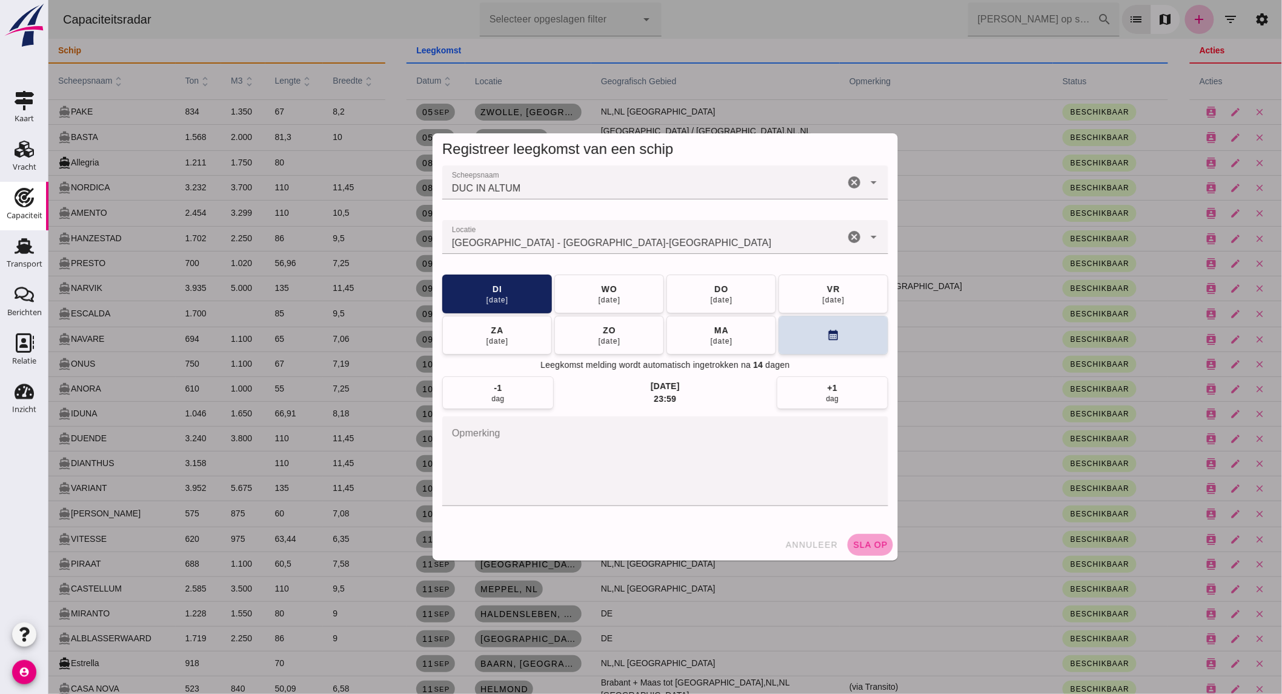
click at [875, 542] on span "sla op" at bounding box center [870, 545] width 36 height 10
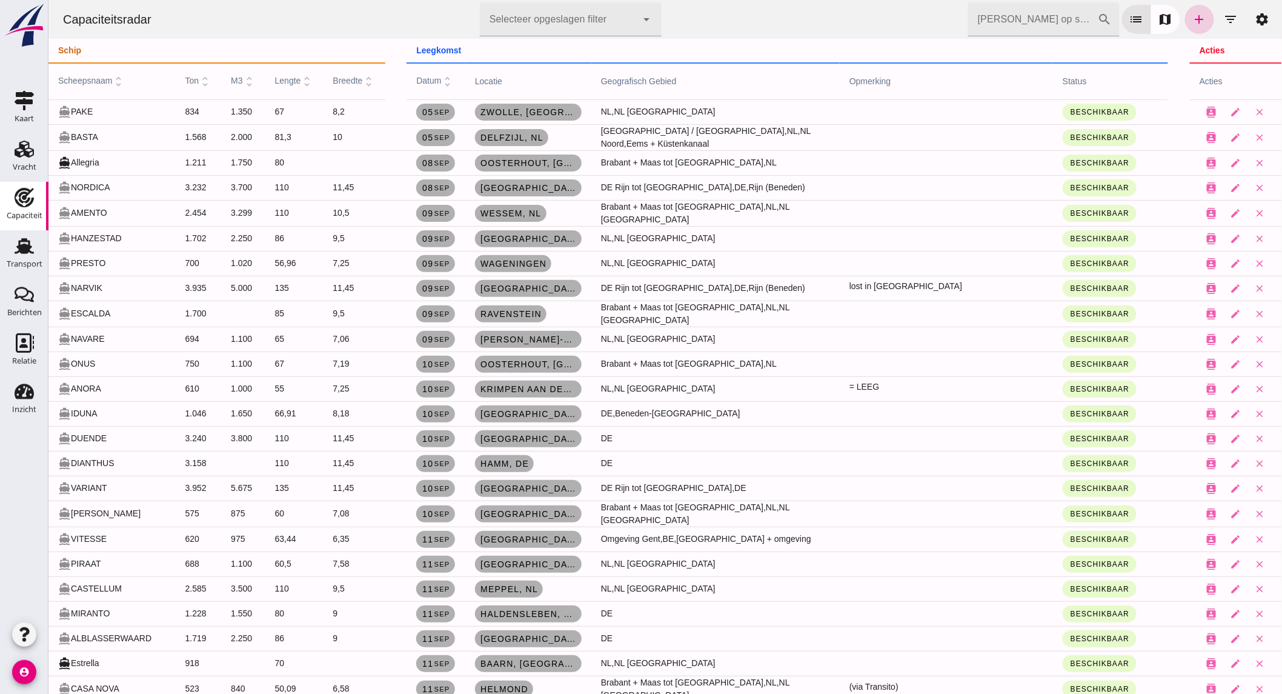
click at [1185, 21] on link "add" at bounding box center [1199, 19] width 29 height 29
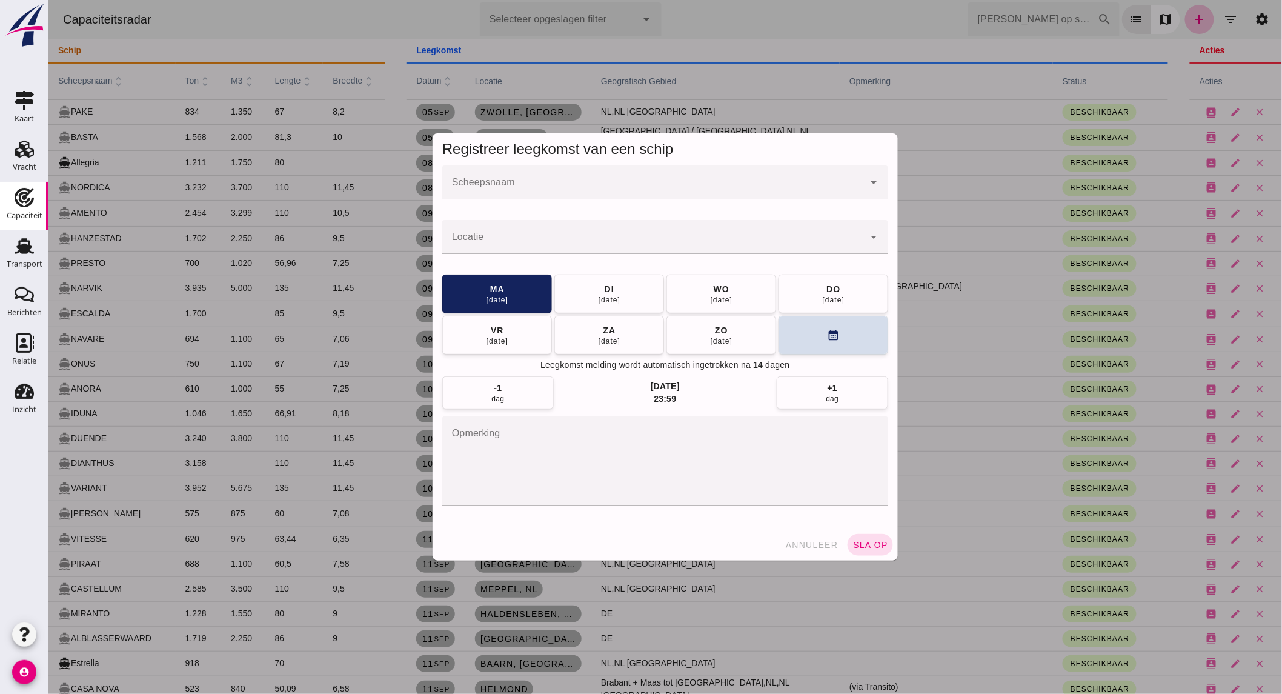
click at [665, 179] on div at bounding box center [653, 182] width 422 height 34
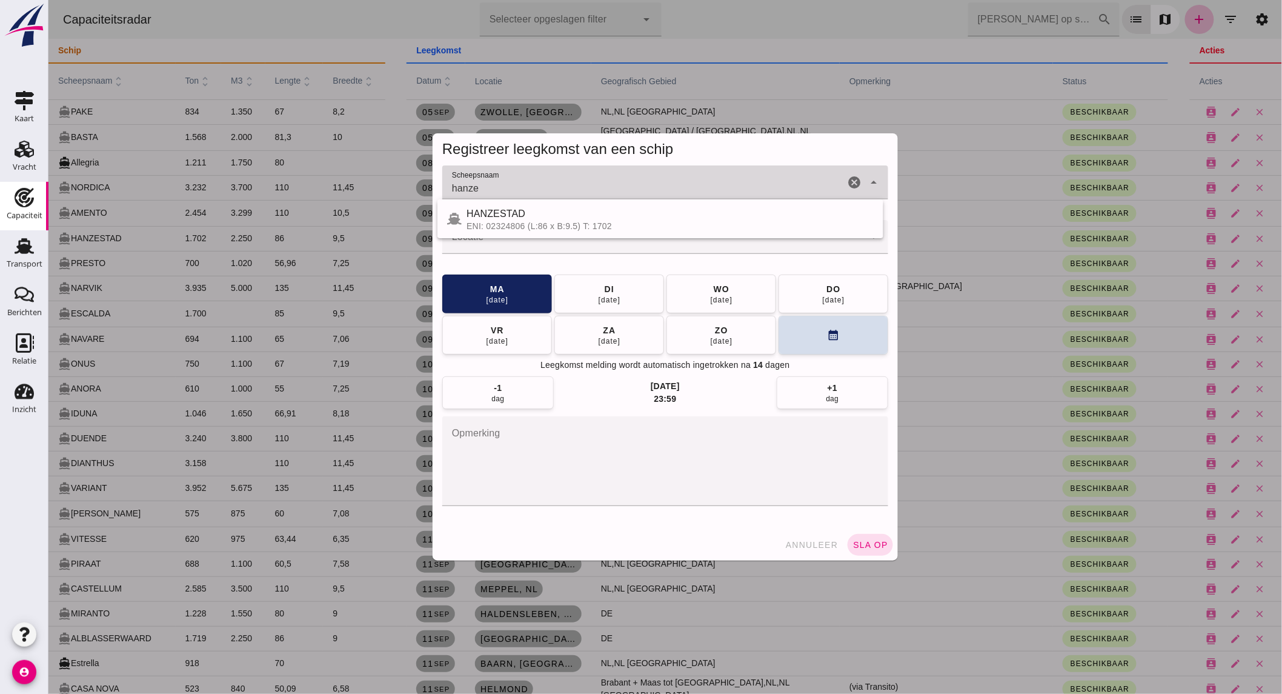
click at [651, 213] on div "HANZESTAD" at bounding box center [669, 214] width 407 height 15
type input "HANZESTAD"
click at [634, 241] on input "Locatie" at bounding box center [653, 243] width 422 height 15
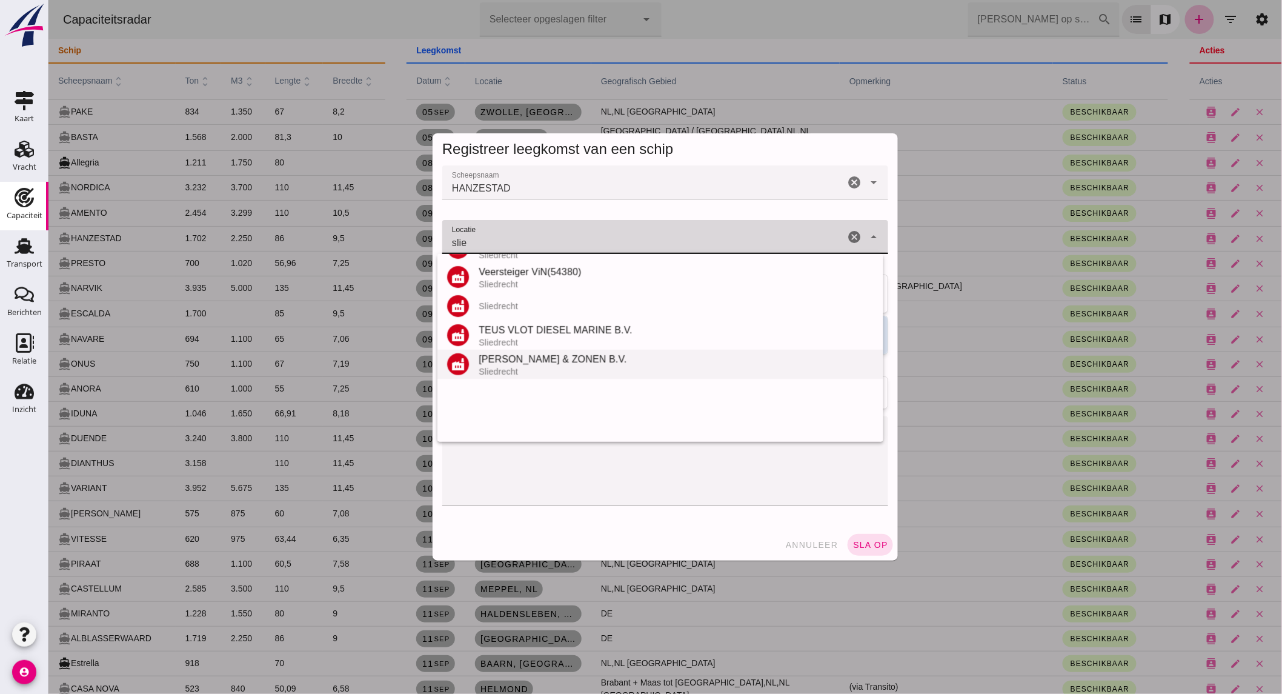
scroll to position [171, 0]
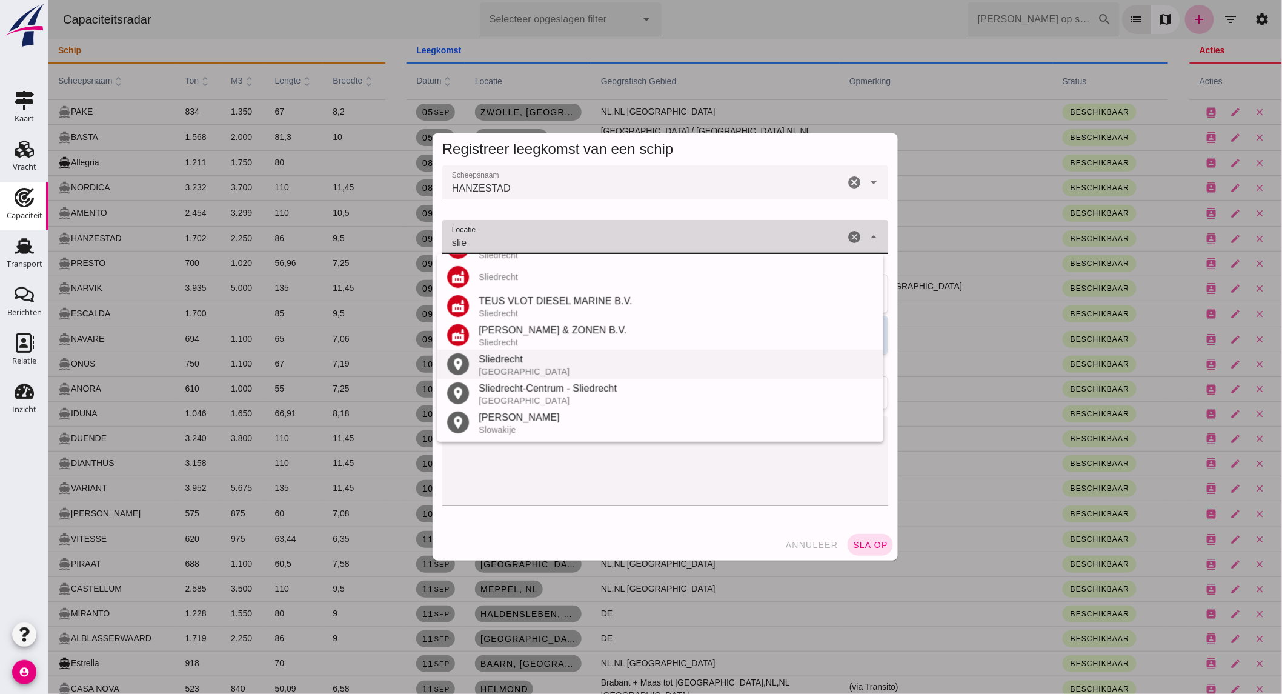
click at [551, 362] on div "Sliedrecht" at bounding box center [675, 359] width 395 height 15
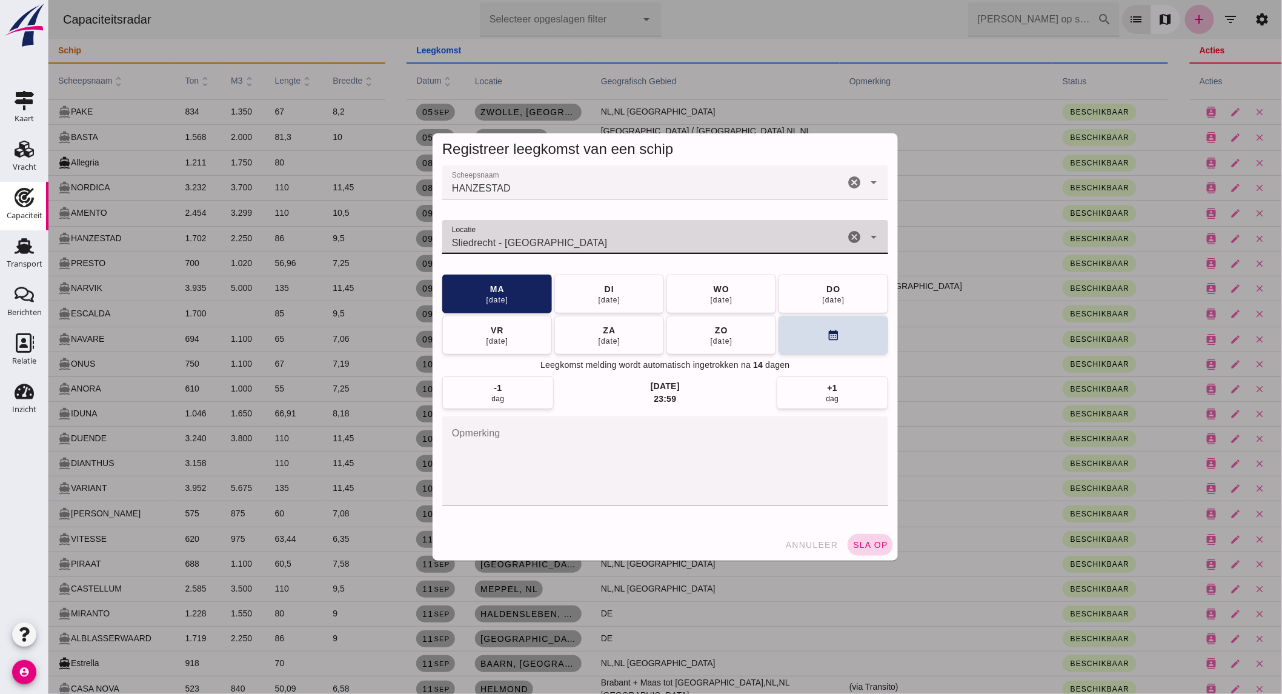
type input "Sliedrecht - Zuid-Holland"
click at [856, 536] on button "sla op" at bounding box center [869, 545] width 45 height 22
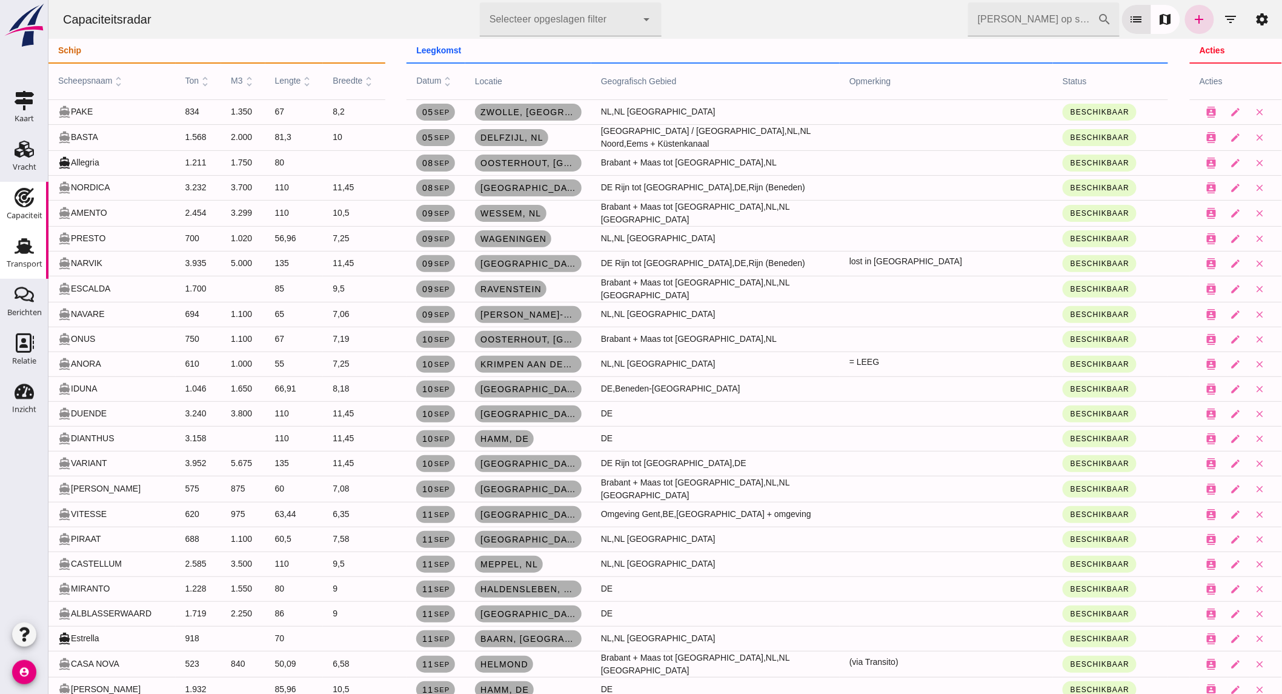
click at [37, 251] on div "Transport" at bounding box center [24, 245] width 29 height 19
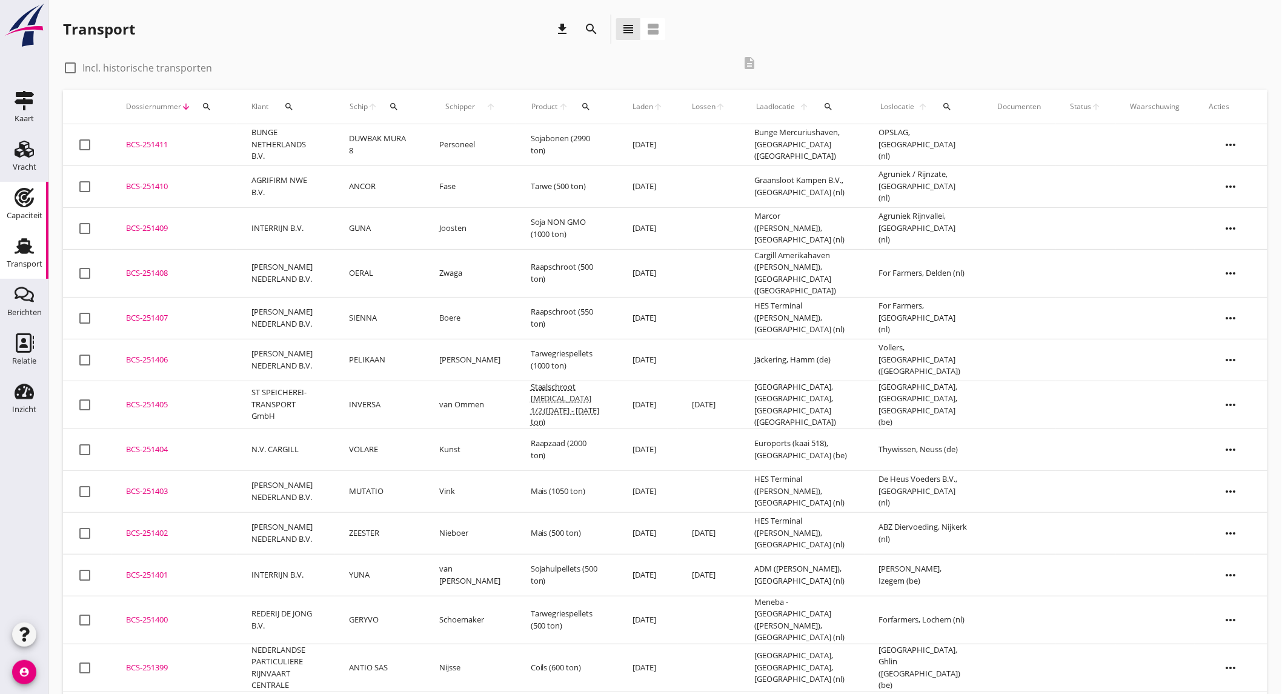
click at [14, 221] on div "Capaciteit" at bounding box center [25, 215] width 36 height 17
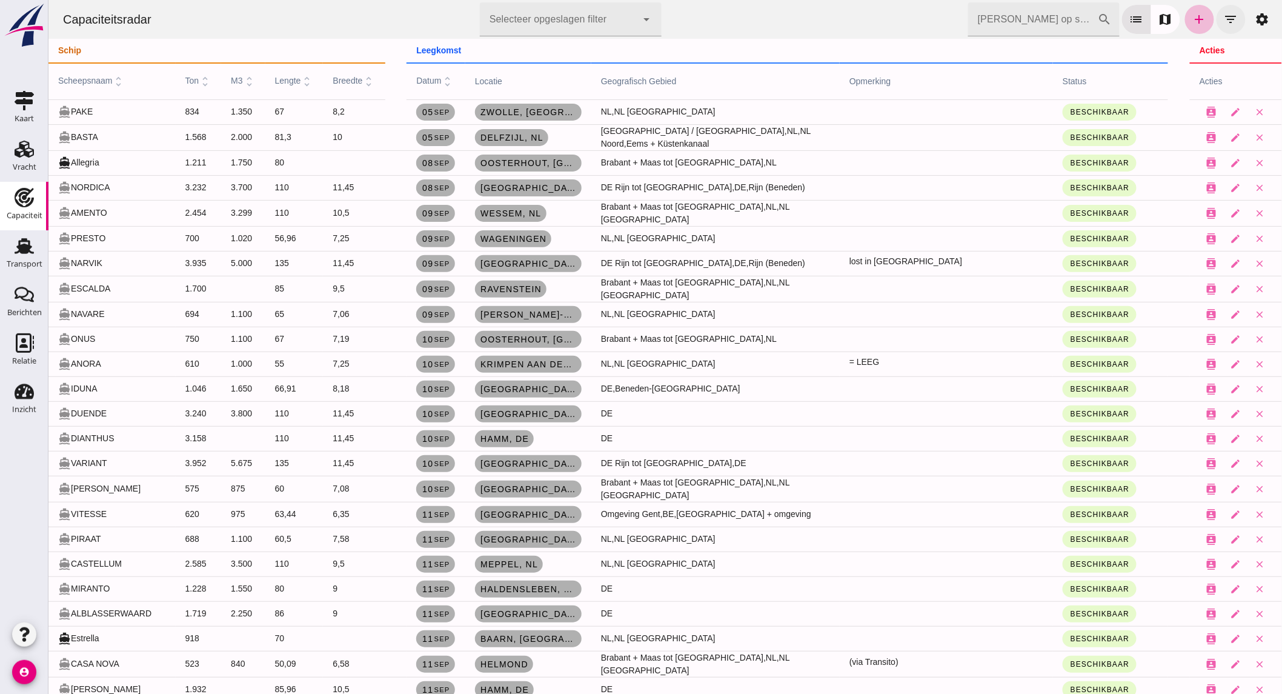
click at [1231, 21] on button "filter_list" at bounding box center [1230, 19] width 29 height 29
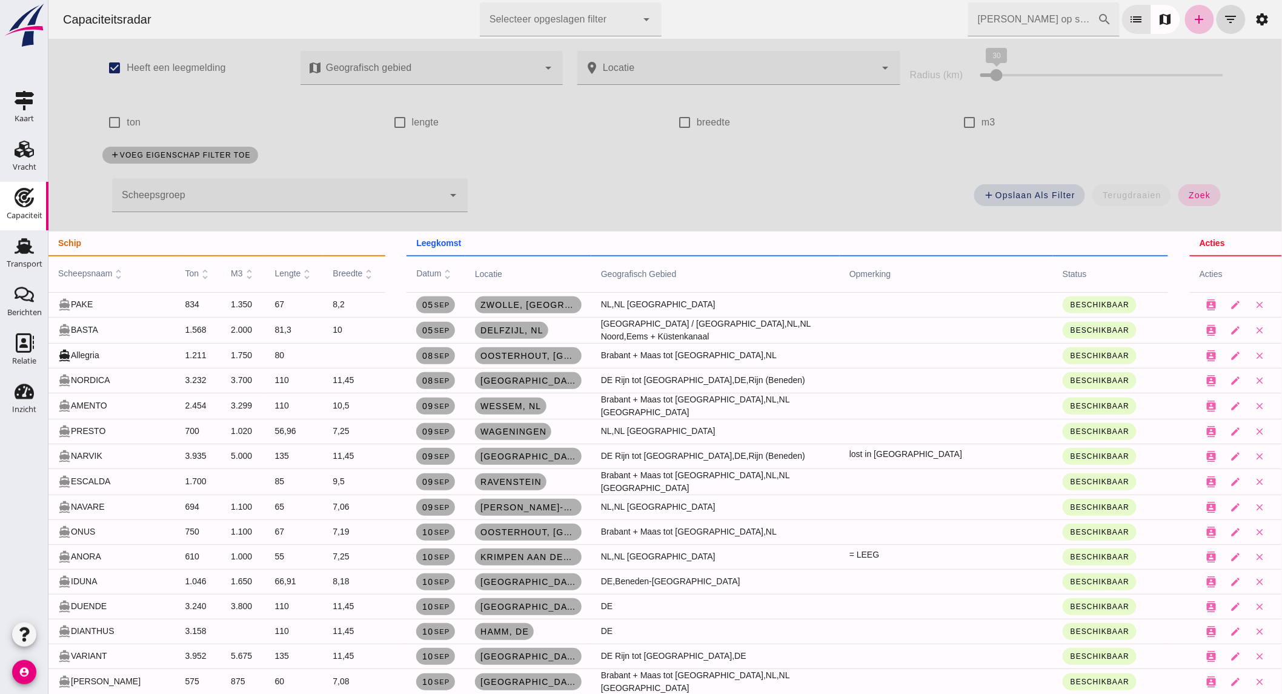
click at [126, 118] on label "ton" at bounding box center [133, 122] width 14 height 34
click at [122, 118] on input "ton" at bounding box center [114, 122] width 24 height 24
checkbox input "true"
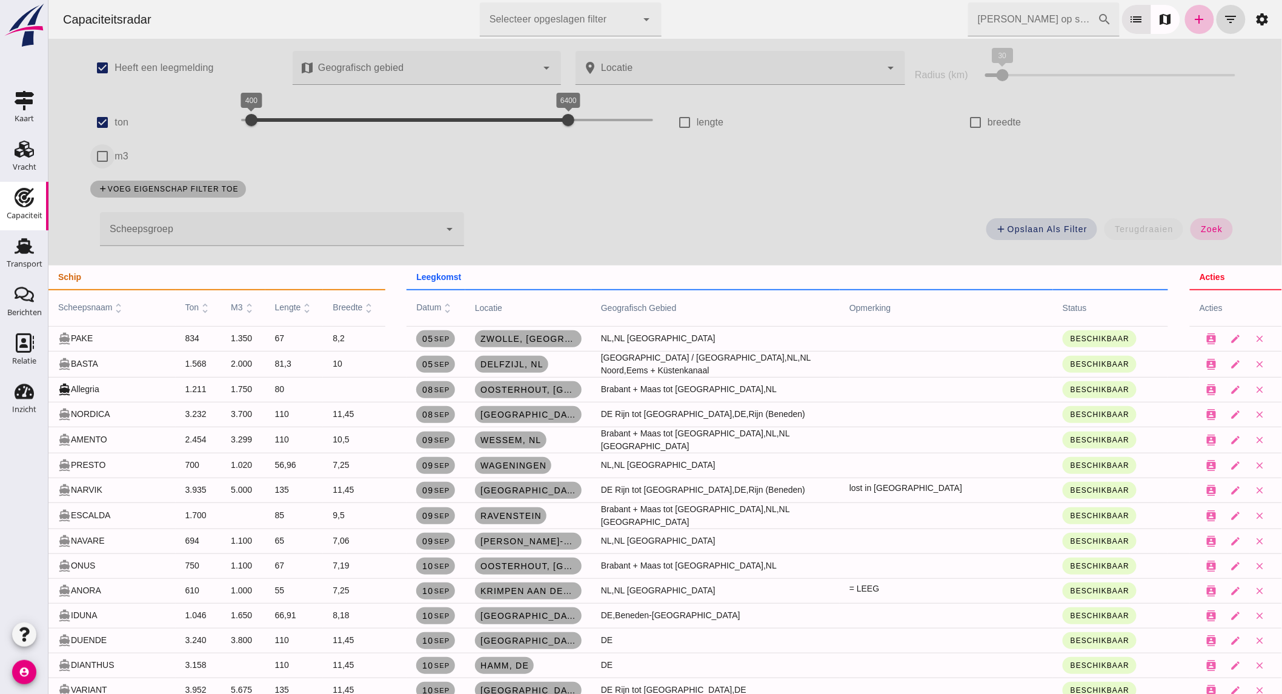
click at [102, 153] on input "m3" at bounding box center [102, 156] width 24 height 24
checkbox input "true"
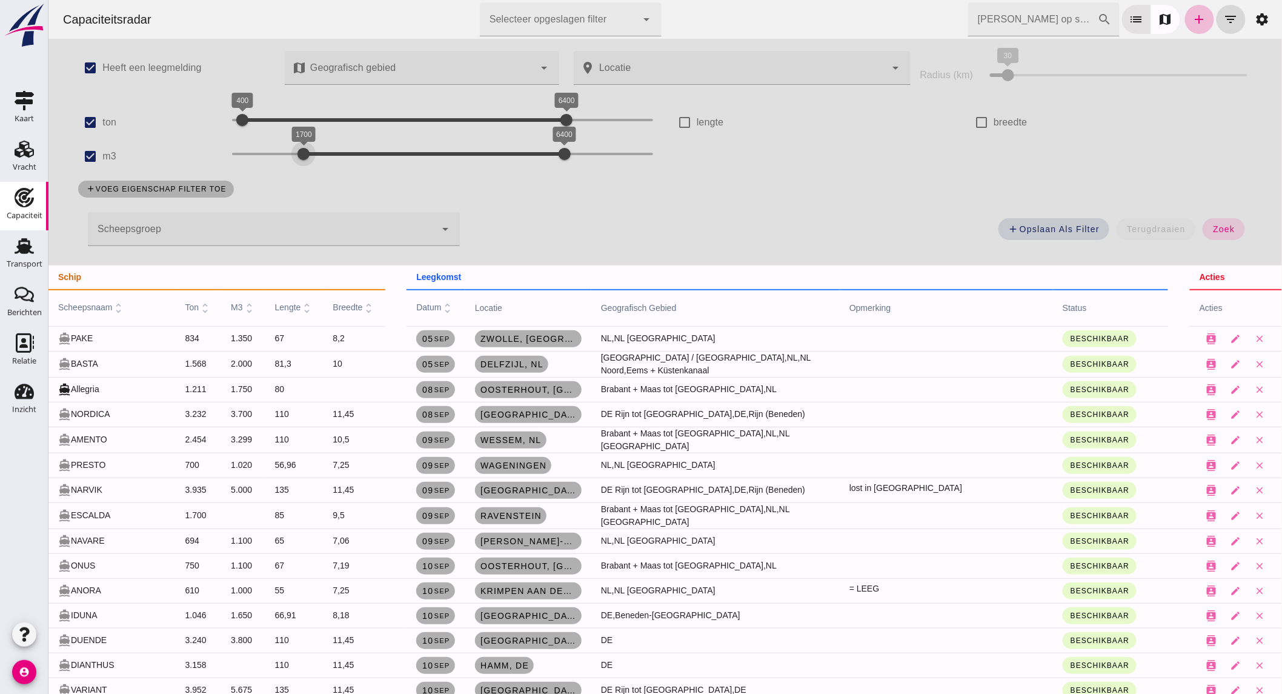
drag, startPoint x: 262, startPoint y: 150, endPoint x: 297, endPoint y: 152, distance: 35.2
click at [297, 152] on div "1700 6400 1700 6400" at bounding box center [441, 153] width 421 height 19
drag, startPoint x: 525, startPoint y: 153, endPoint x: 345, endPoint y: 156, distance: 180.0
click at [345, 156] on div "1700 2500 1700 2500" at bounding box center [441, 153] width 421 height 19
click at [1216, 238] on button "zoek" at bounding box center [1223, 229] width 42 height 22
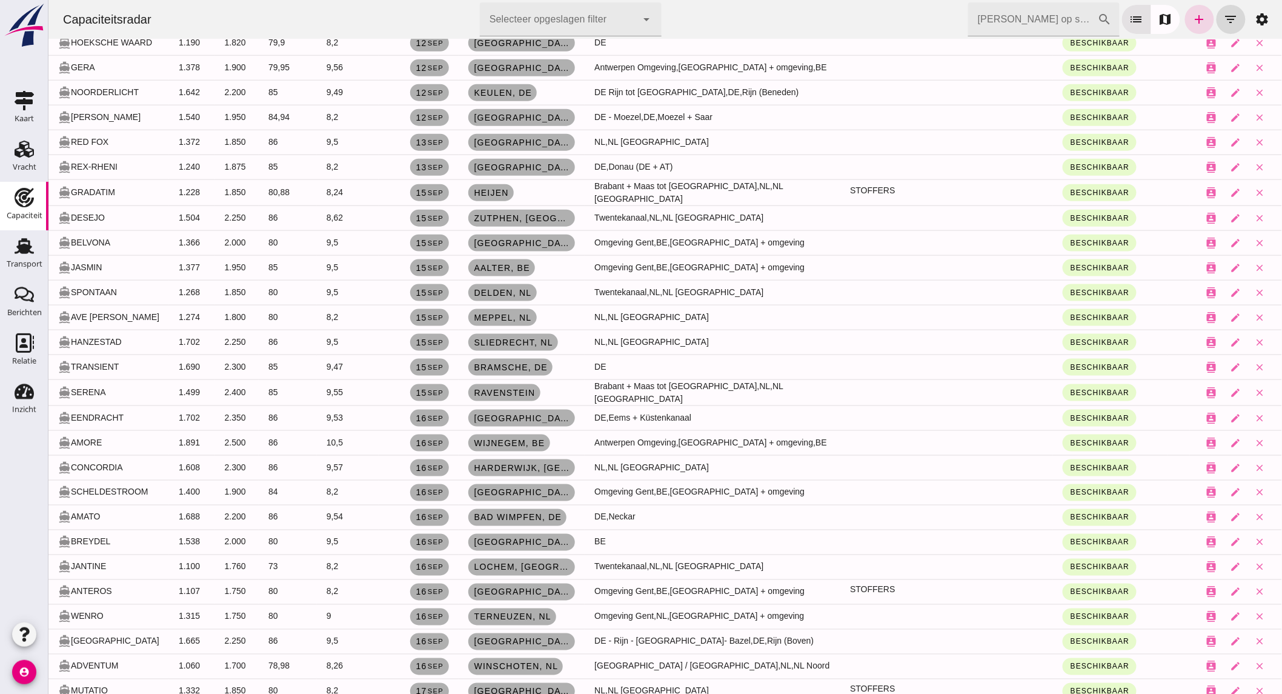
scroll to position [538, 0]
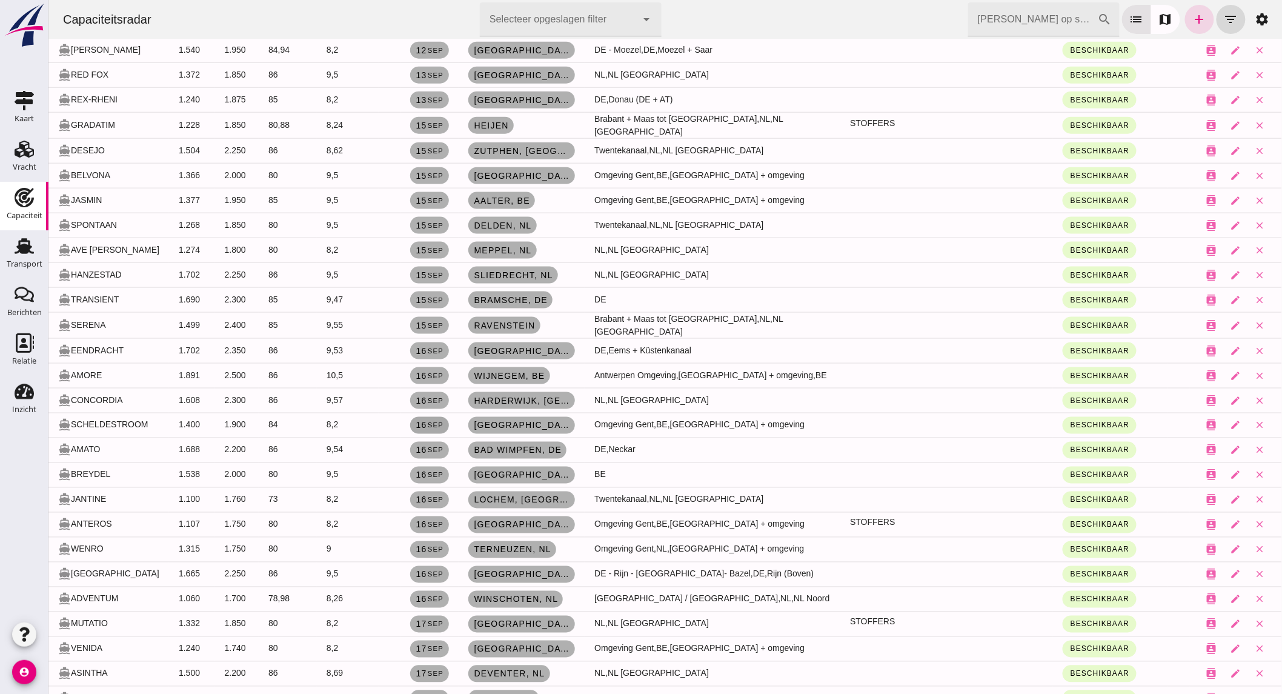
click at [443, 422] on small "sep" at bounding box center [435, 425] width 16 height 7
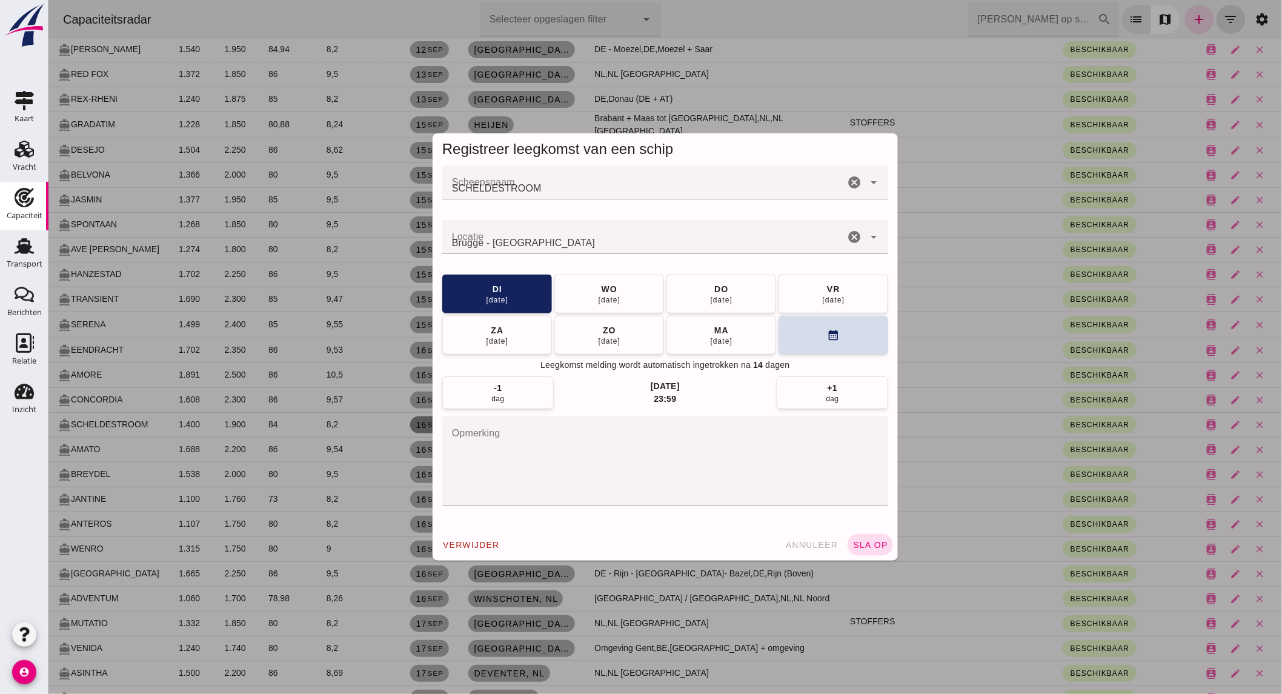
scroll to position [0, 0]
click at [581, 294] on button "wo 17 sep" at bounding box center [609, 293] width 110 height 39
click at [852, 541] on span "sla op" at bounding box center [870, 545] width 36 height 10
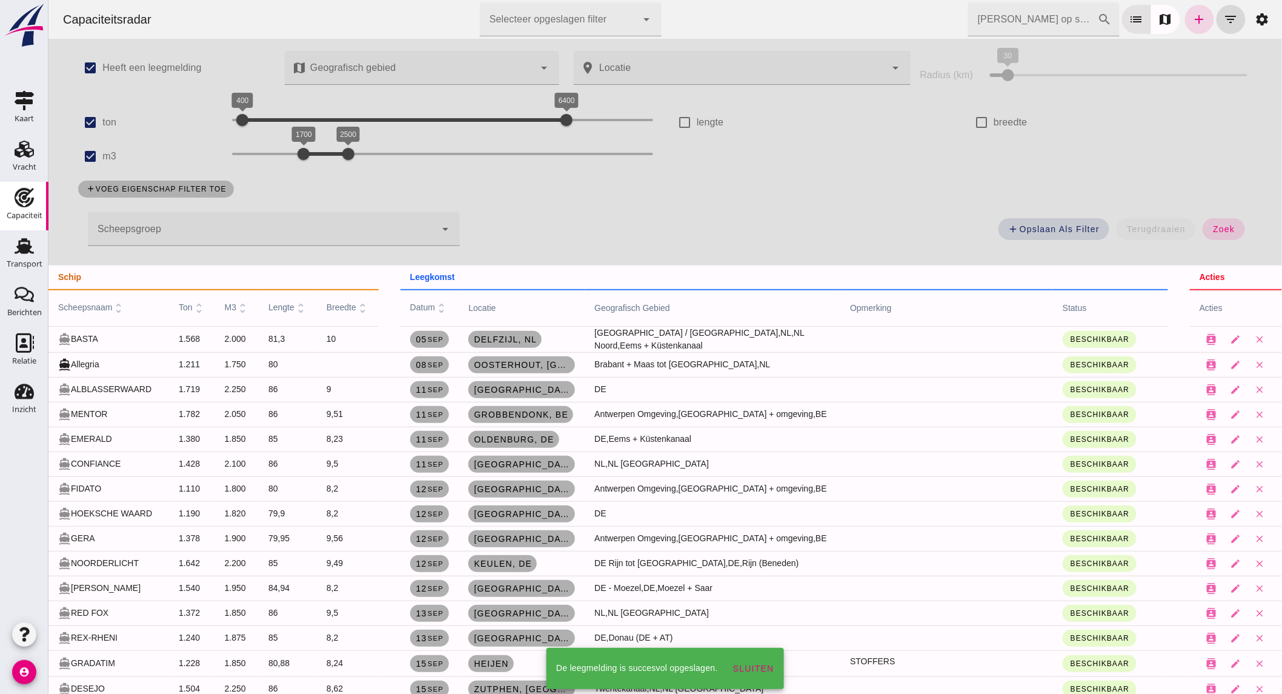
scroll to position [538, 0]
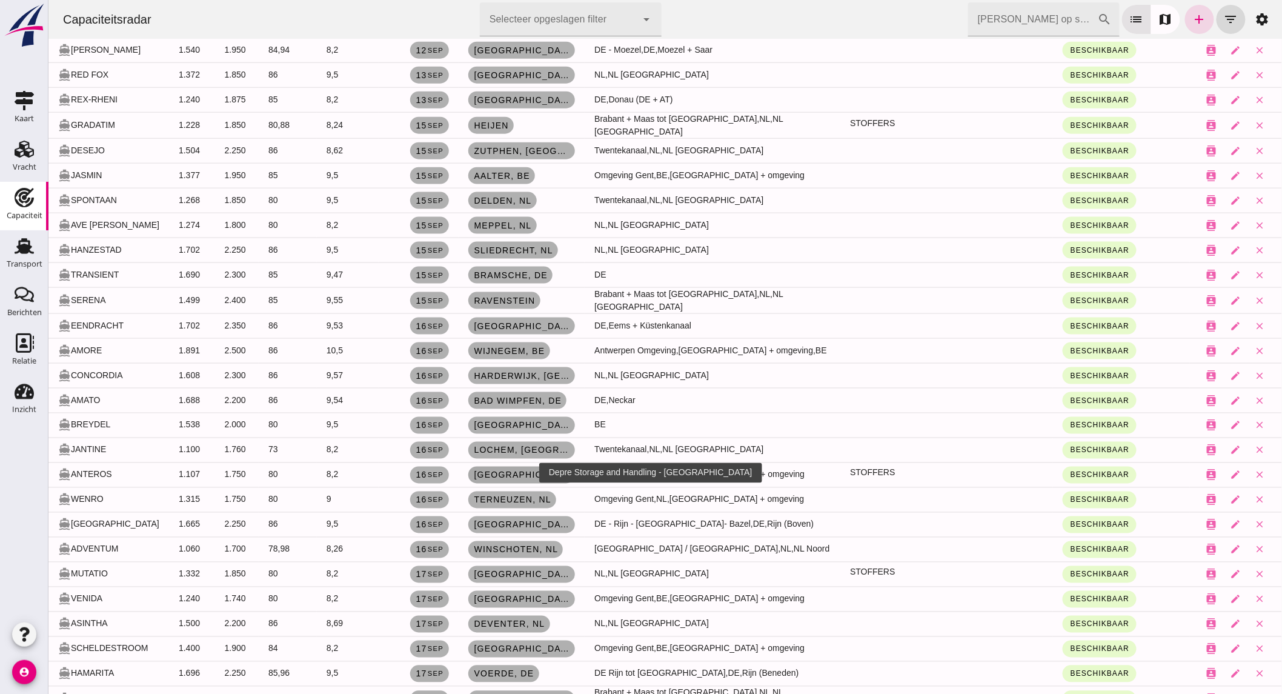
click at [506, 470] on span "[GEOGRAPHIC_DATA]" at bounding box center [521, 475] width 97 height 10
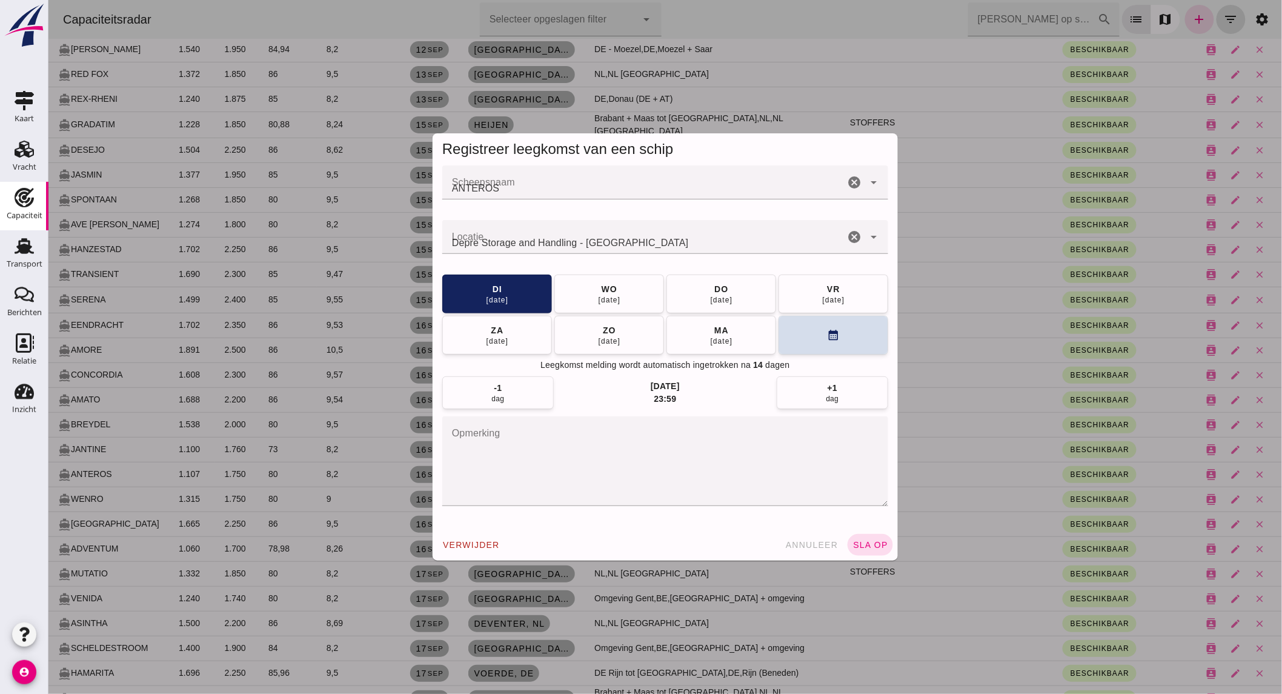
scroll to position [0, 0]
click at [848, 238] on icon "cancel" at bounding box center [854, 237] width 15 height 15
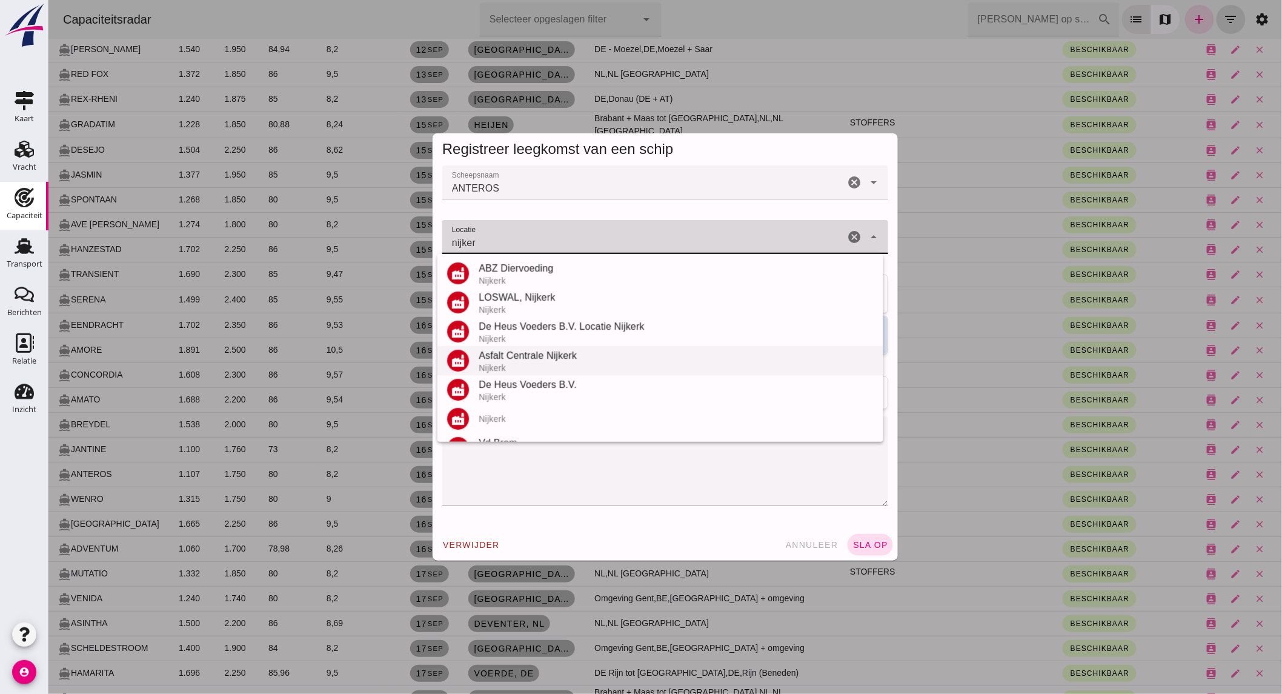
scroll to position [83, 0]
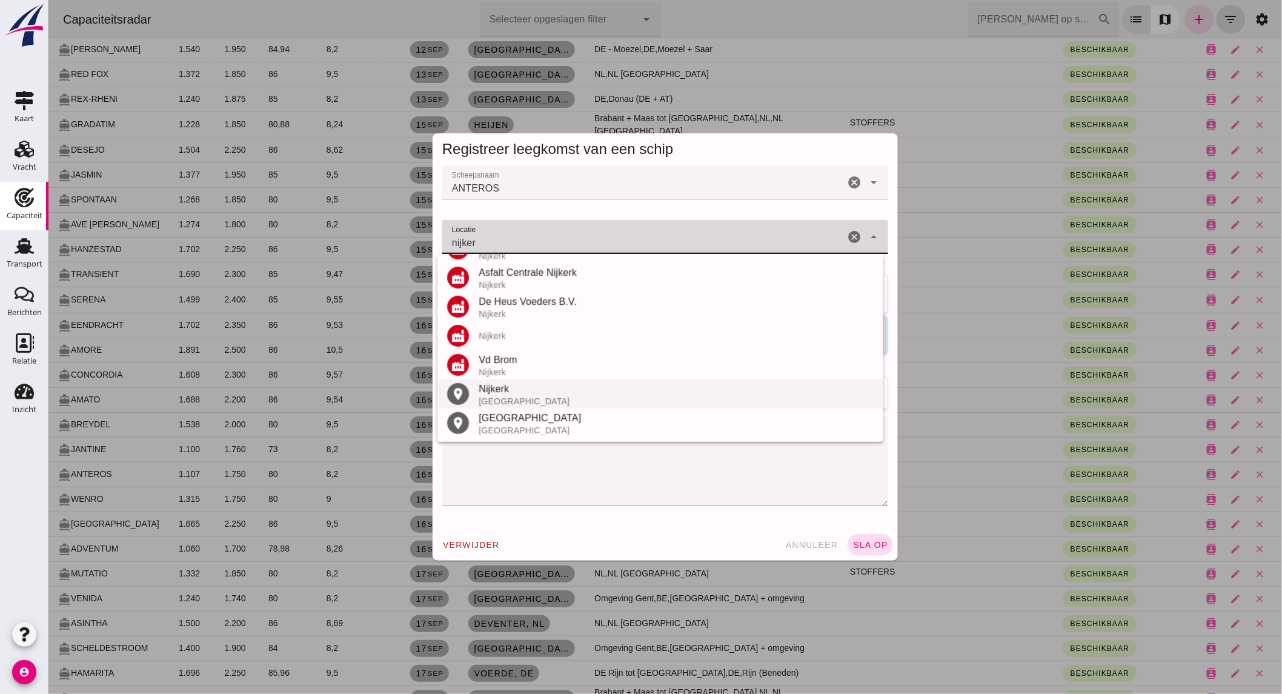
click at [517, 391] on div "Nijkerk" at bounding box center [675, 389] width 395 height 15
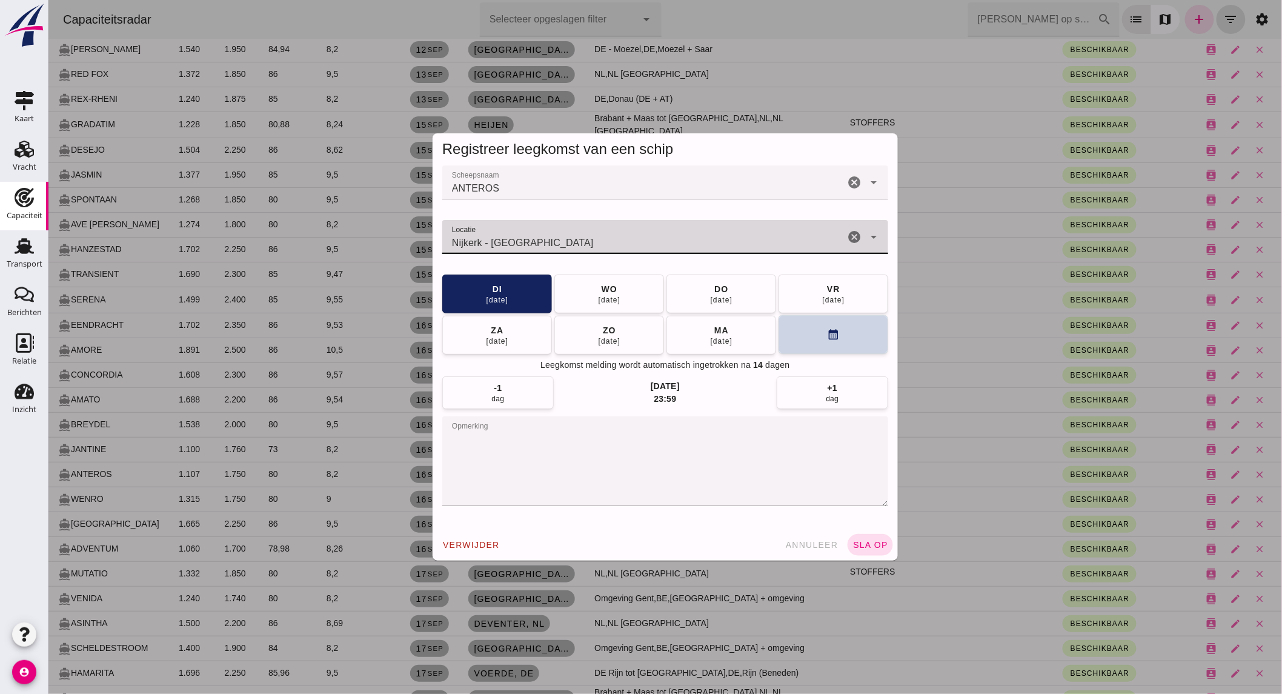
type input "Nijkerk - Gelderland"
click at [798, 335] on button "calendar_month" at bounding box center [833, 334] width 110 height 39
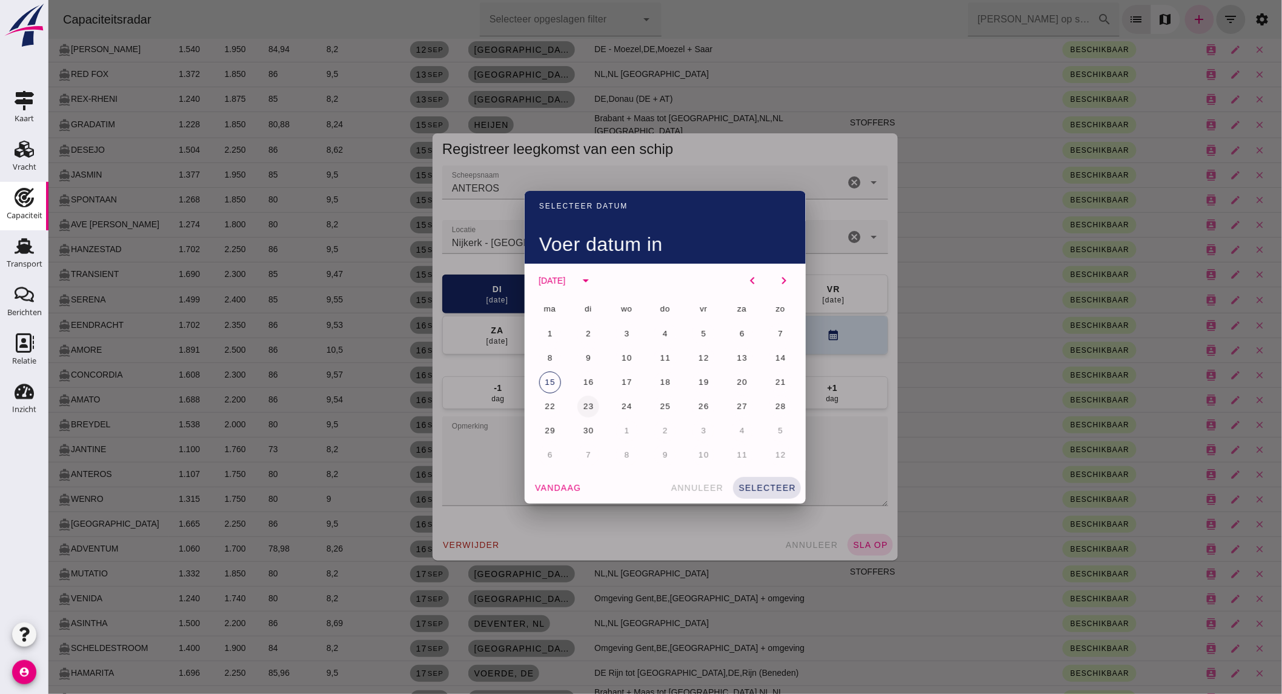
click at [582, 407] on span "23" at bounding box center [588, 406] width 12 height 9
click at [772, 493] on button "selecteer" at bounding box center [767, 488] width 68 height 22
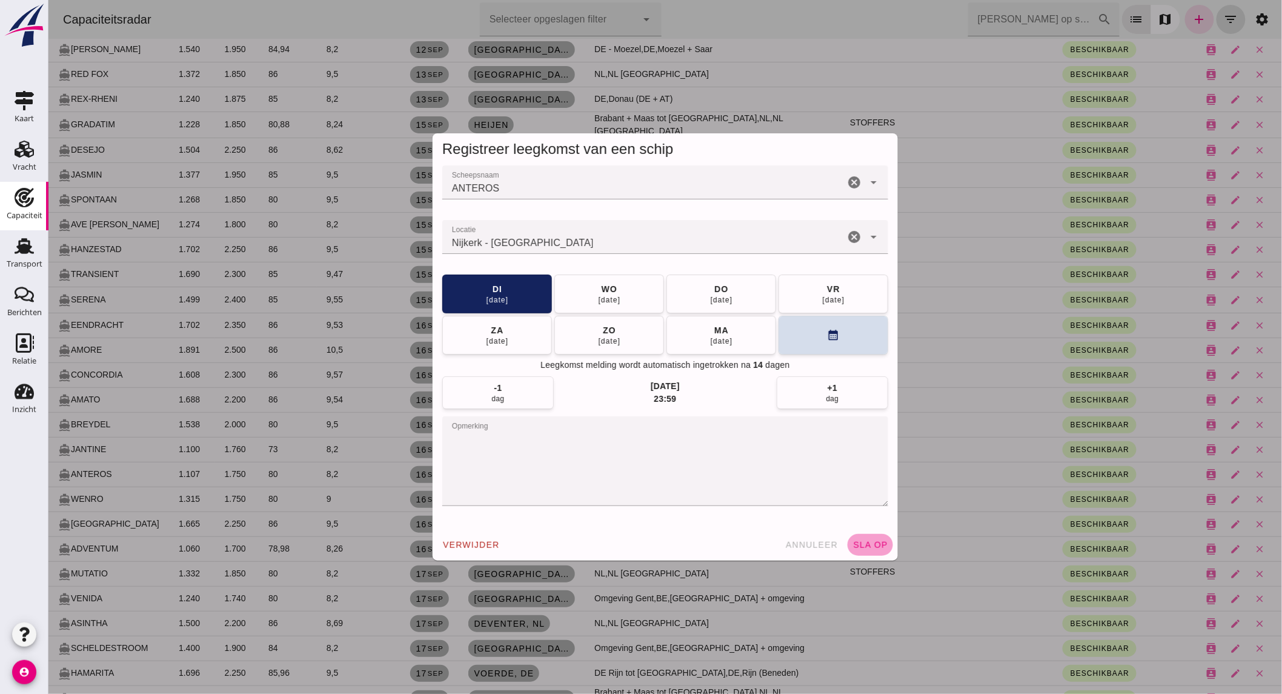
click at [857, 540] on span "sla op" at bounding box center [870, 545] width 36 height 10
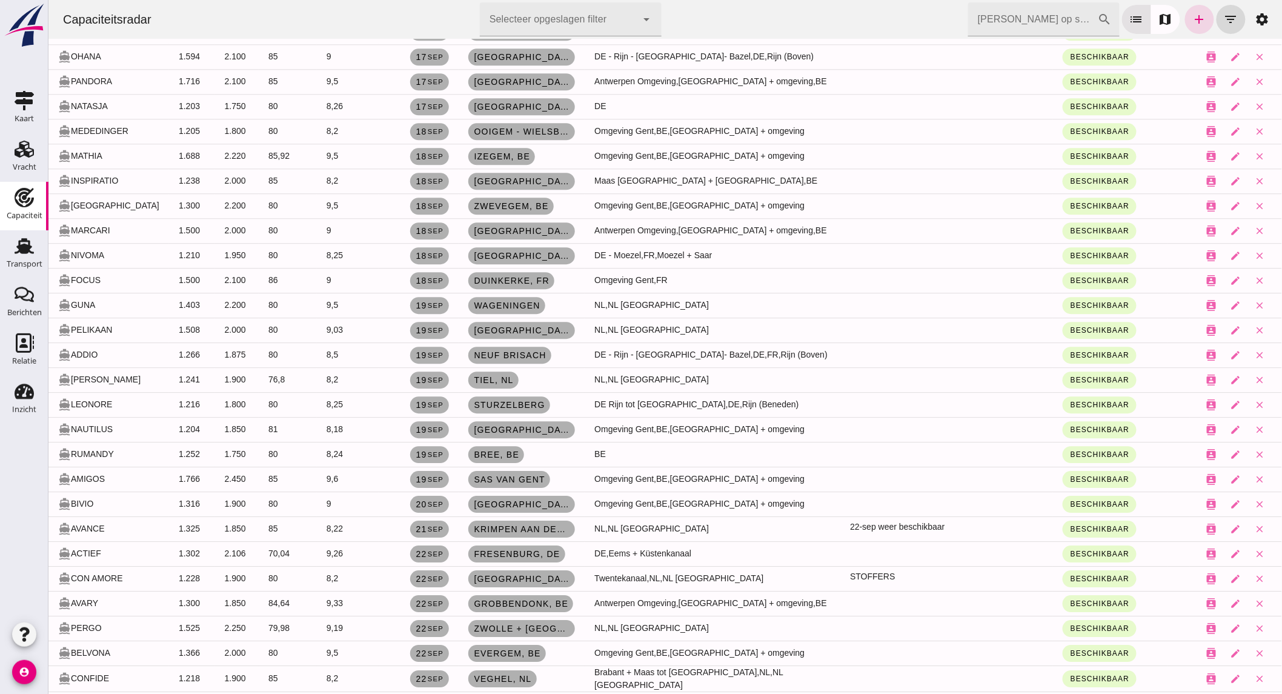
scroll to position [0, 0]
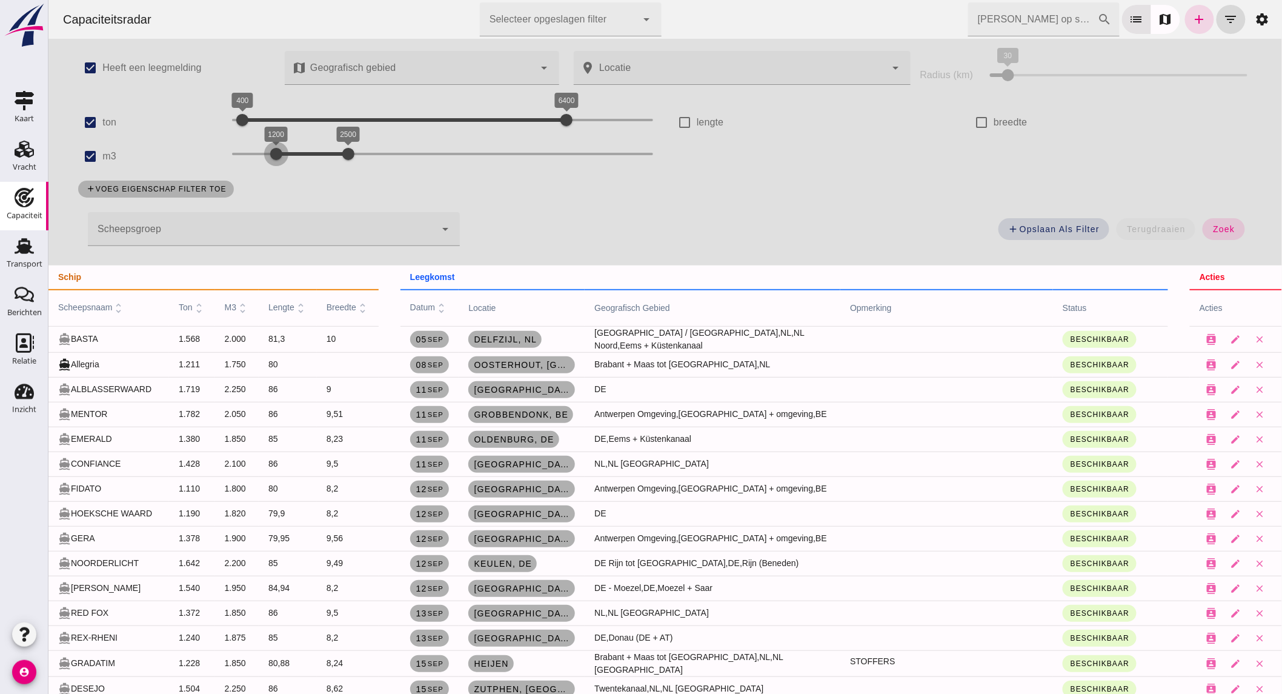
drag, startPoint x: 297, startPoint y: 150, endPoint x: 267, endPoint y: 146, distance: 30.5
click at [267, 146] on div at bounding box center [276, 154] width 24 height 24
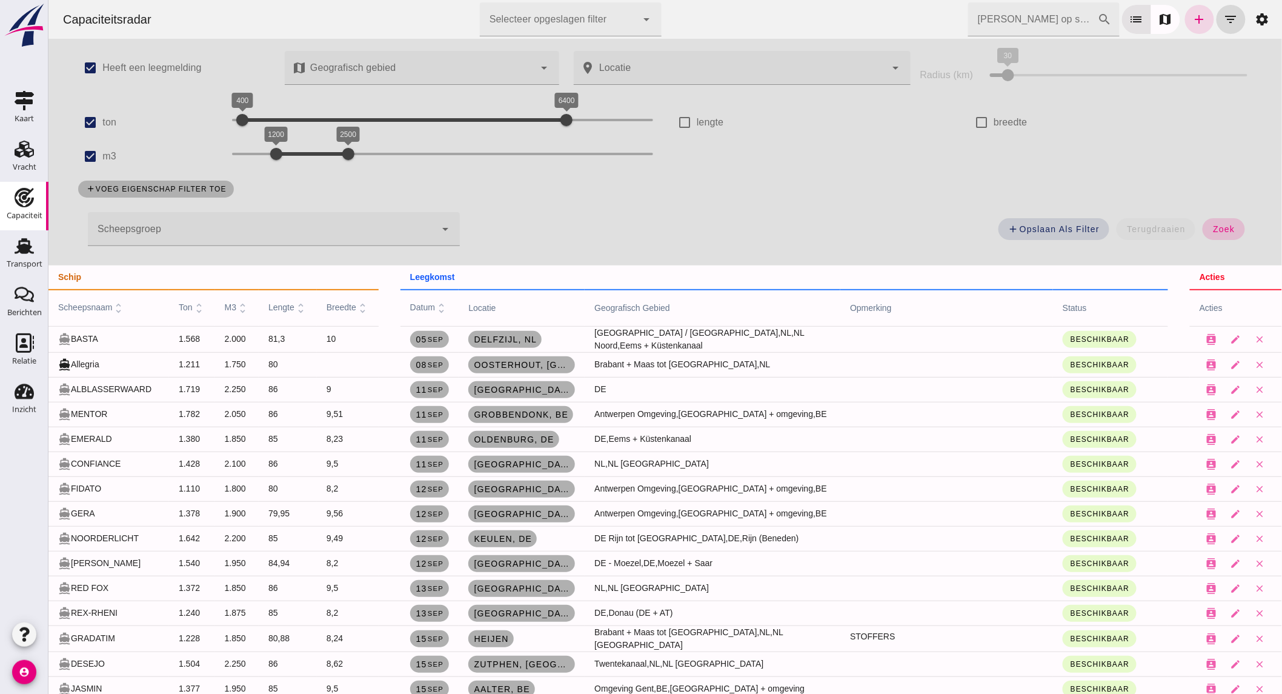
click at [1206, 226] on button "zoek" at bounding box center [1223, 229] width 42 height 22
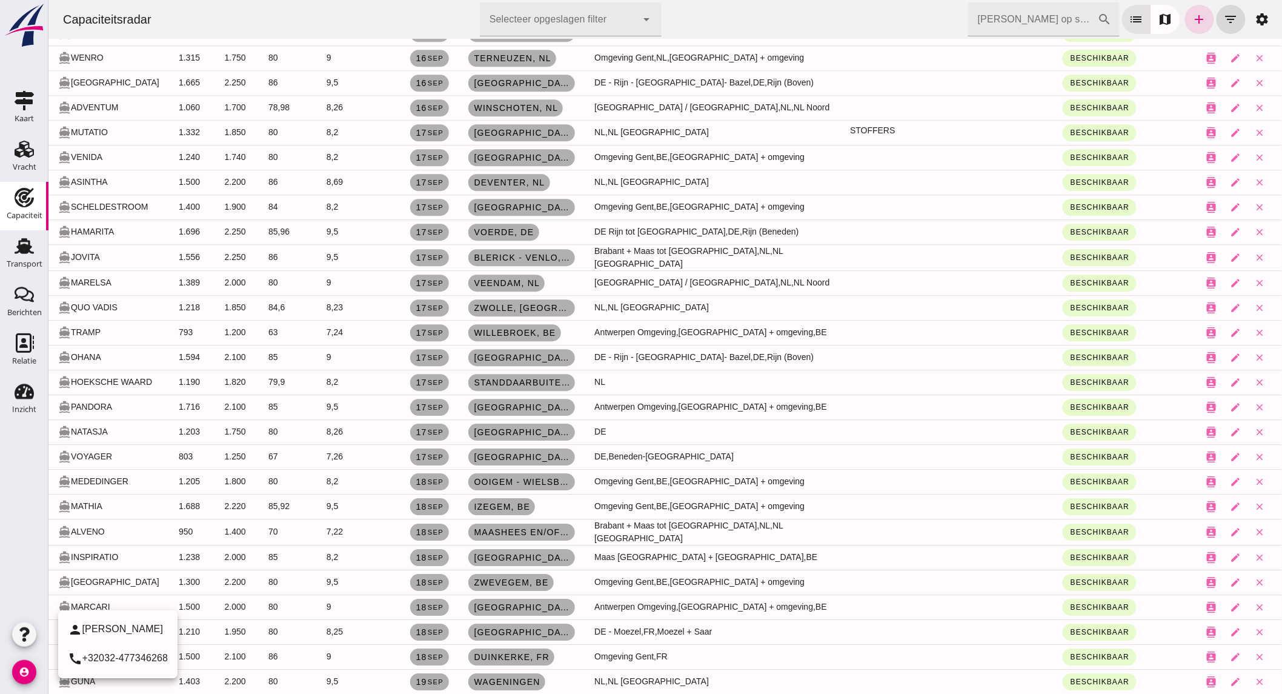
scroll to position [1346, 0]
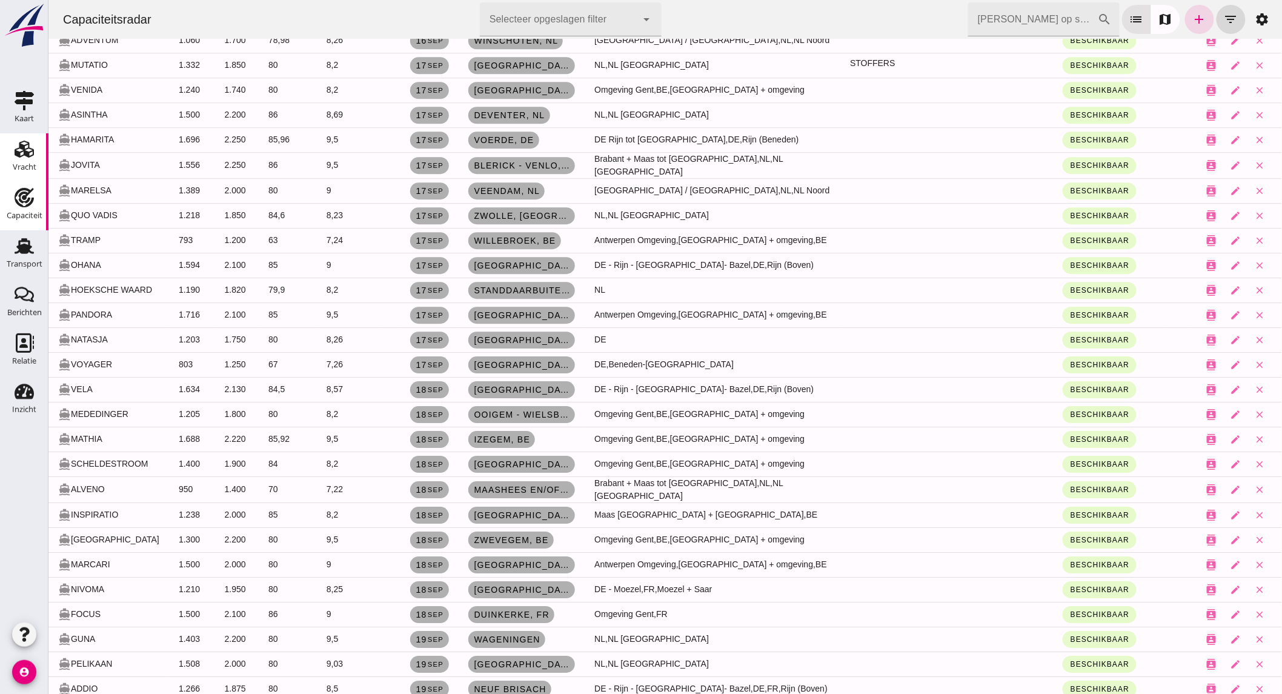
click at [22, 143] on icon "Vracht" at bounding box center [24, 148] width 19 height 19
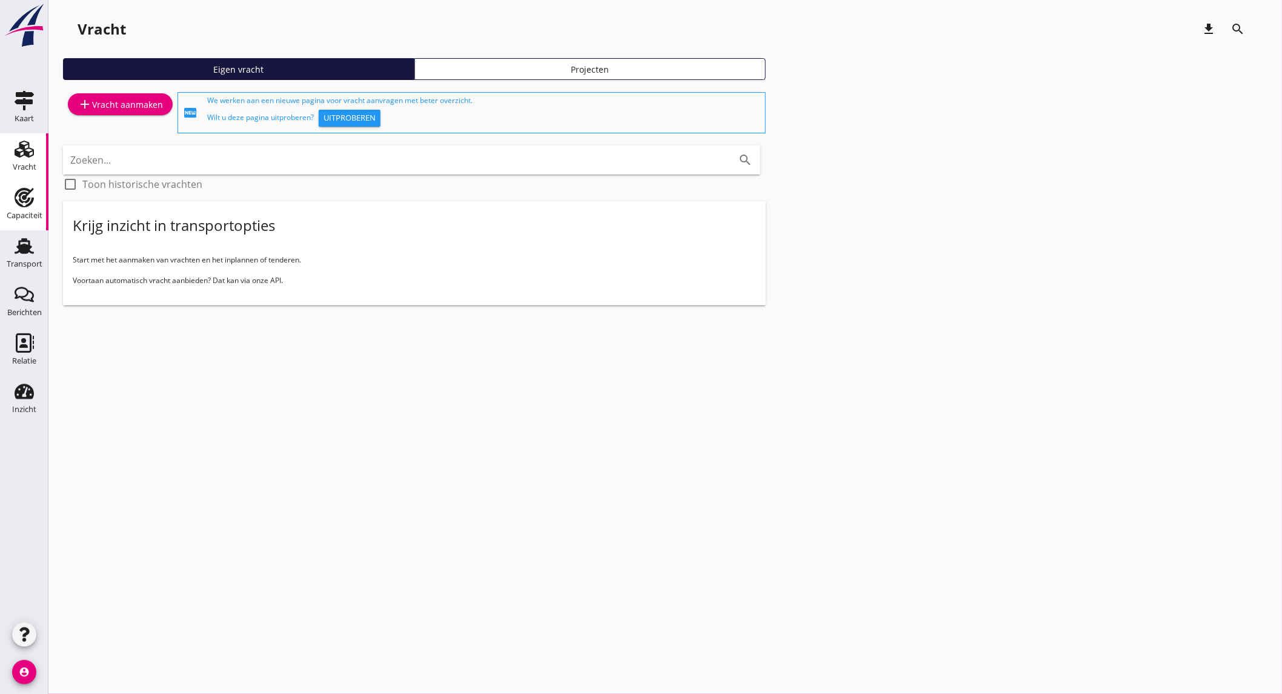
click at [26, 207] on div "Capaciteit" at bounding box center [25, 215] width 36 height 17
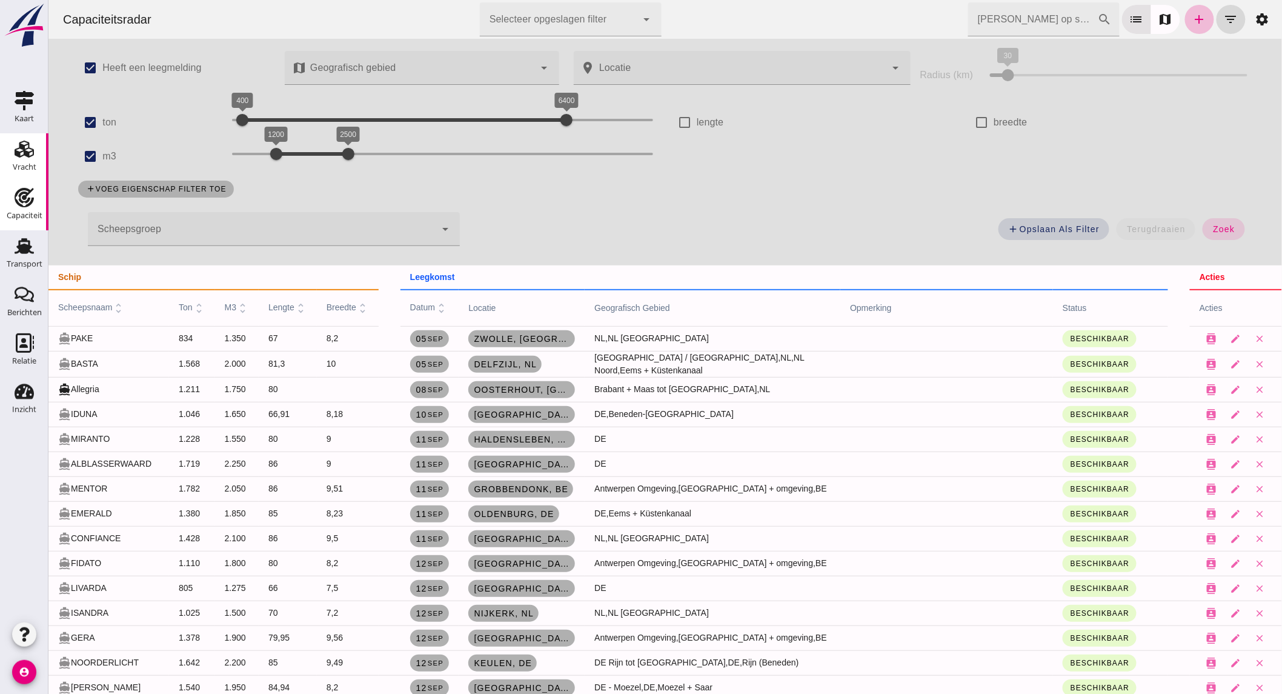
click at [32, 146] on icon "Vracht" at bounding box center [24, 148] width 19 height 19
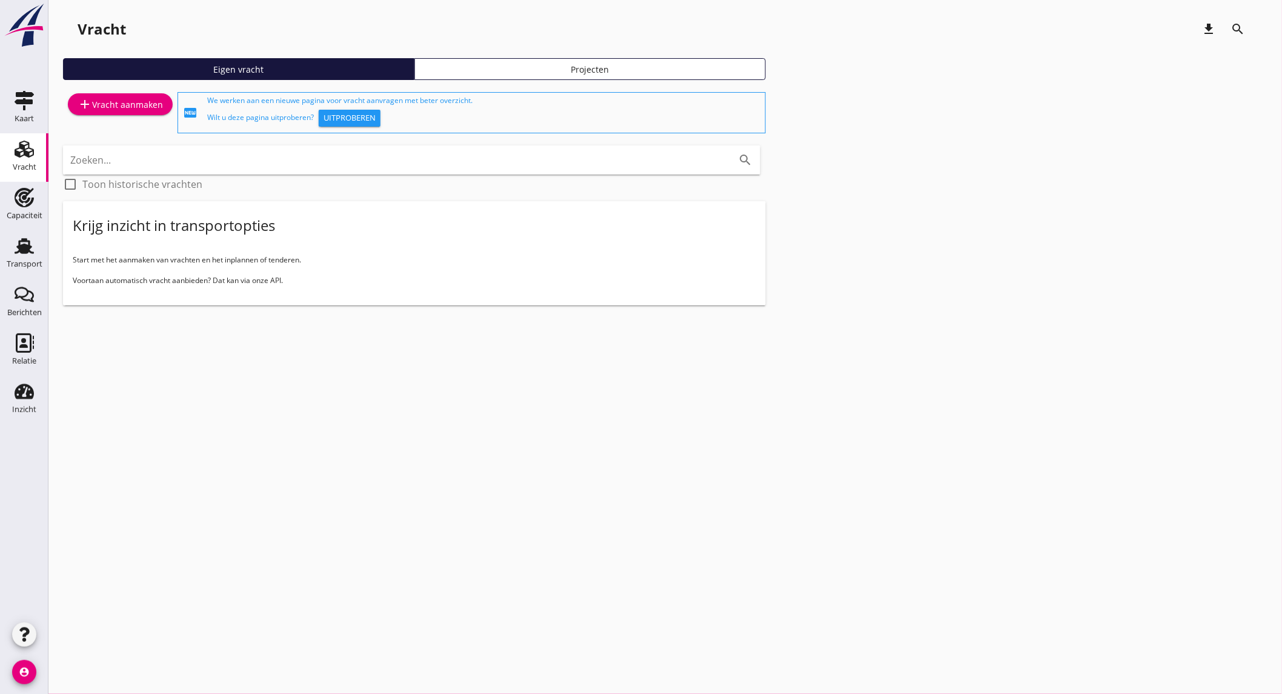
click at [130, 107] on div "add Vracht aanmaken" at bounding box center [120, 104] width 85 height 15
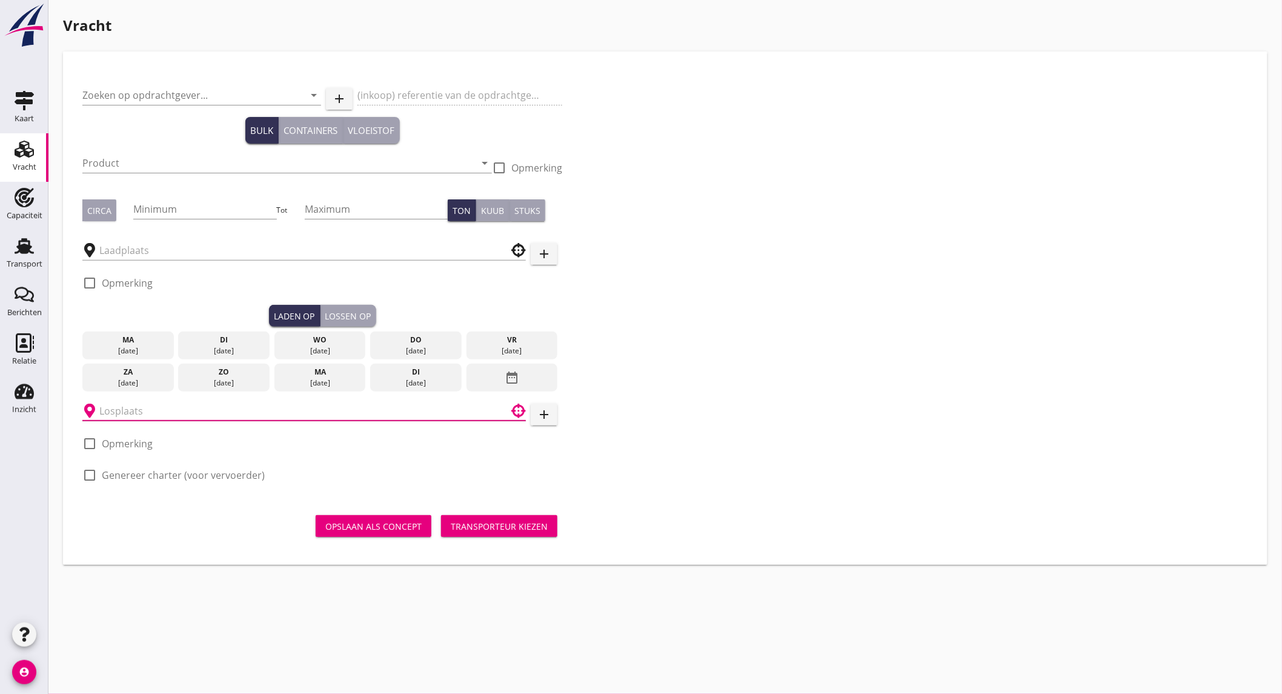
click at [195, 410] on input "text" at bounding box center [295, 410] width 393 height 19
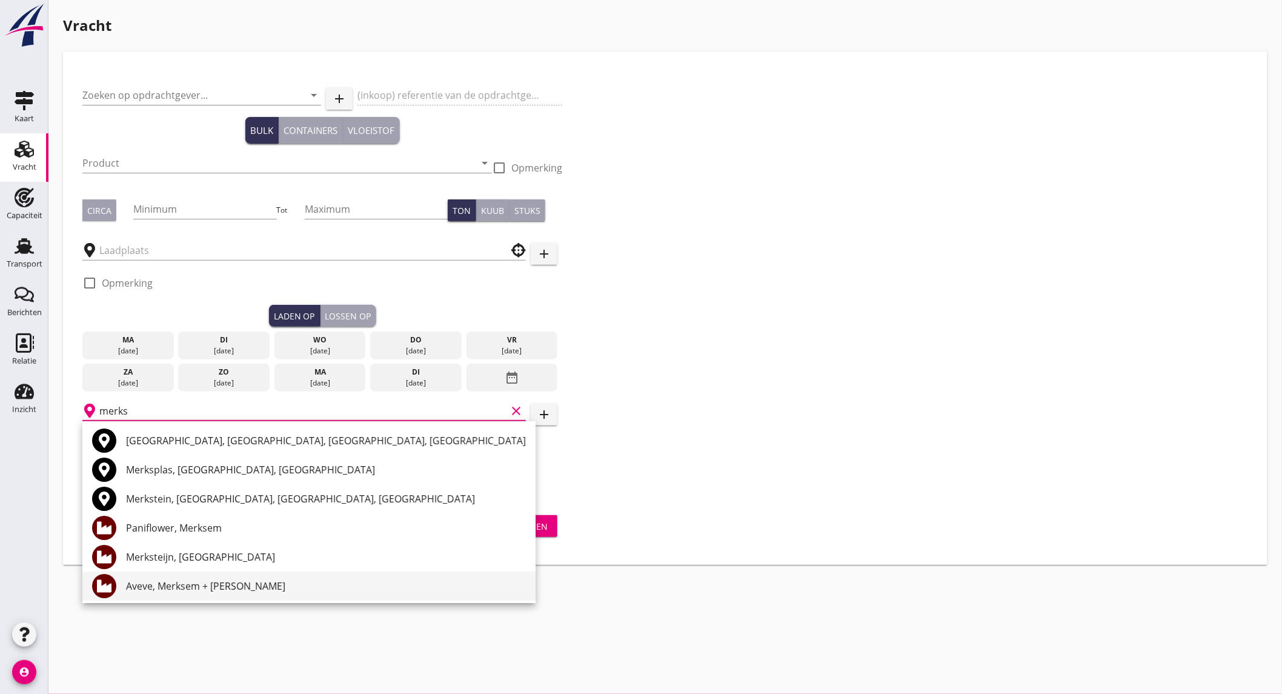
click at [245, 591] on div "Aveve, Merksem + Andenne" at bounding box center [326, 586] width 400 height 15
type input "Aveve, Merksem + Andenne"
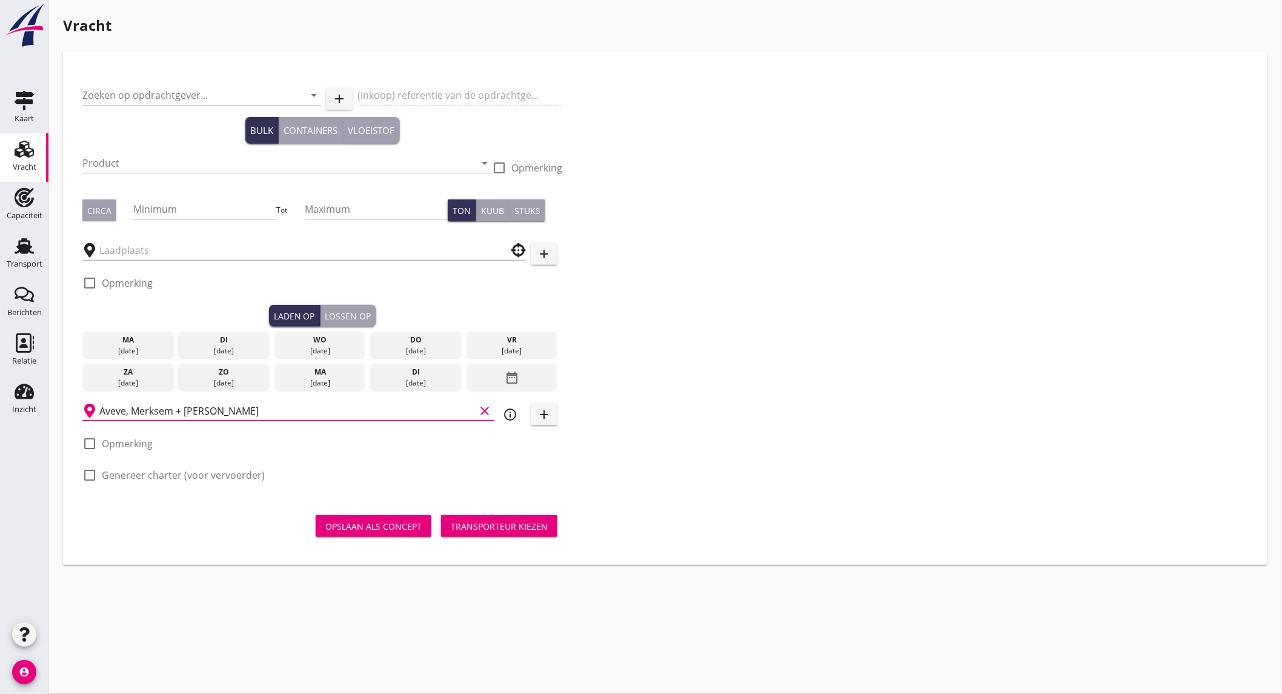
click at [485, 405] on icon "clear" at bounding box center [484, 411] width 15 height 15
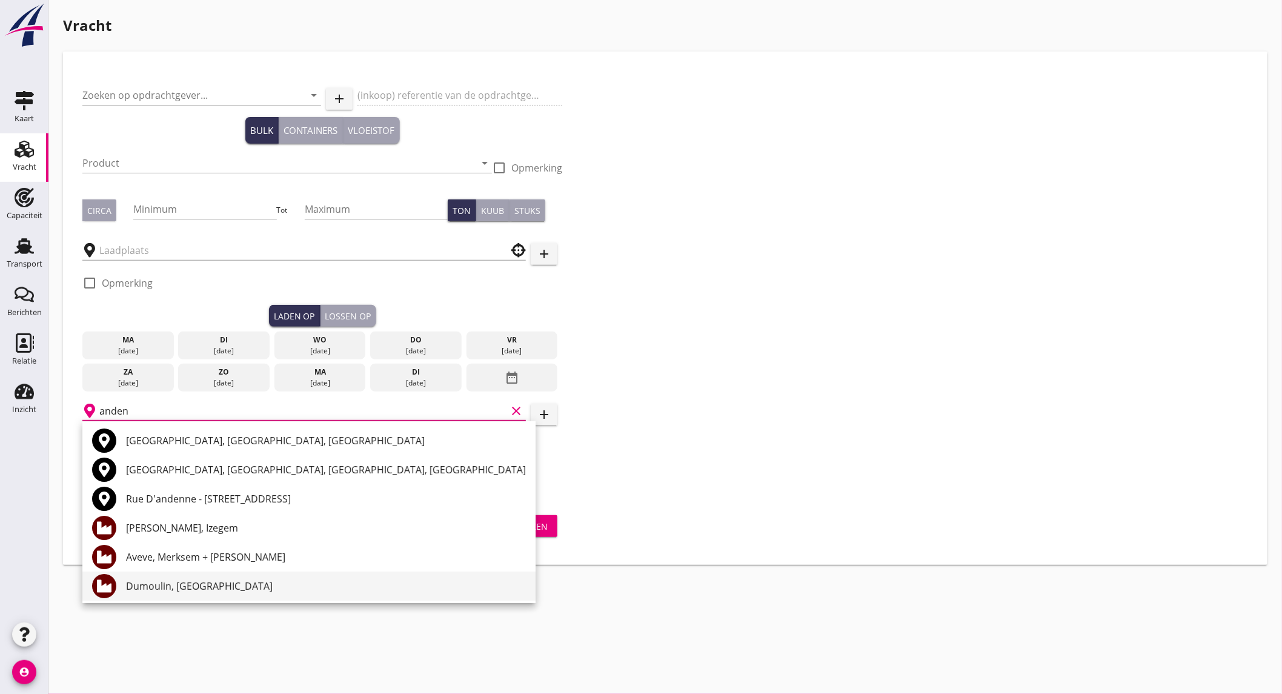
click at [268, 594] on div "Dumoulin, Andenne" at bounding box center [326, 585] width 400 height 29
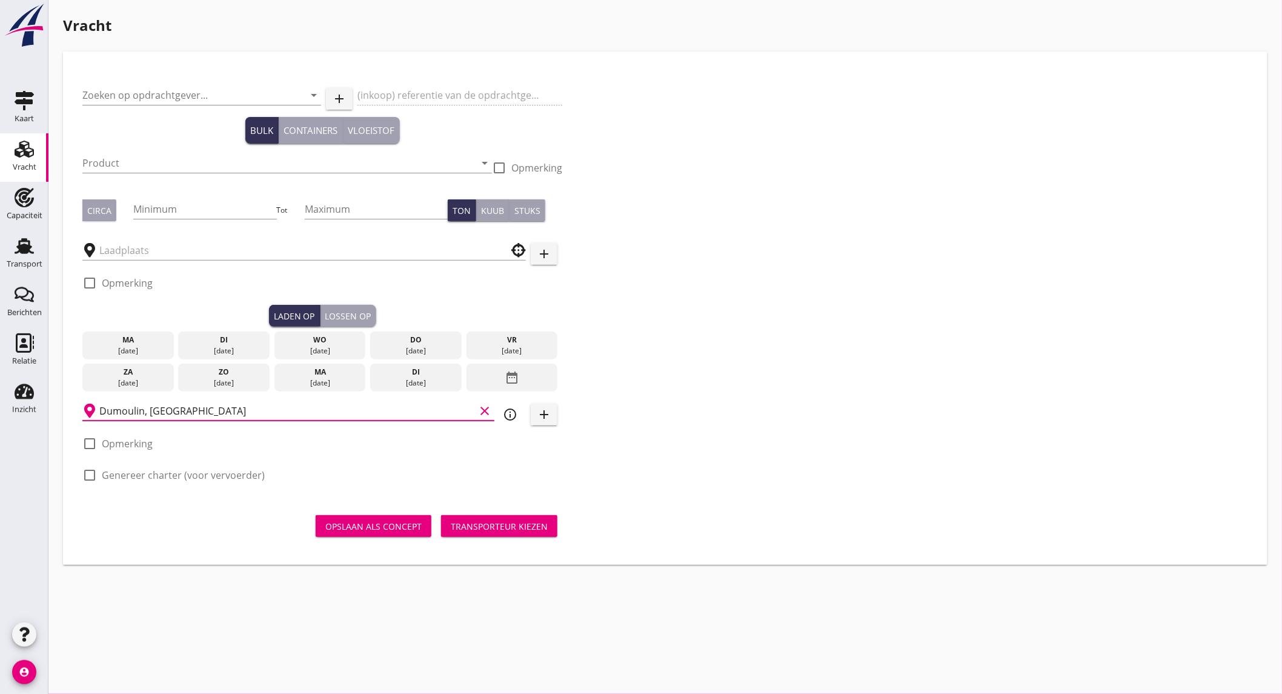
type input "Dumoulin, Andenne"
click at [510, 409] on icon "info_outline" at bounding box center [510, 414] width 15 height 15
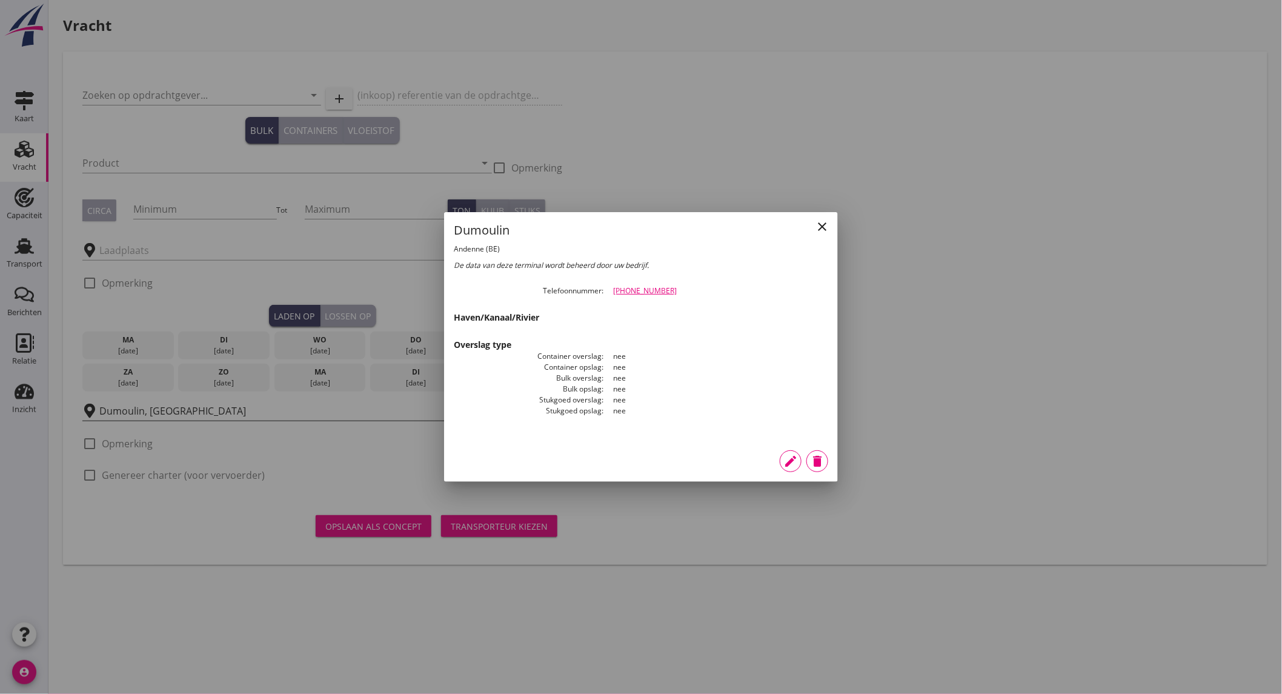
click at [816, 221] on icon "close" at bounding box center [822, 226] width 15 height 15
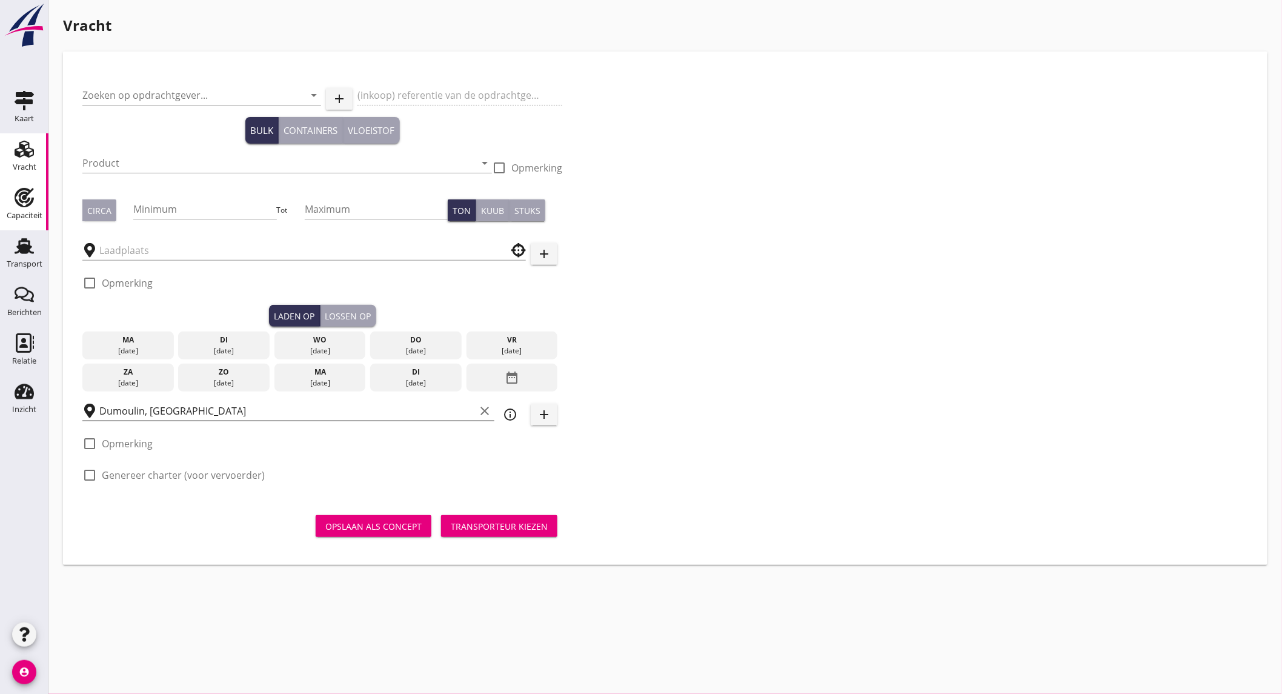
click at [25, 201] on use at bounding box center [24, 197] width 19 height 19
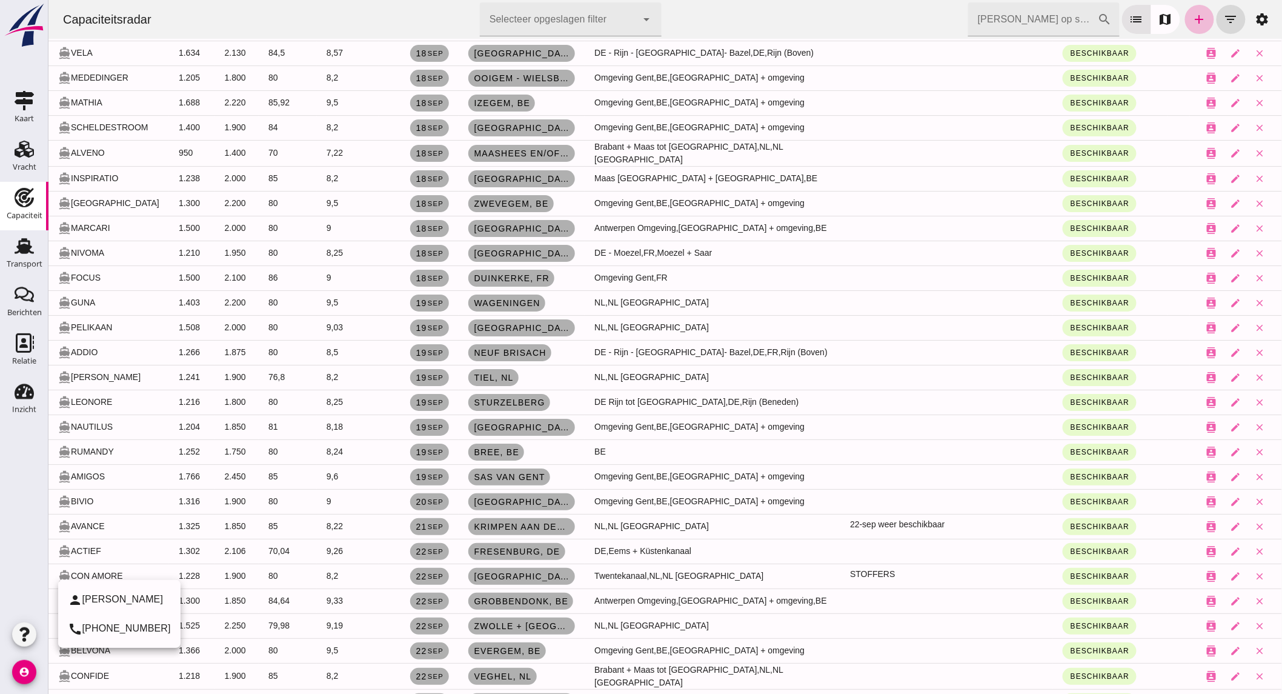
scroll to position [1885, 0]
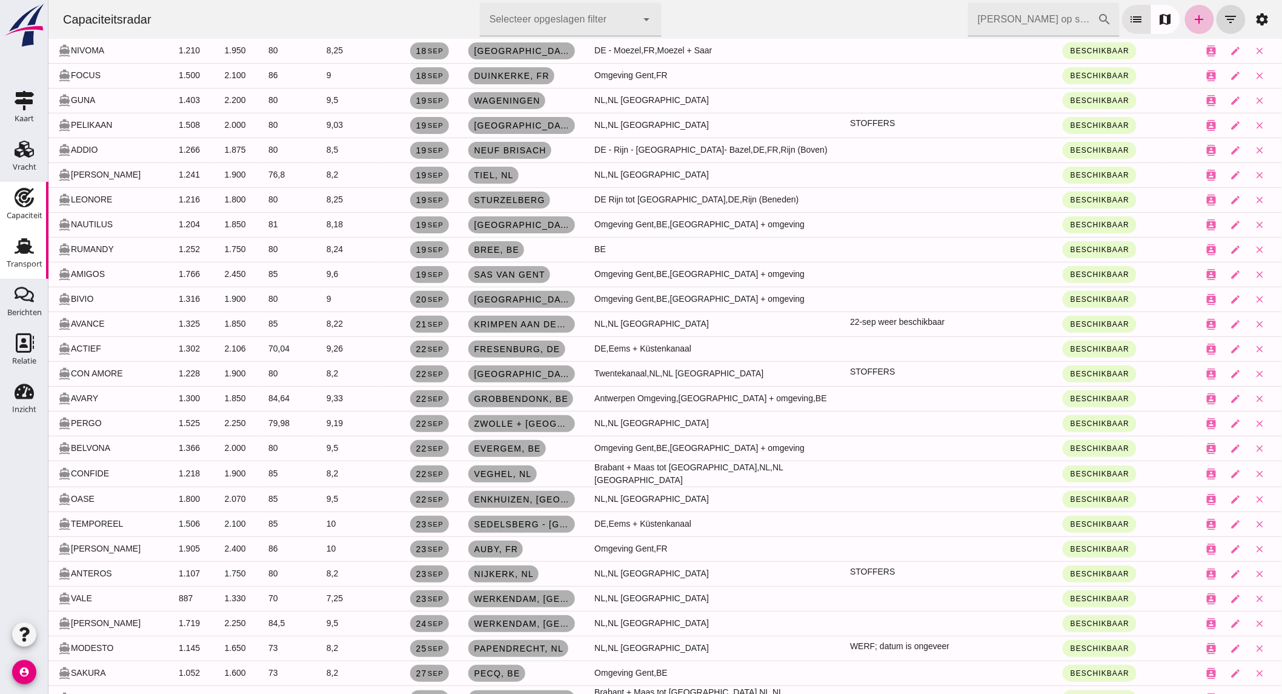
click at [32, 268] on div "Transport" at bounding box center [25, 264] width 36 height 17
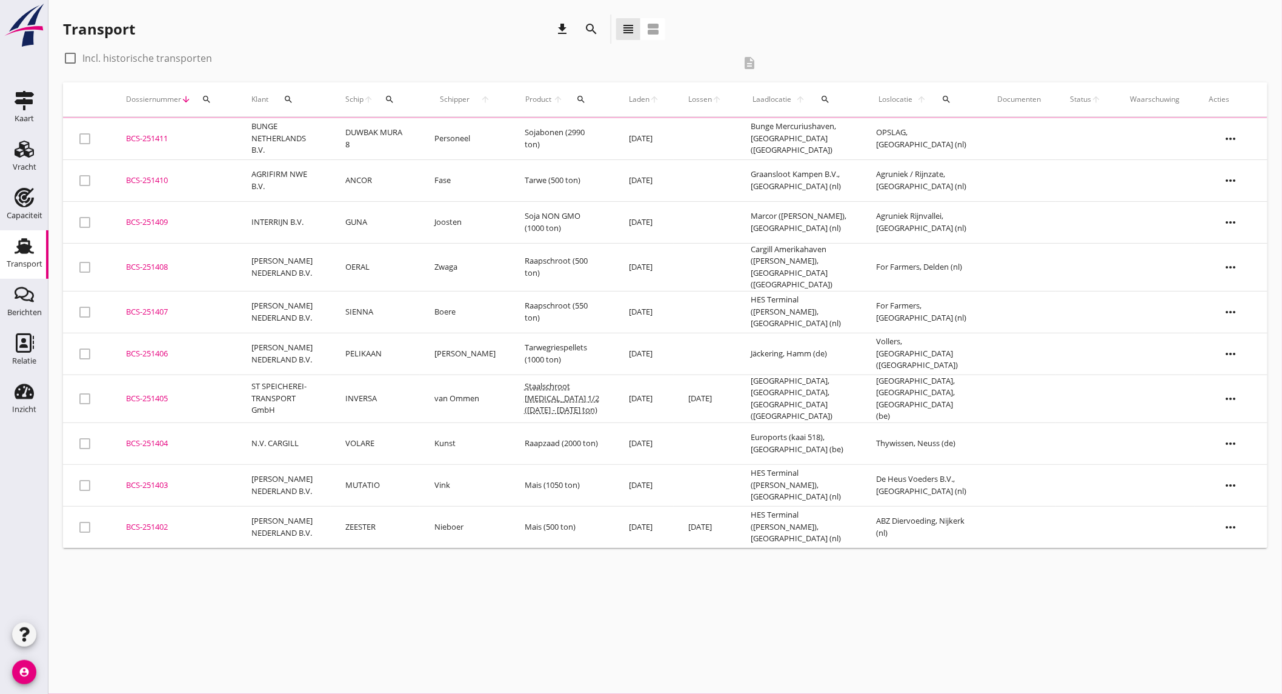
click at [580, 27] on div "search" at bounding box center [591, 29] width 22 height 15
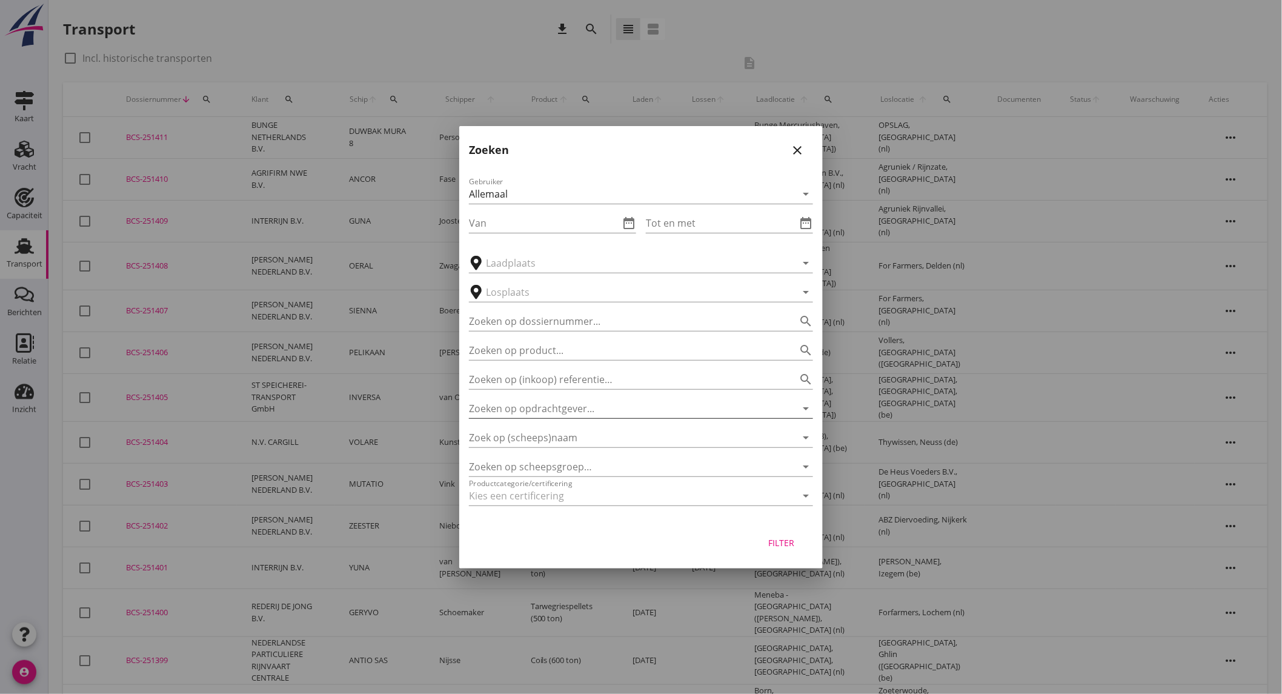
click at [579, 403] on input "Zoeken op opdrachtgever..." at bounding box center [624, 408] width 310 height 19
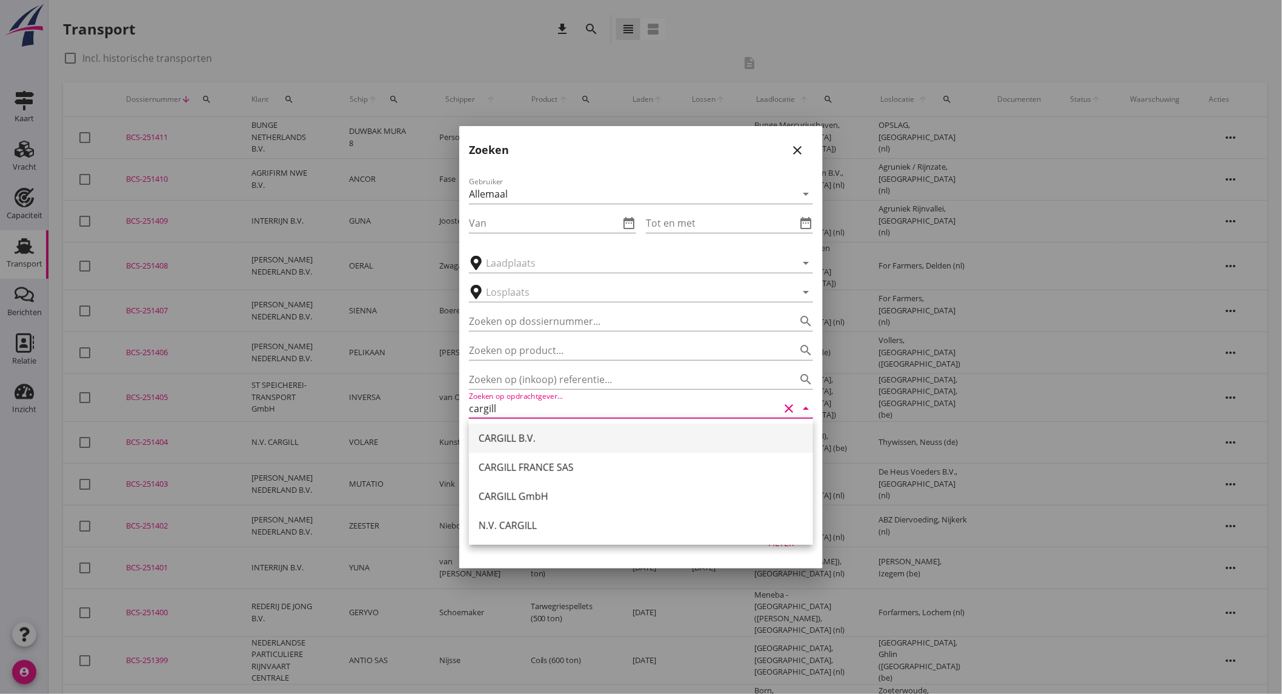
click at [561, 434] on div "CARGILL B.V." at bounding box center [641, 438] width 325 height 15
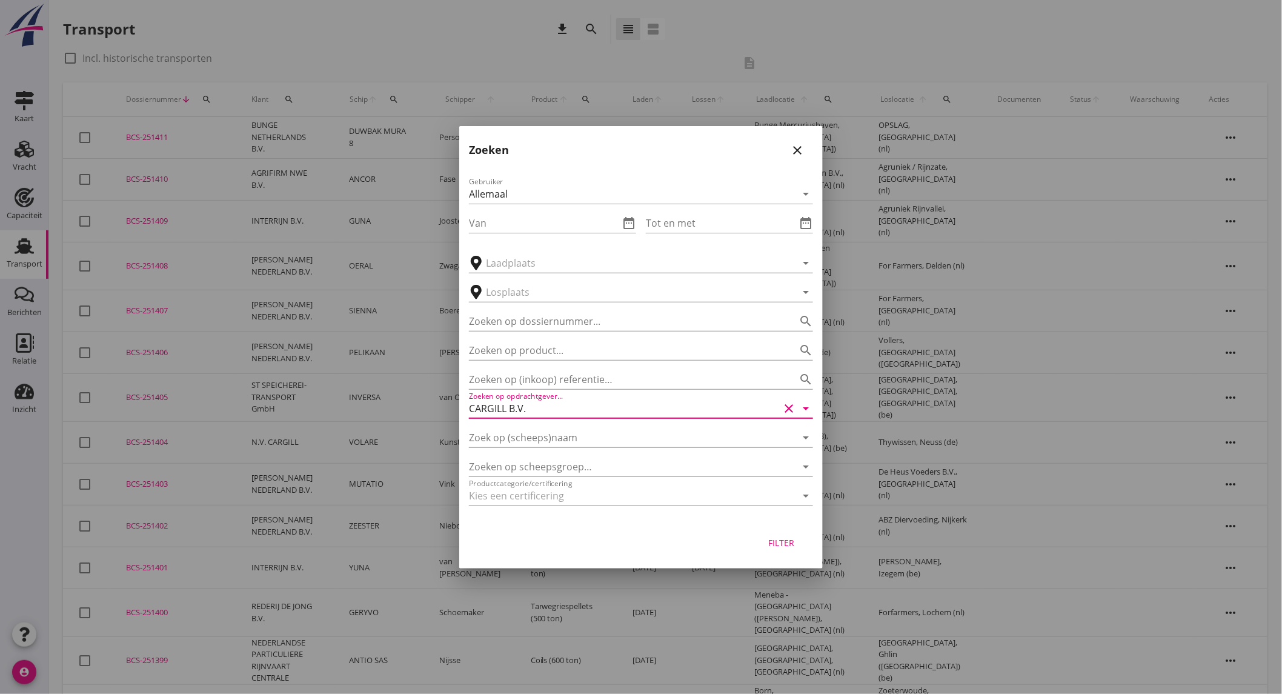
type input "CARGILL B.V."
click at [786, 536] on div "Filter" at bounding box center [782, 542] width 34 height 13
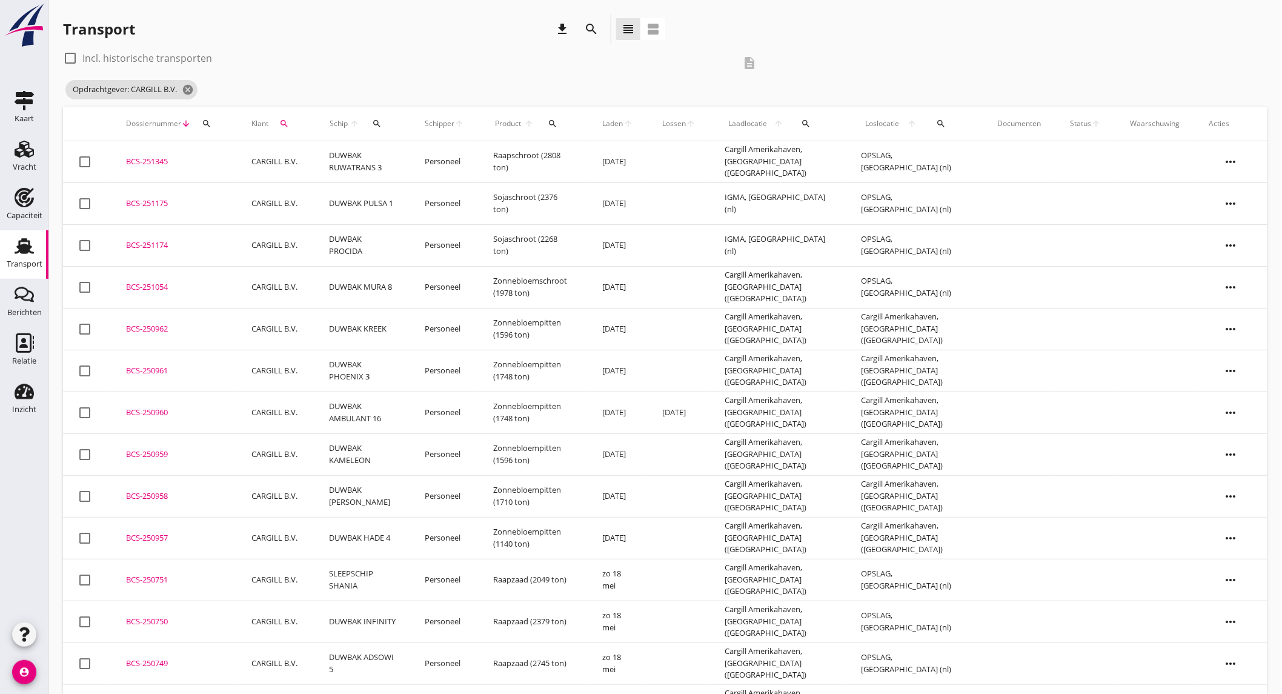
click at [188, 56] on label "Incl. historische transporten" at bounding box center [147, 58] width 130 height 12
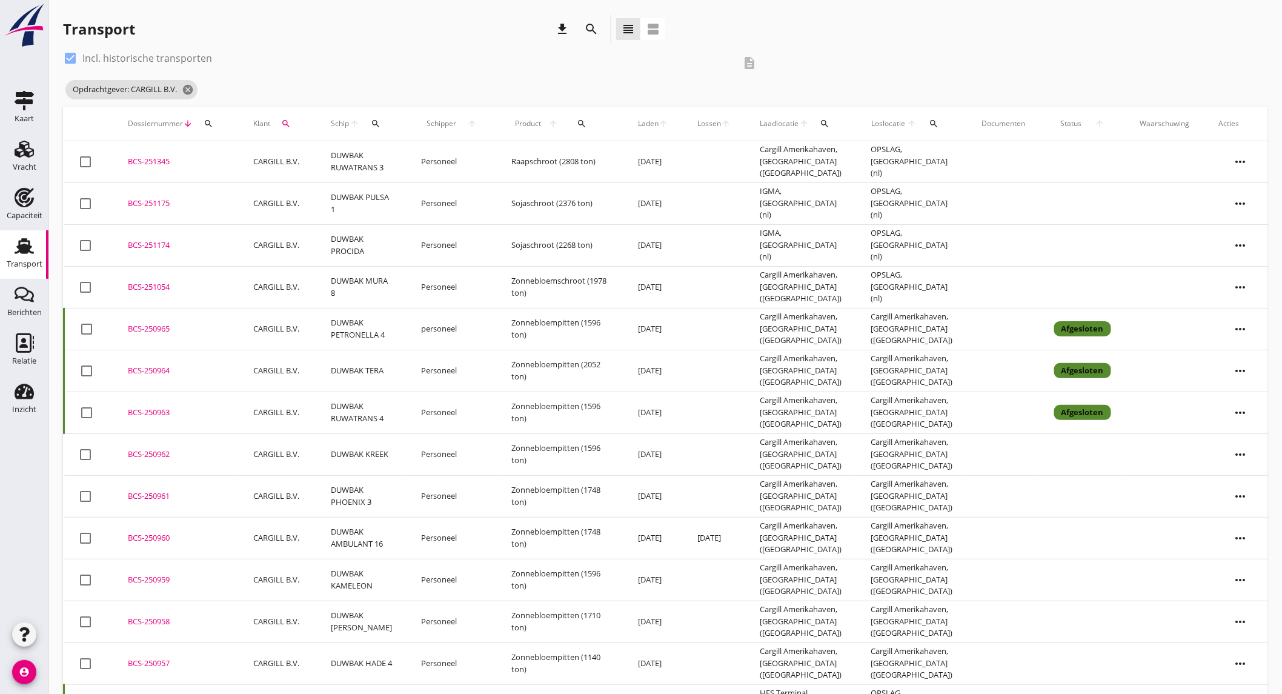
drag, startPoint x: 122, startPoint y: 58, endPoint x: 378, endPoint y: 45, distance: 256.0
click at [122, 58] on label "Incl. historische transporten" at bounding box center [147, 58] width 130 height 12
checkbox input "false"
click at [598, 32] on icon "search" at bounding box center [591, 29] width 15 height 15
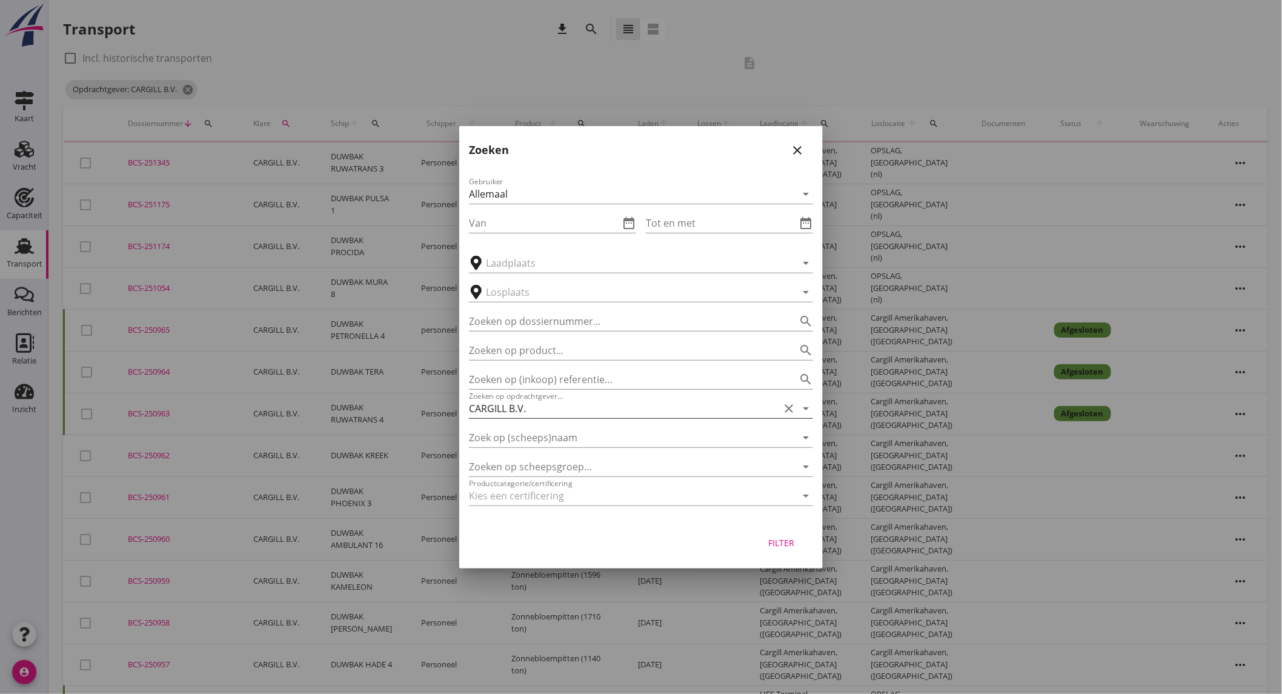
click at [784, 402] on icon "clear" at bounding box center [789, 408] width 15 height 15
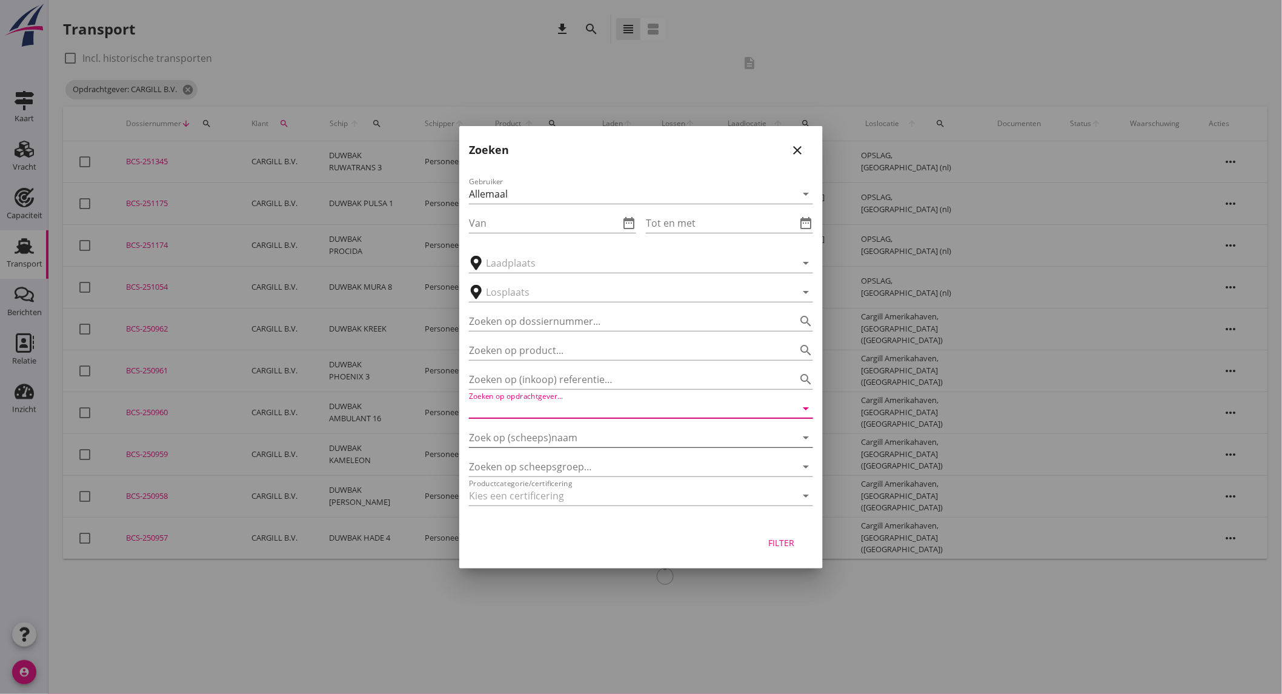
click at [552, 443] on input "Zoek op (scheeps)naam" at bounding box center [624, 437] width 310 height 19
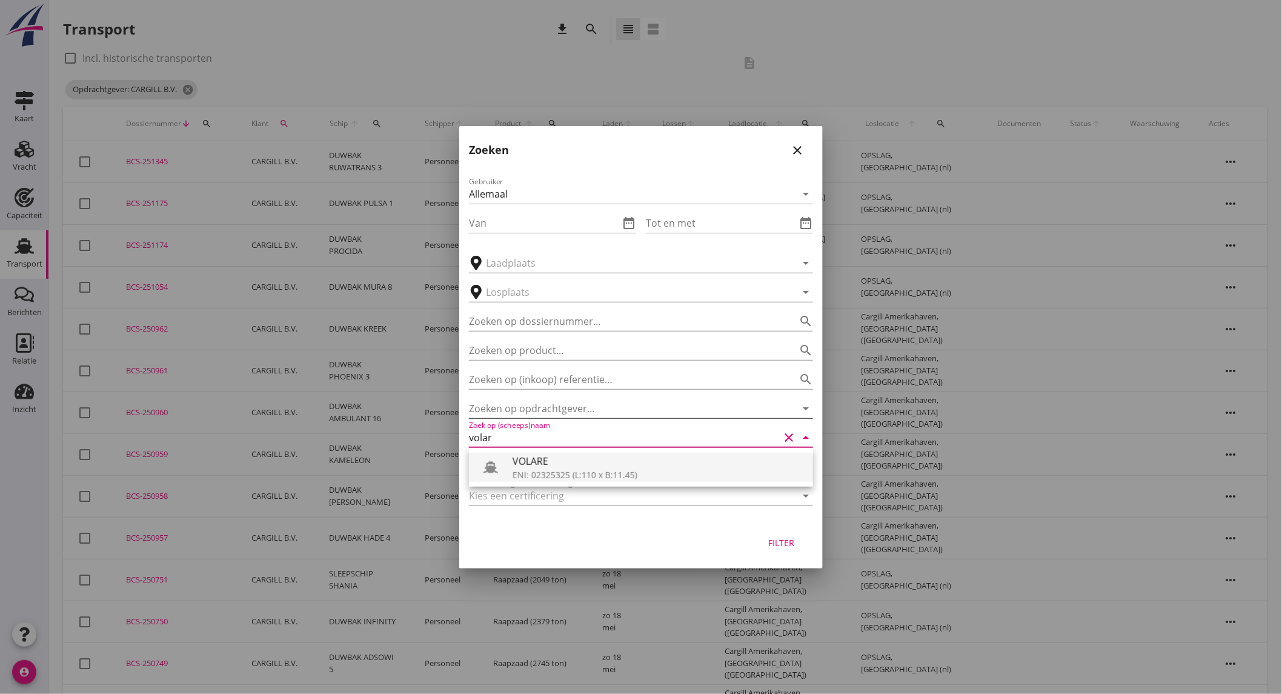
click at [564, 461] on div "VOLARE" at bounding box center [658, 461] width 291 height 15
click at [776, 541] on div "Filter" at bounding box center [782, 542] width 34 height 13
type input "VOLARE"
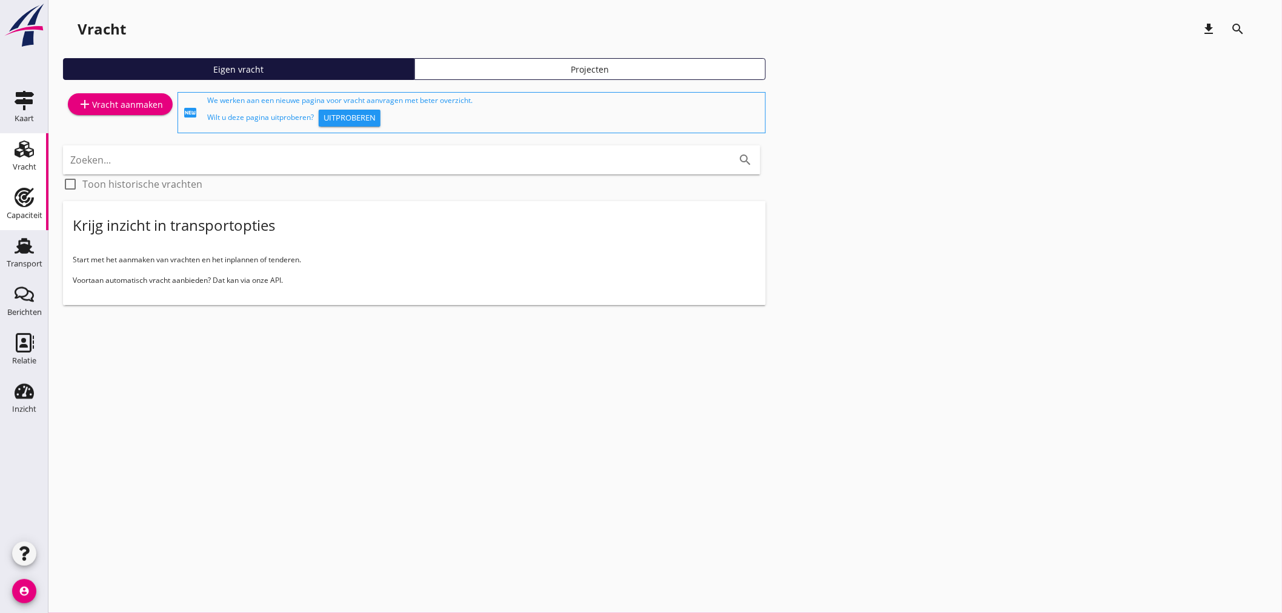
click at [28, 183] on link "Capaciteit Capaciteit" at bounding box center [24, 206] width 48 height 48
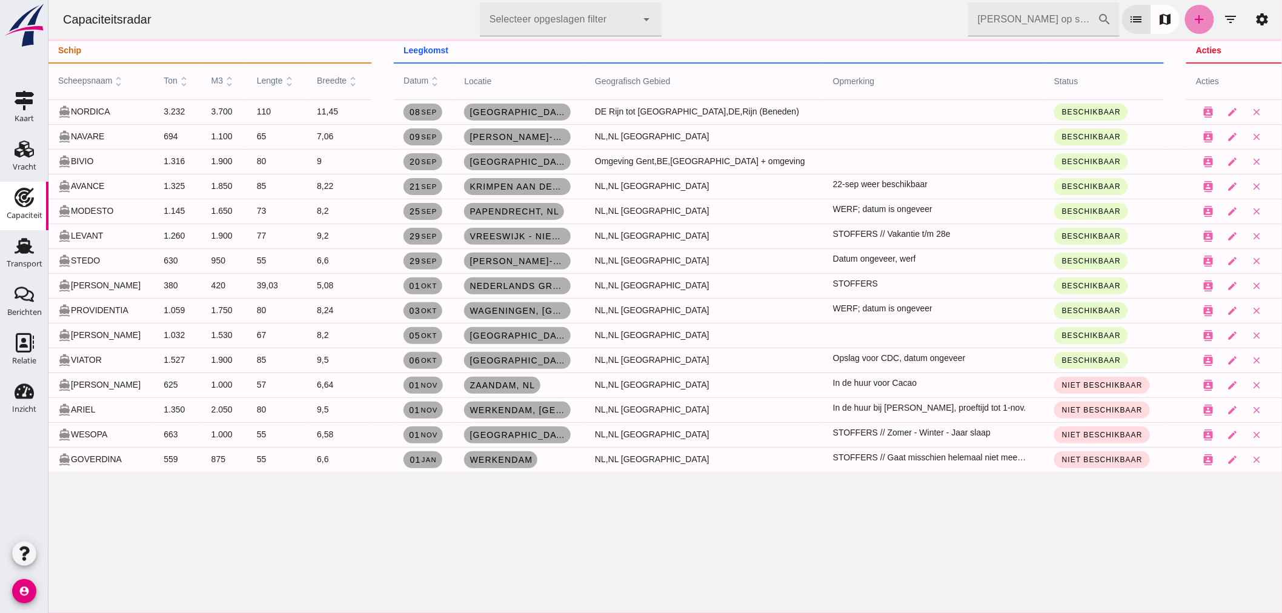
click at [1192, 23] on icon "add" at bounding box center [1199, 19] width 15 height 15
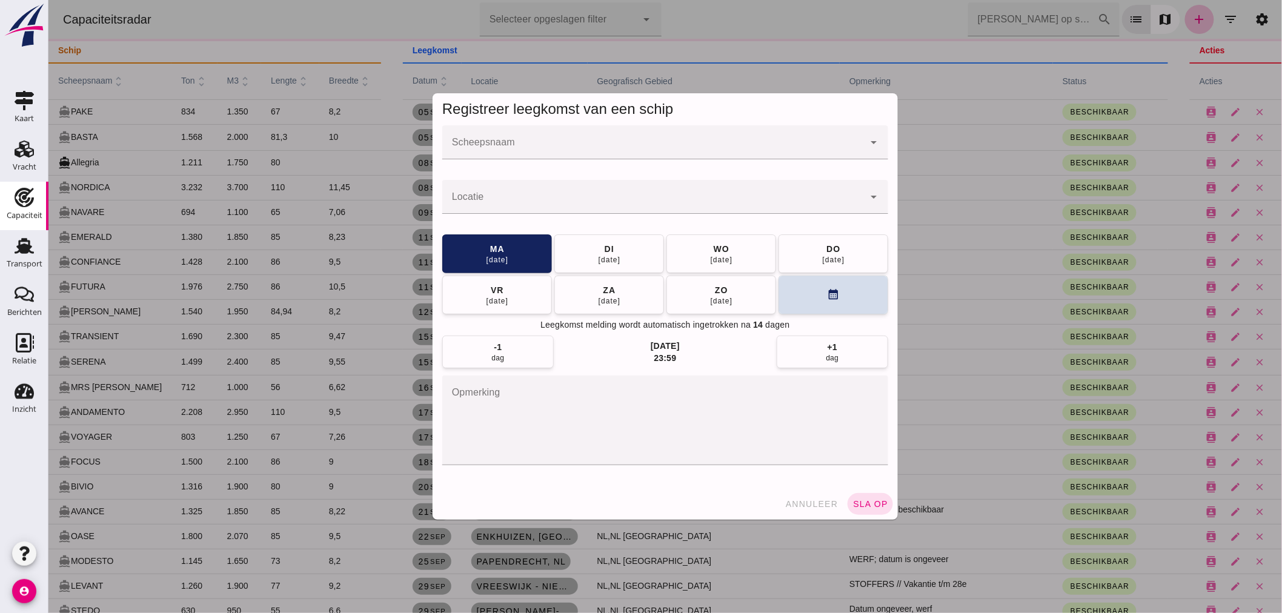
click at [731, 144] on input "Scheepsnaam" at bounding box center [653, 148] width 422 height 15
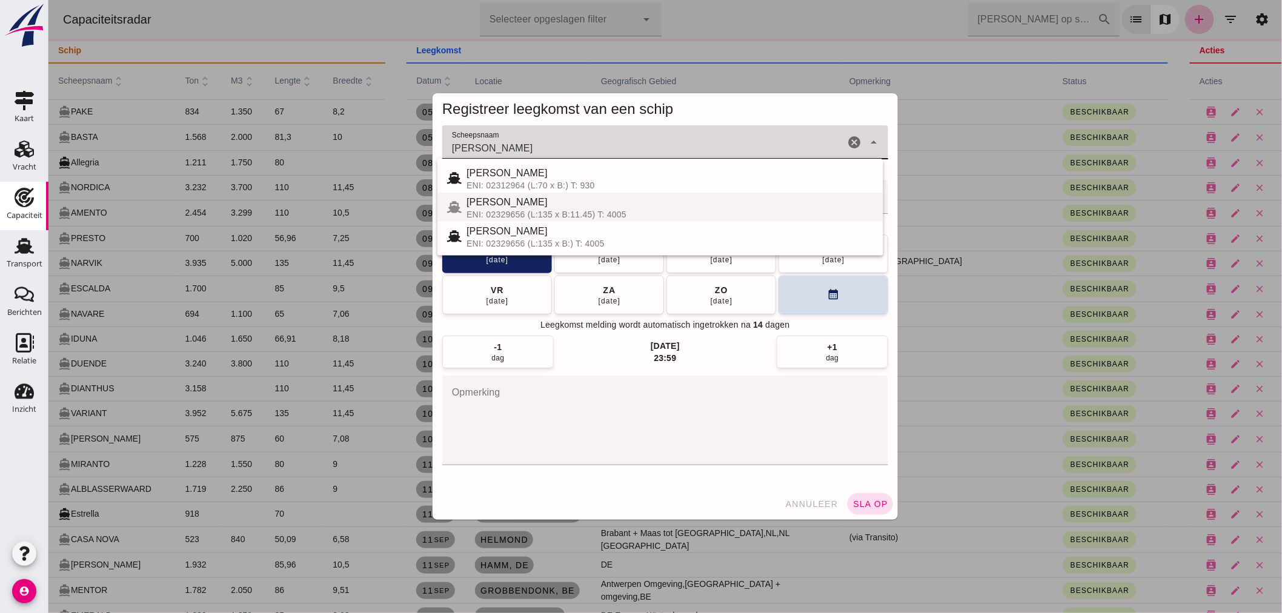
click at [560, 202] on div "JANNA MARIA III" at bounding box center [669, 202] width 407 height 15
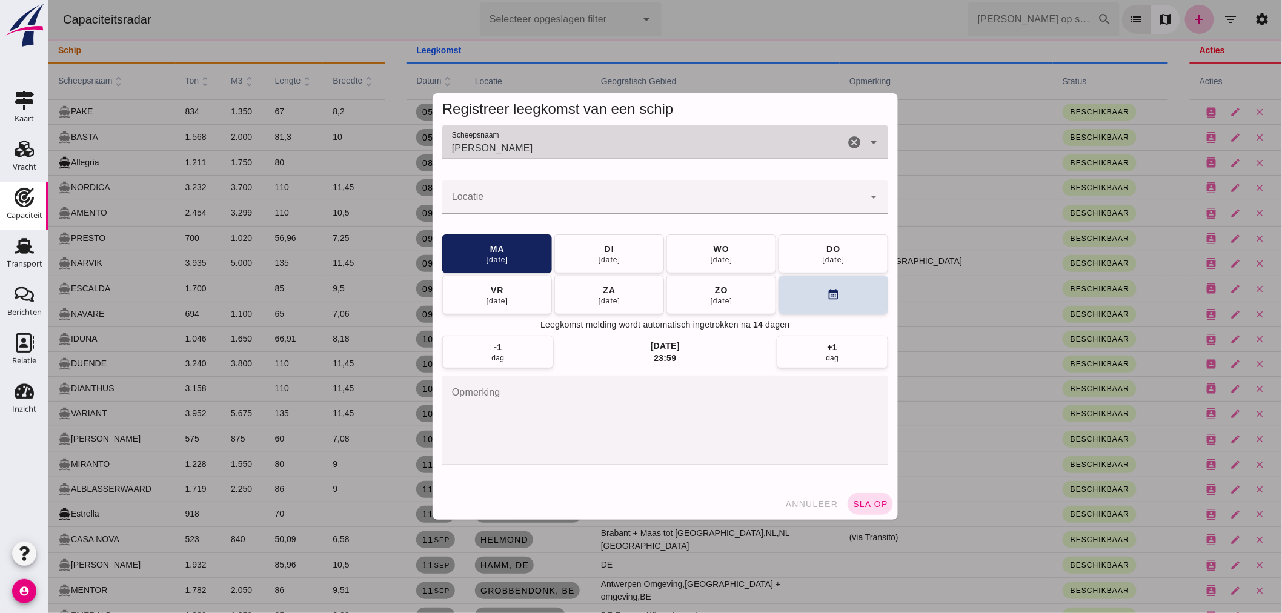
type input "JANNA MARIA III"
click at [588, 198] on input "Locatie" at bounding box center [653, 203] width 422 height 15
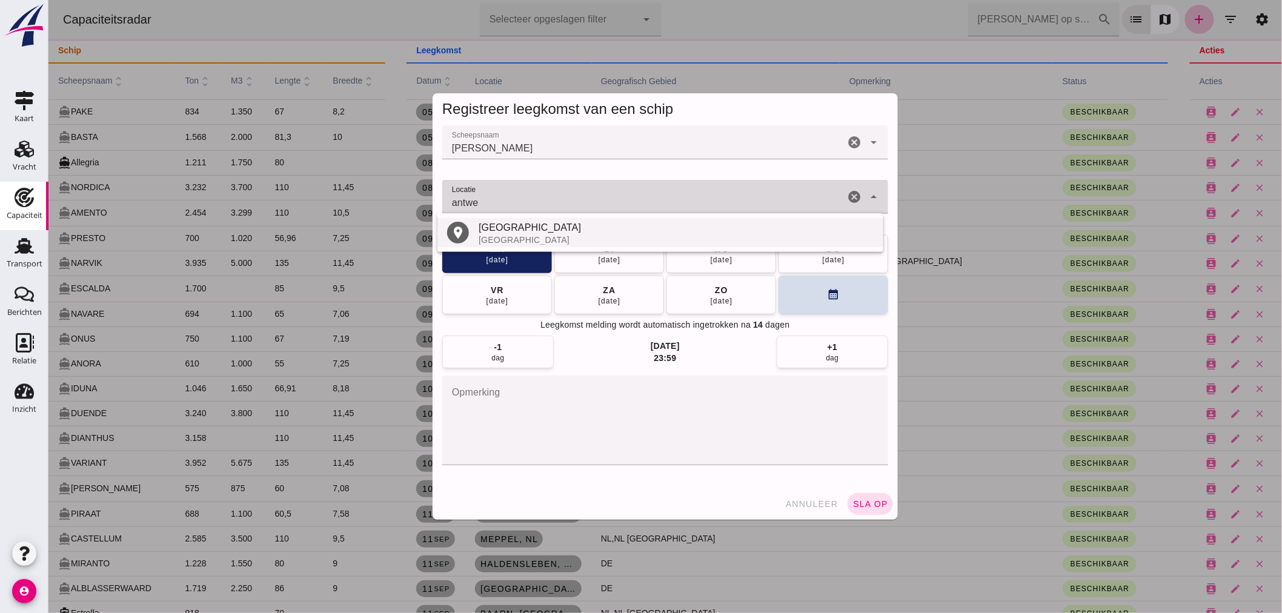
click at [525, 239] on div "België" at bounding box center [675, 240] width 395 height 10
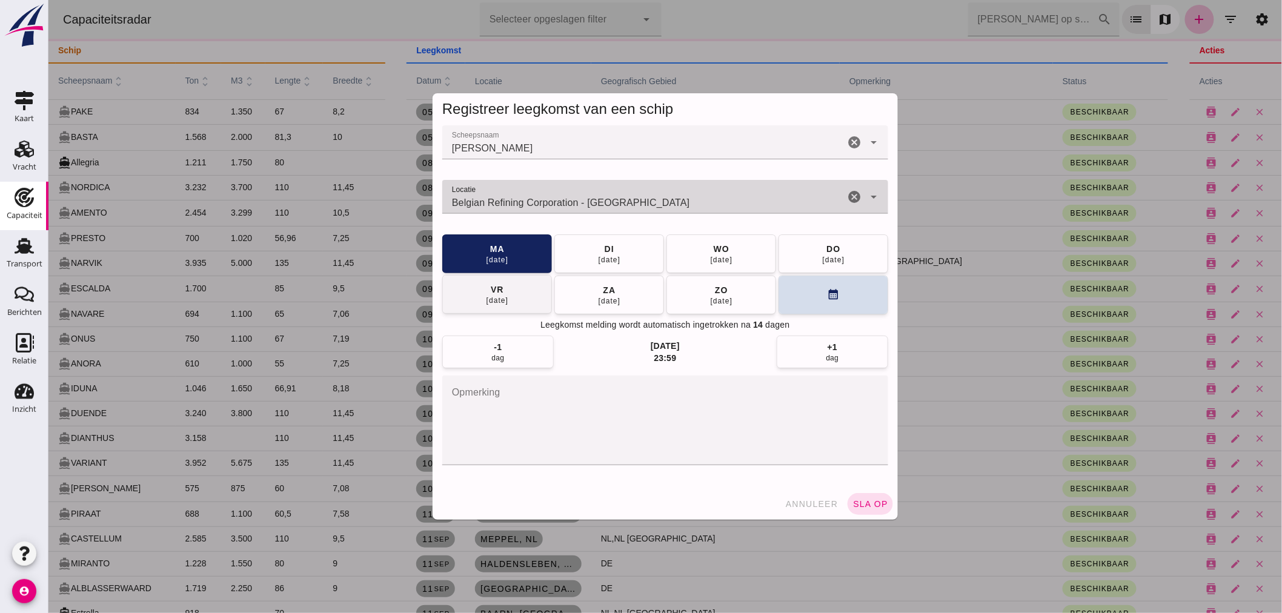
type input "Belgian Refining Corporation - Antwerpen"
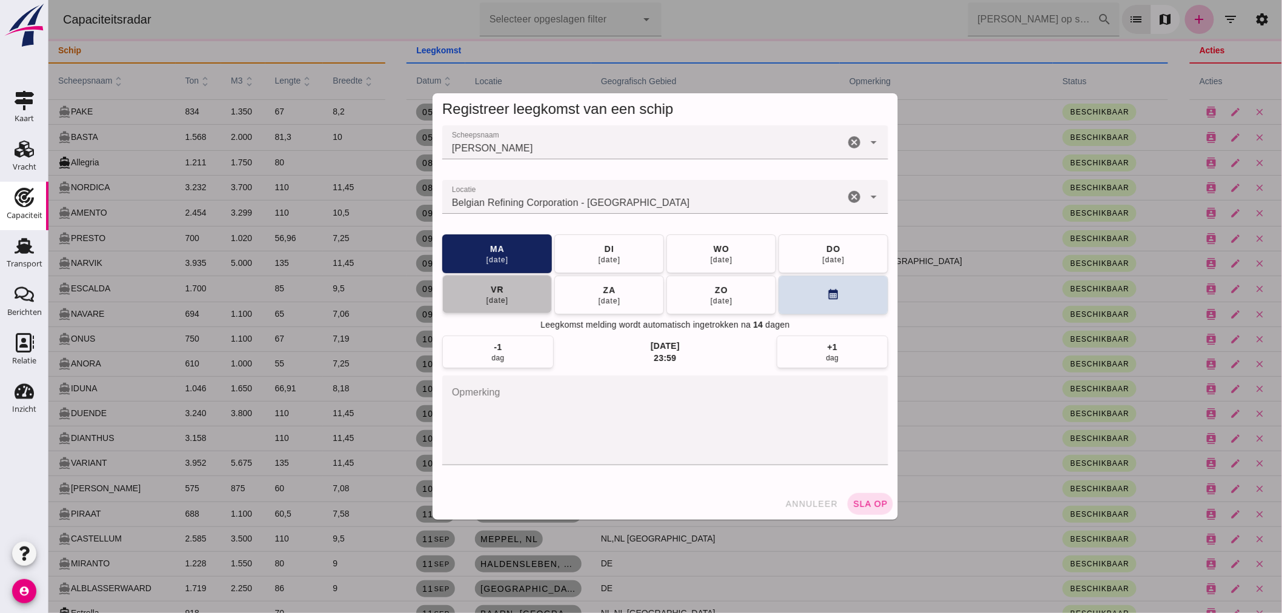
click at [492, 296] on div "[DATE]" at bounding box center [496, 301] width 23 height 10
click at [862, 501] on span "sla op" at bounding box center [870, 504] width 36 height 10
